Goal: Task Accomplishment & Management: Manage account settings

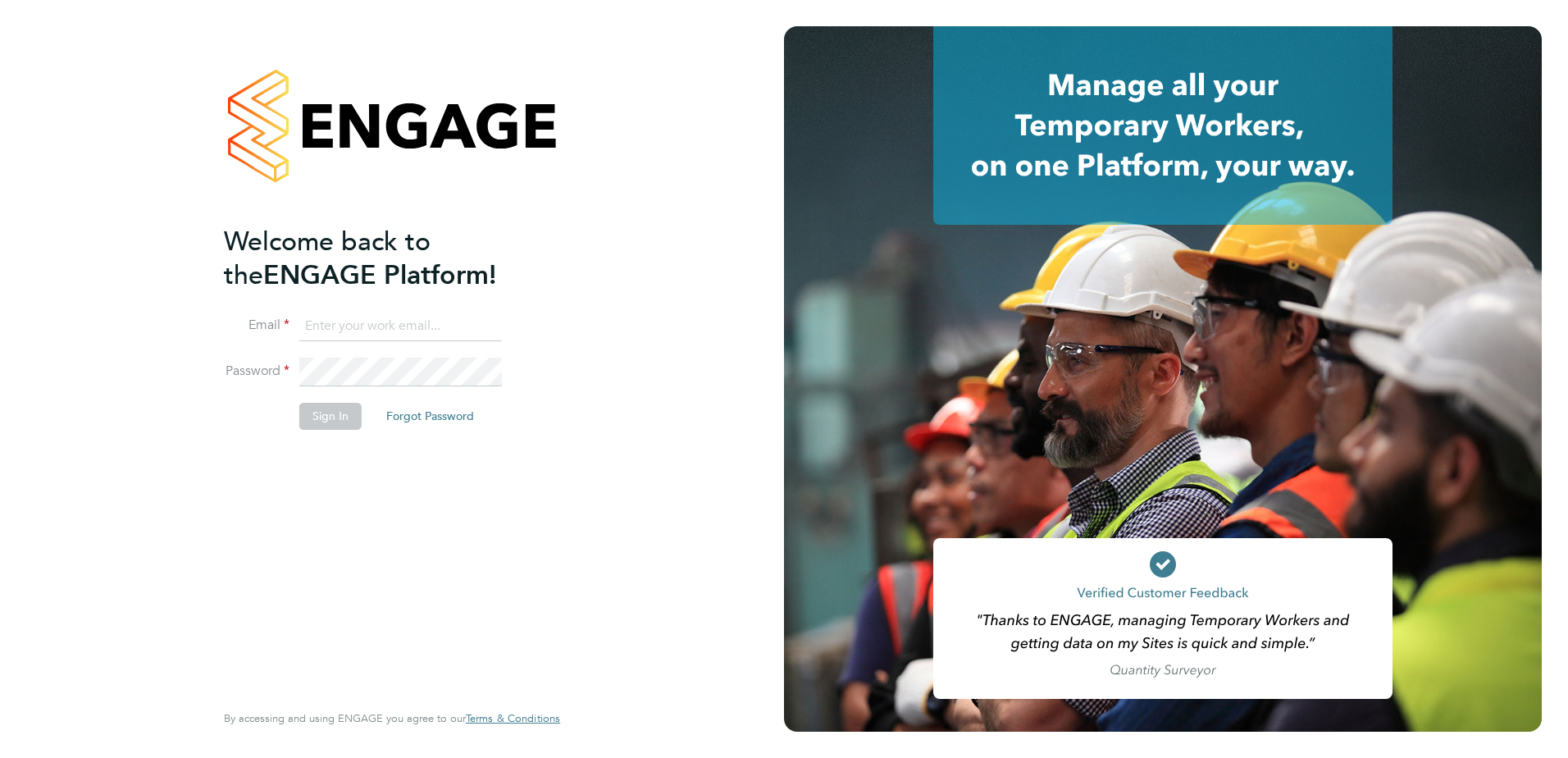
type input "[EMAIL_ADDRESS][DOMAIN_NAME]"
click at [330, 420] on button "Sign In" at bounding box center [330, 416] width 62 height 27
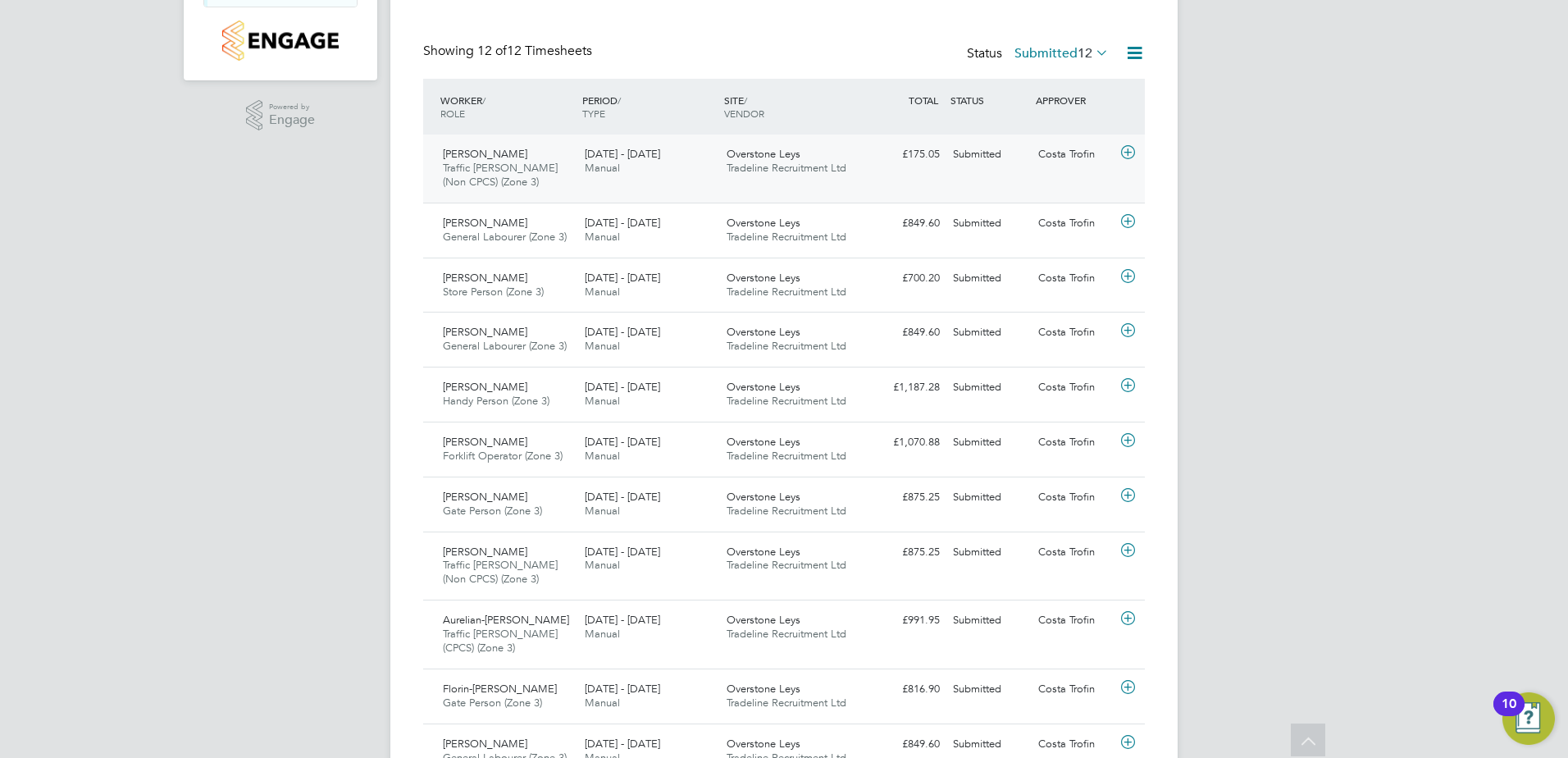
click at [836, 168] on span "Tradeline Recruitment Ltd" at bounding box center [786, 168] width 120 height 14
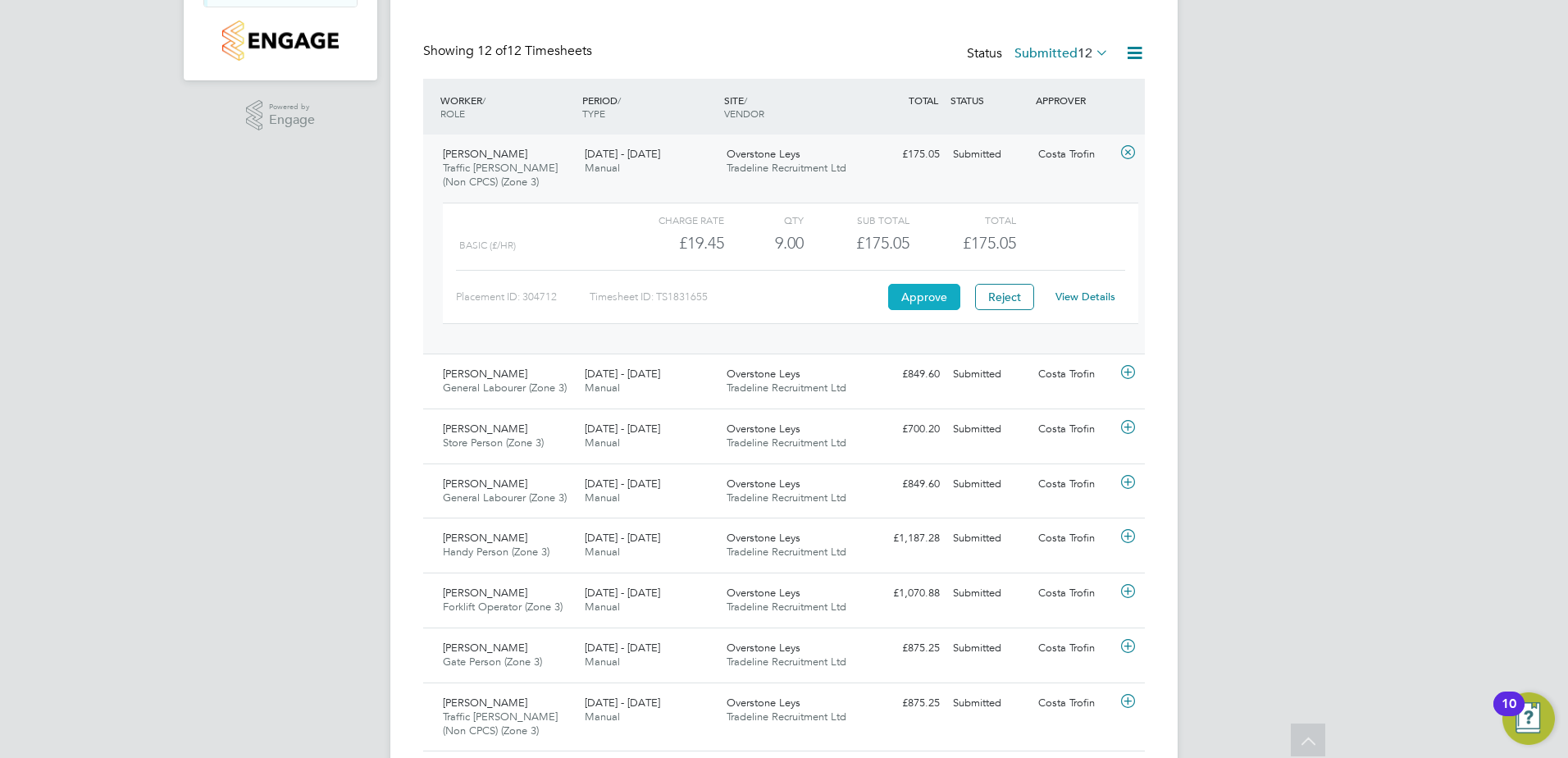
click at [928, 296] on button "Approve" at bounding box center [923, 297] width 72 height 27
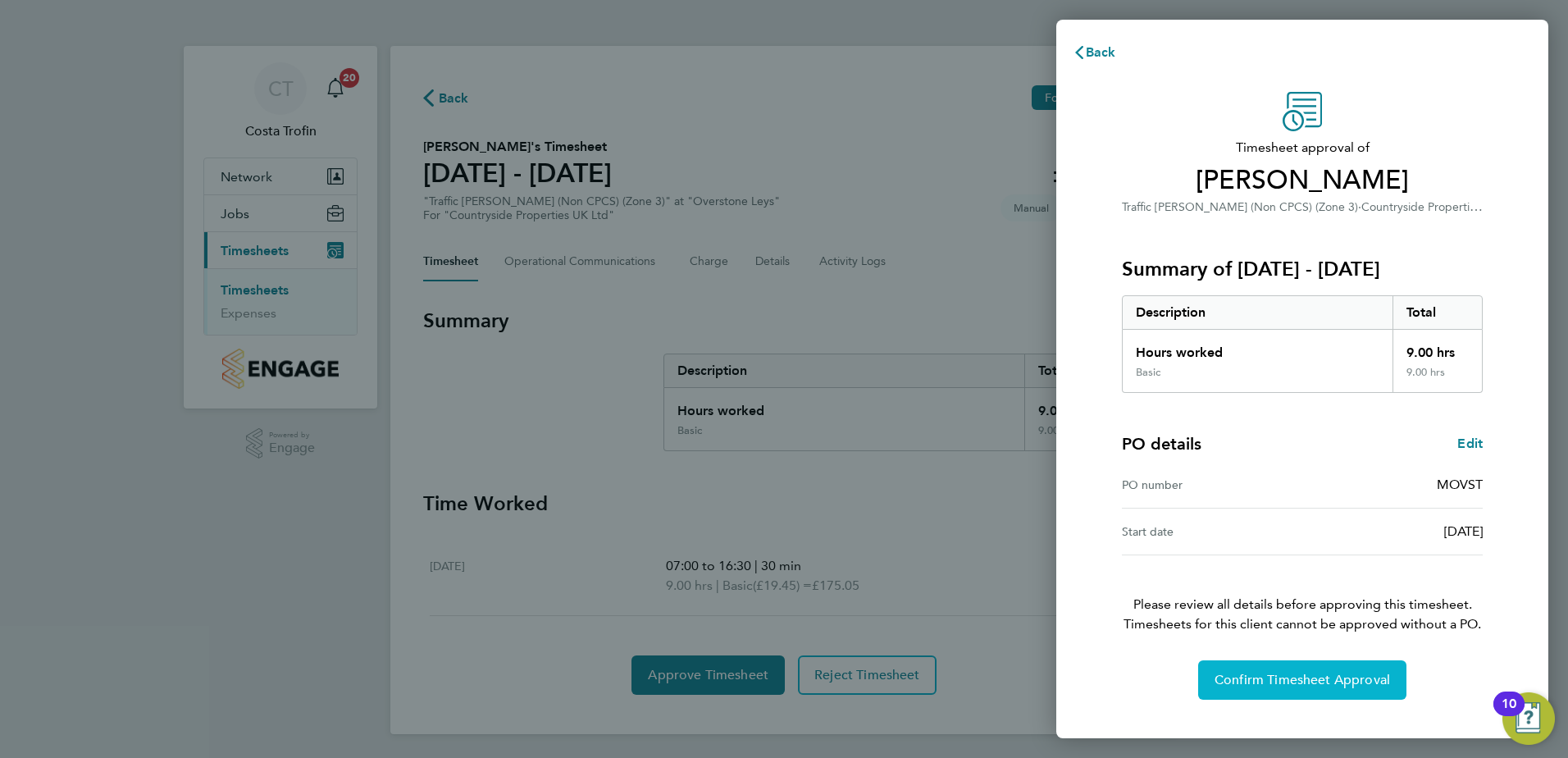
click at [1295, 679] on span "Confirm Timesheet Approval" at bounding box center [1303, 680] width 175 height 17
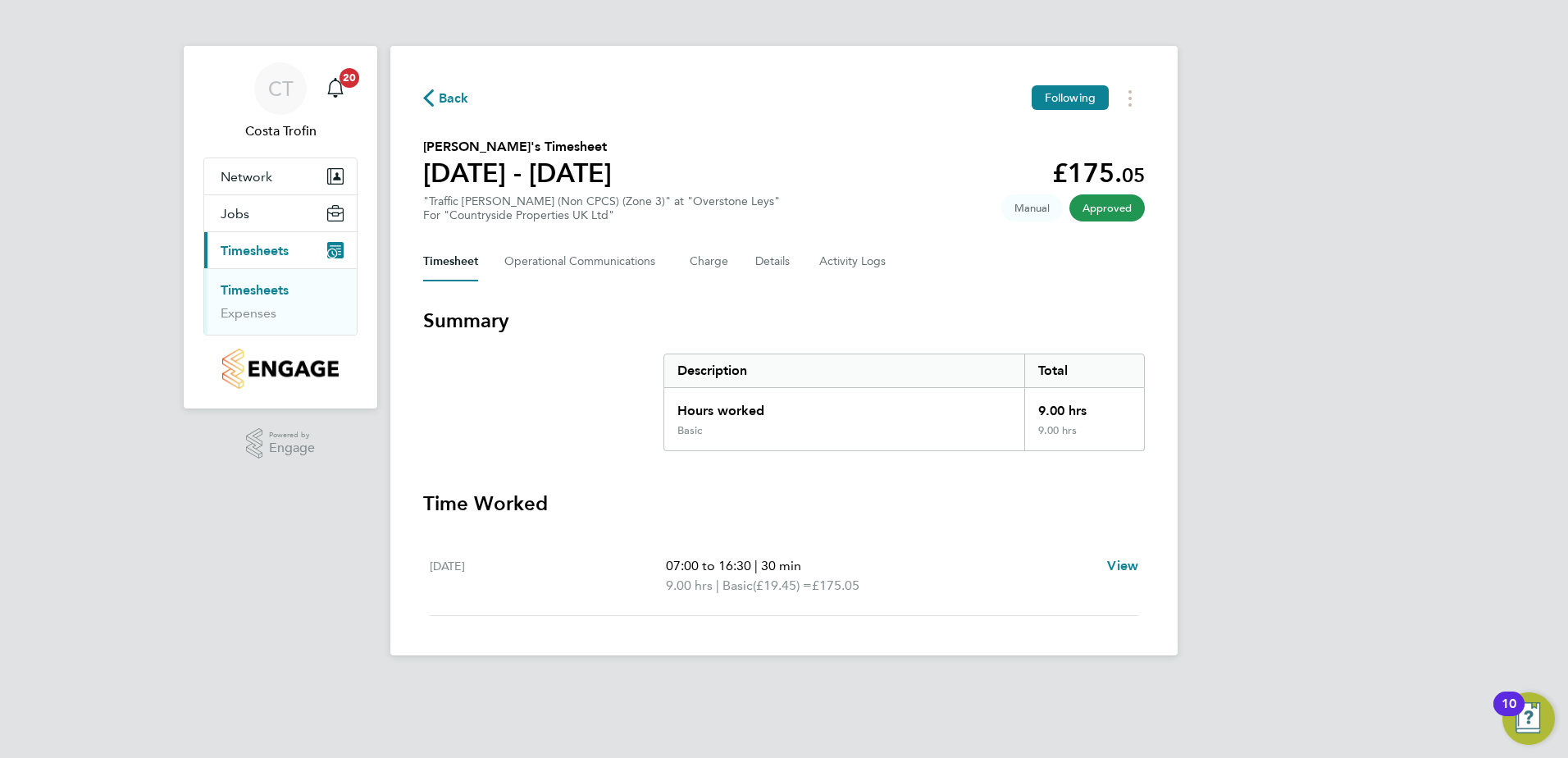
click at [443, 101] on span "Back" at bounding box center [453, 99] width 31 height 20
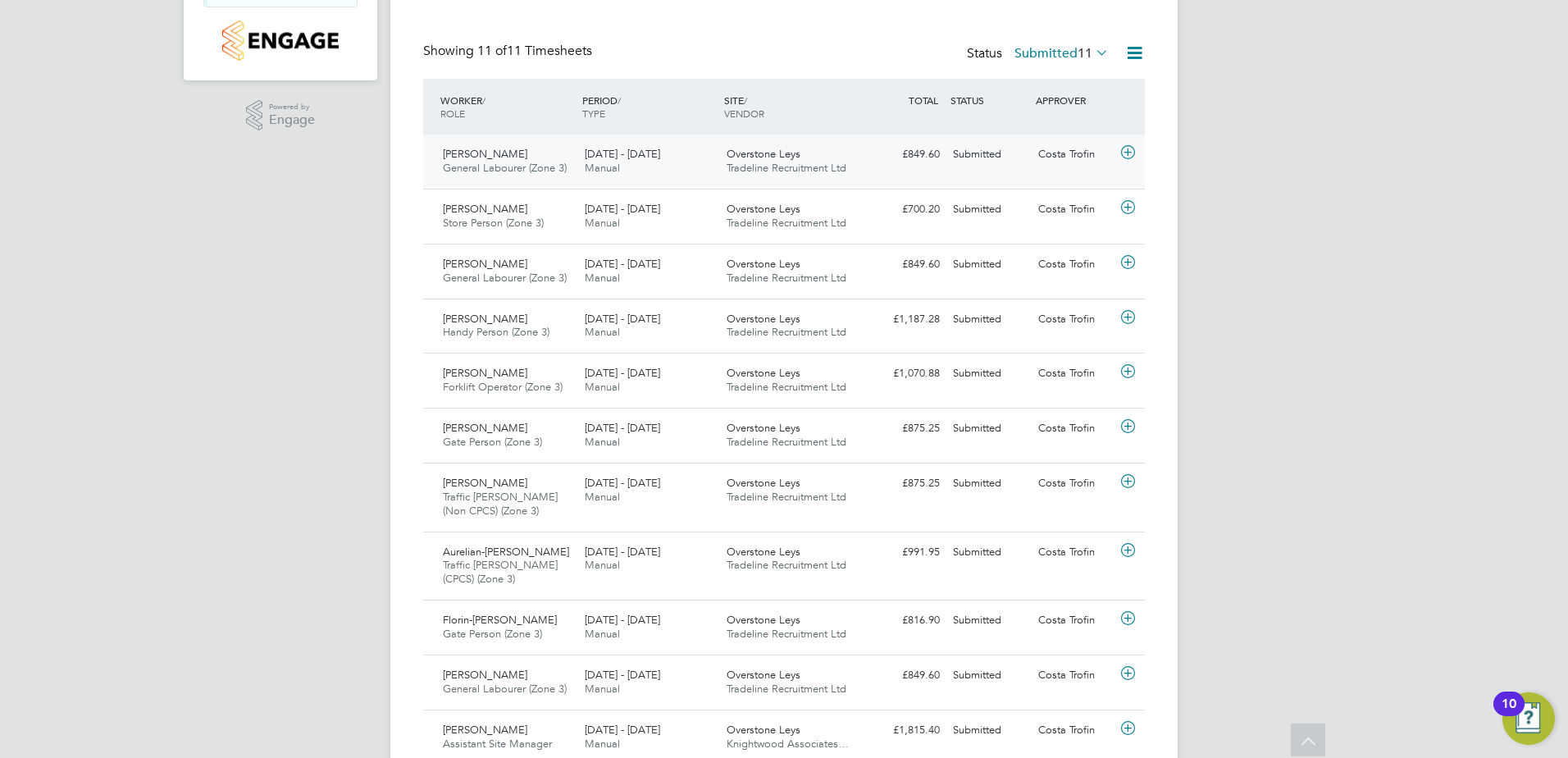
click at [520, 161] on div "Terence Mcateer General Labourer (Zone 3) 22 - 28 Sep 2025" at bounding box center [508, 162] width 142 height 41
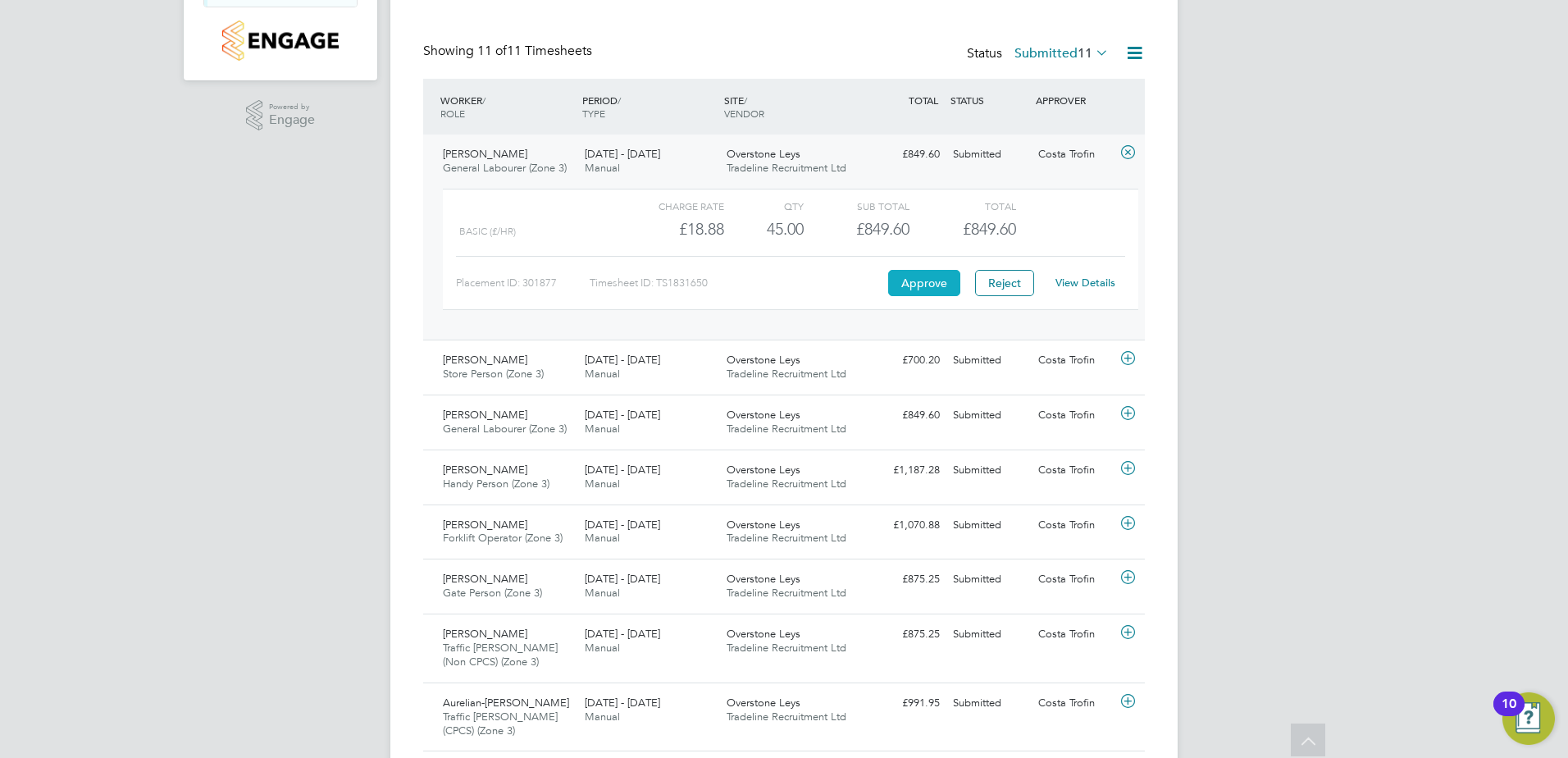
click at [908, 282] on button "Approve" at bounding box center [923, 283] width 72 height 27
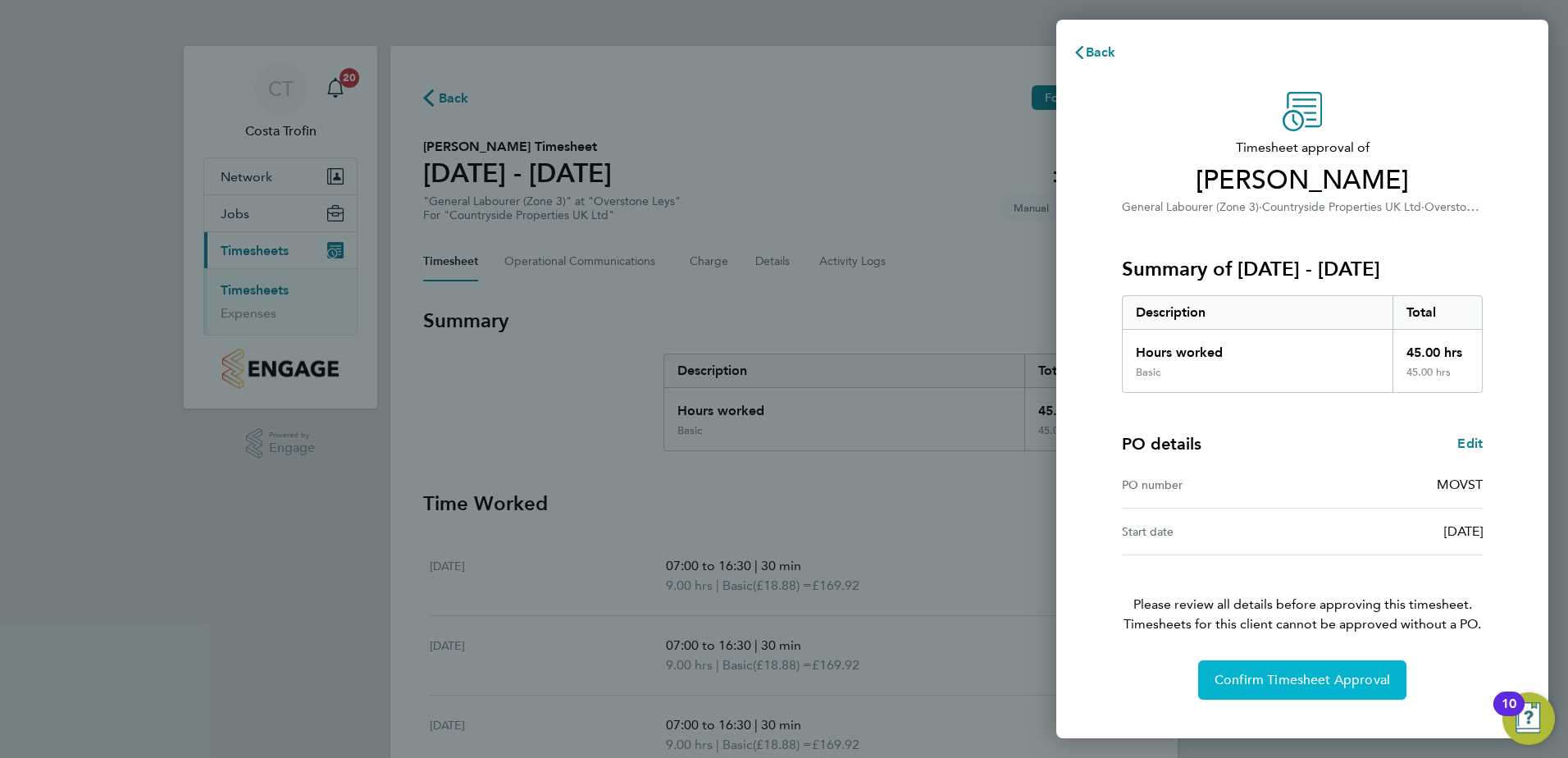
click at [1284, 681] on span "Confirm Timesheet Approval" at bounding box center [1303, 680] width 175 height 17
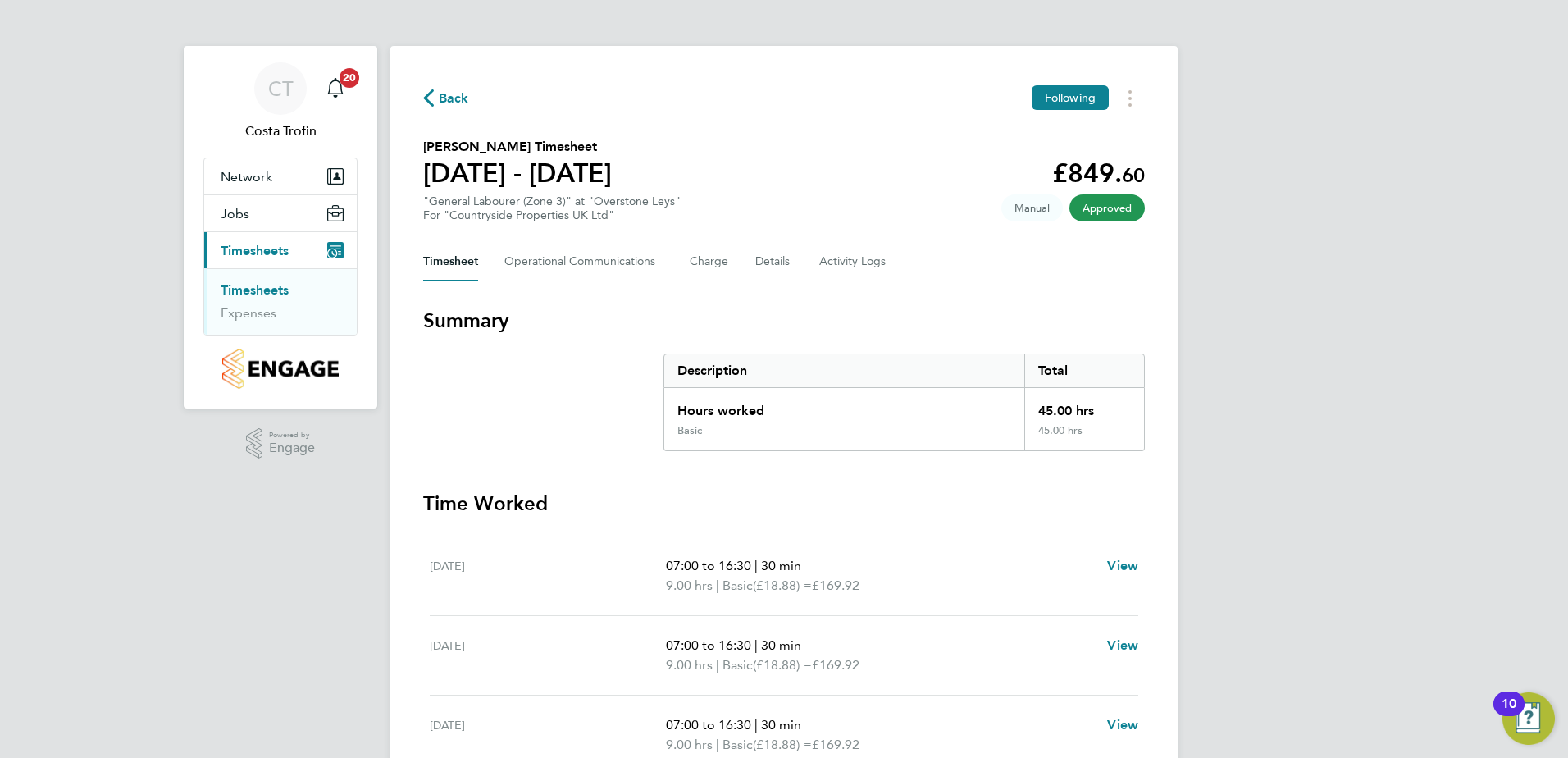
click at [454, 101] on span "Back" at bounding box center [453, 99] width 31 height 20
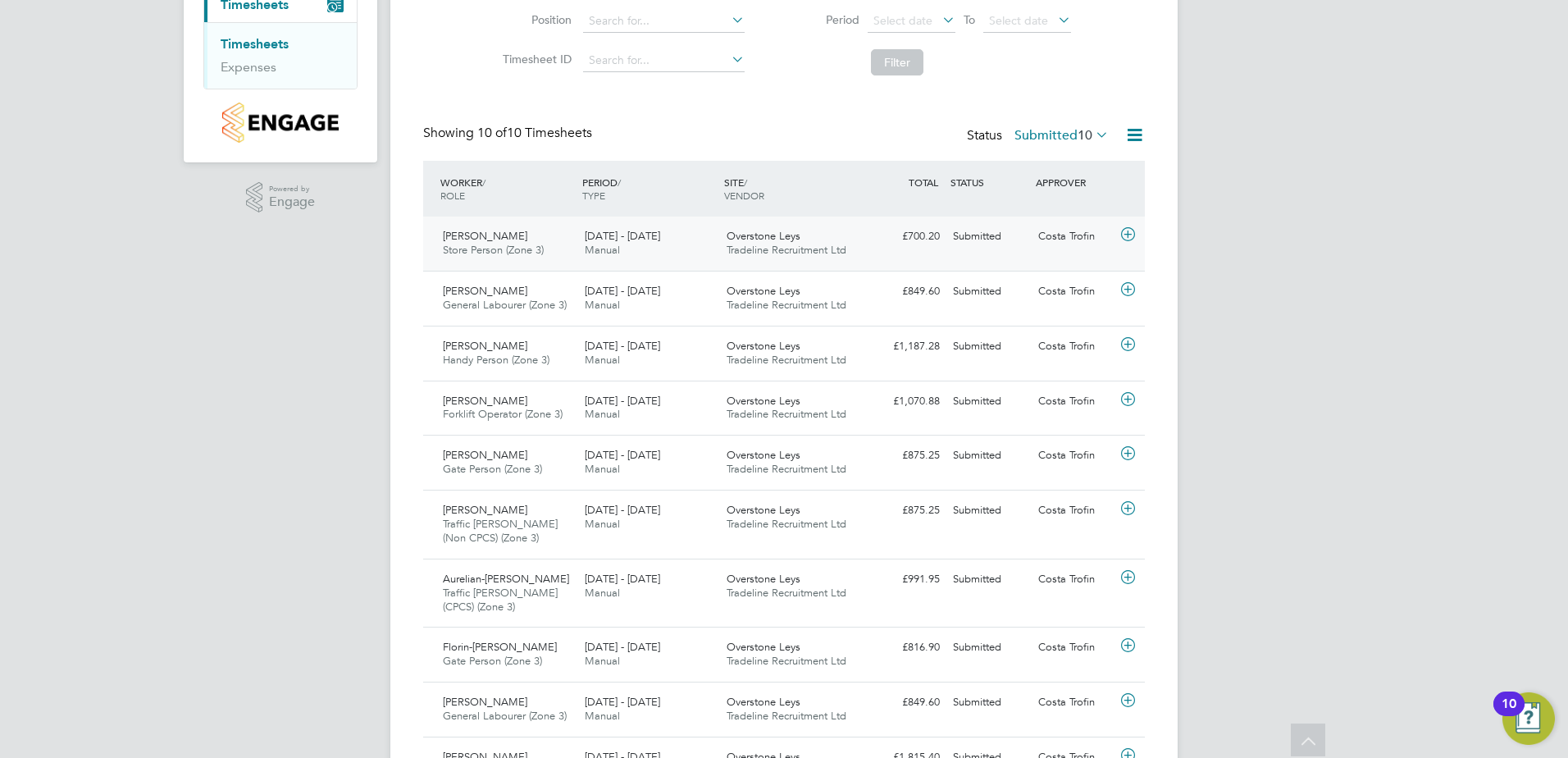
click at [535, 244] on span "Store Person (Zone 3)" at bounding box center [493, 249] width 101 height 14
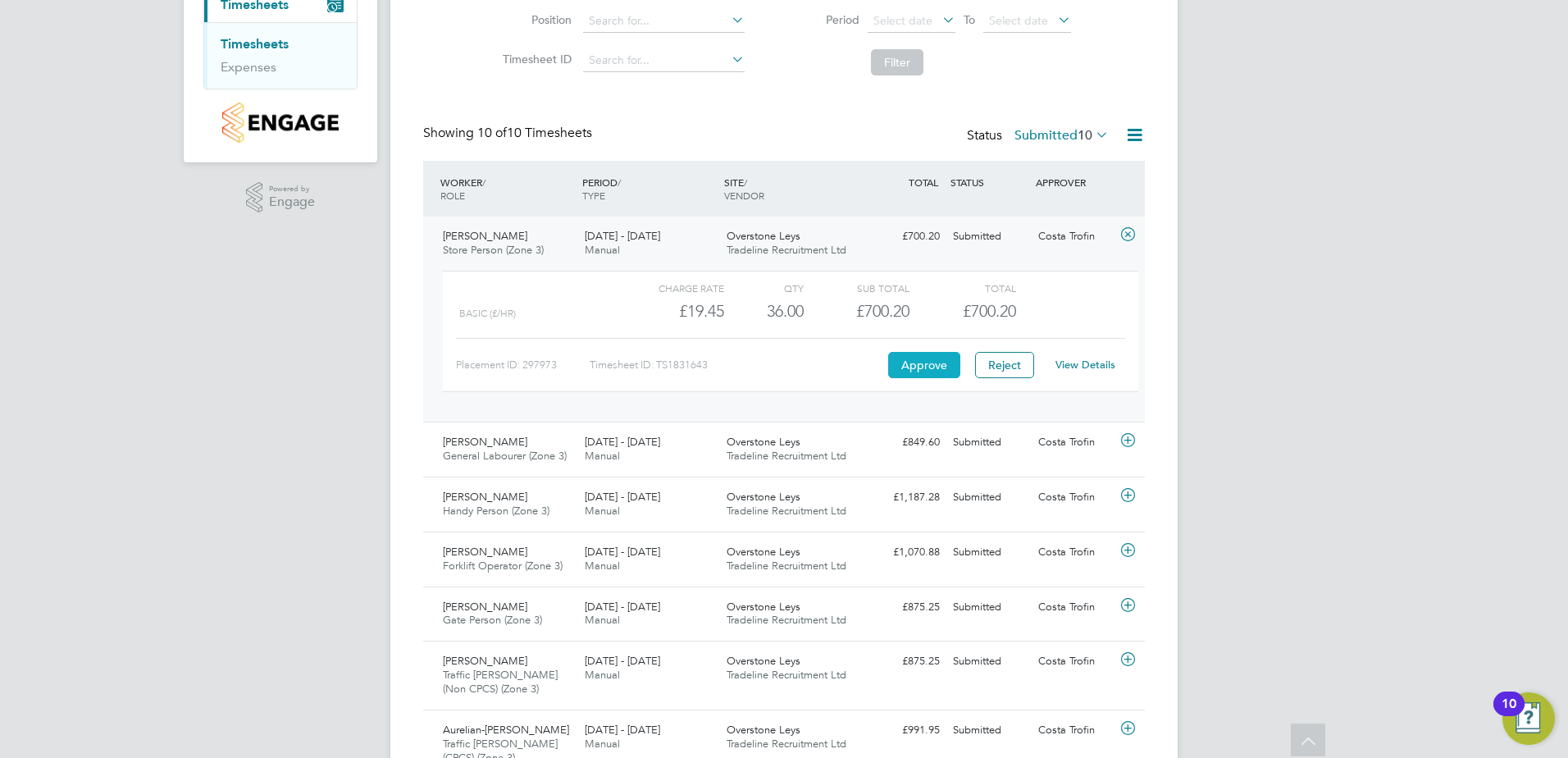
click at [929, 360] on button "Approve" at bounding box center [923, 365] width 72 height 27
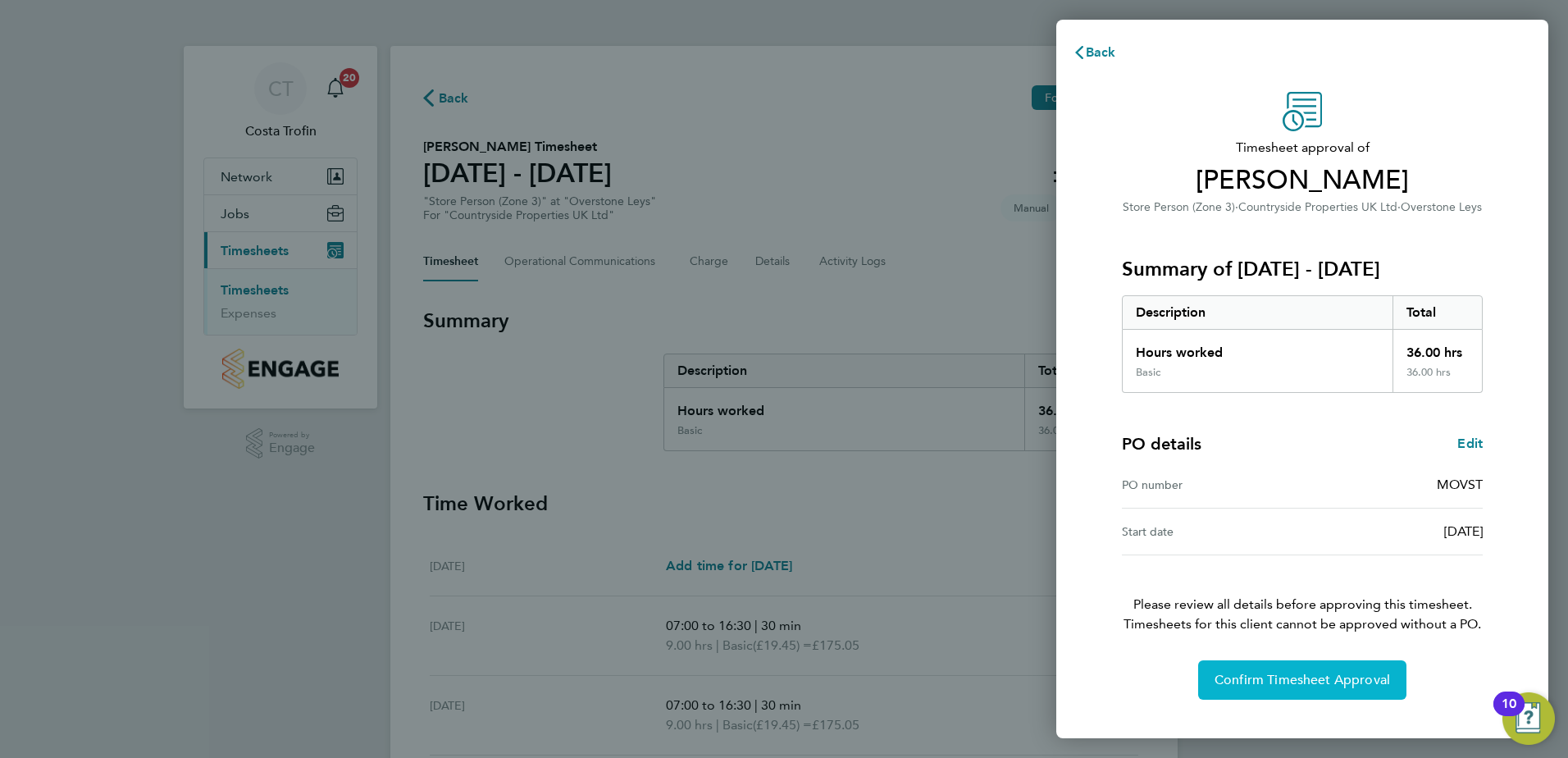
click at [1296, 682] on span "Confirm Timesheet Approval" at bounding box center [1303, 680] width 175 height 17
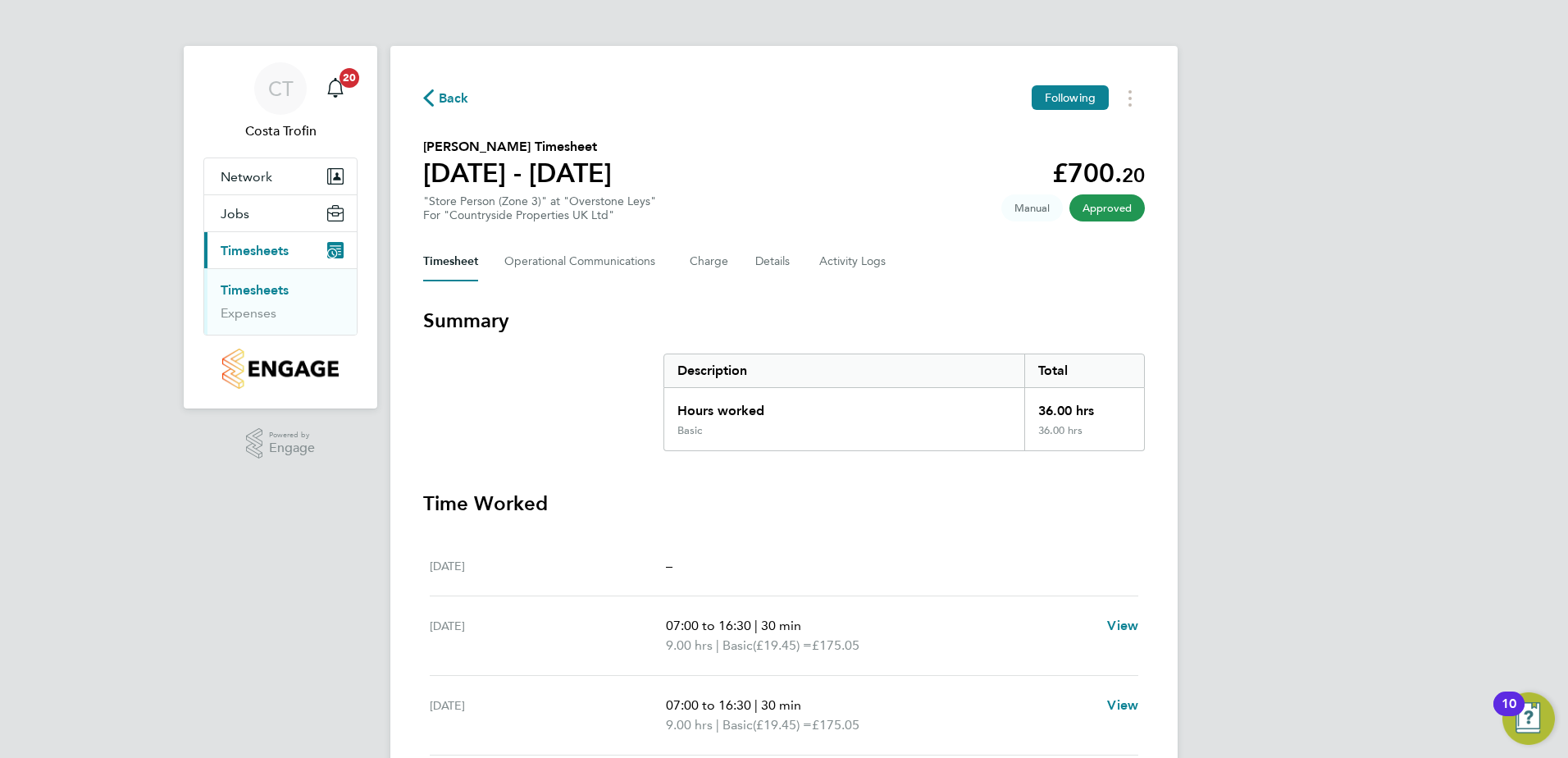
click at [437, 98] on span "Back" at bounding box center [445, 98] width 46 height 16
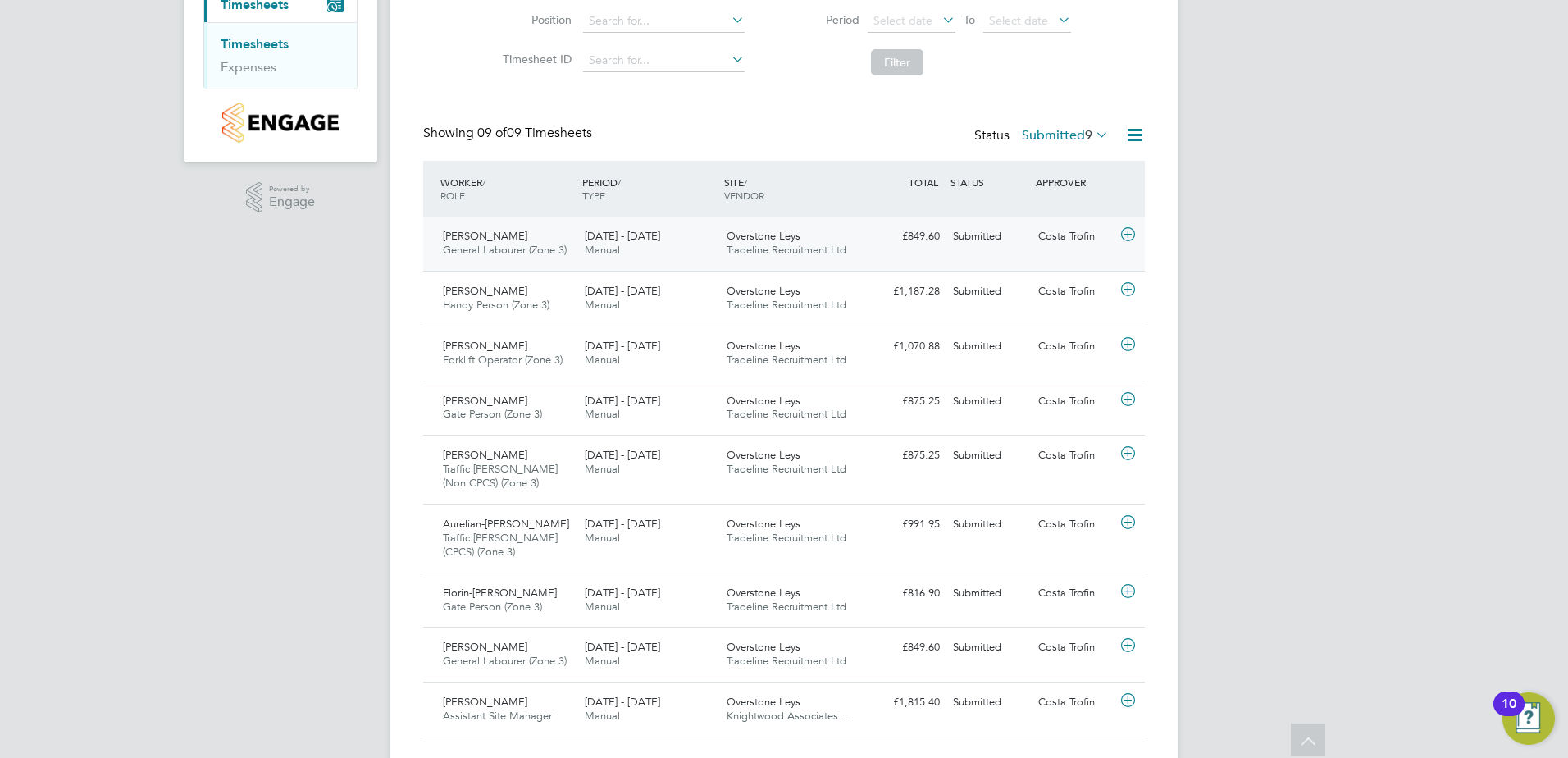
click at [507, 248] on span "General Labourer (Zone 3)" at bounding box center [505, 249] width 124 height 14
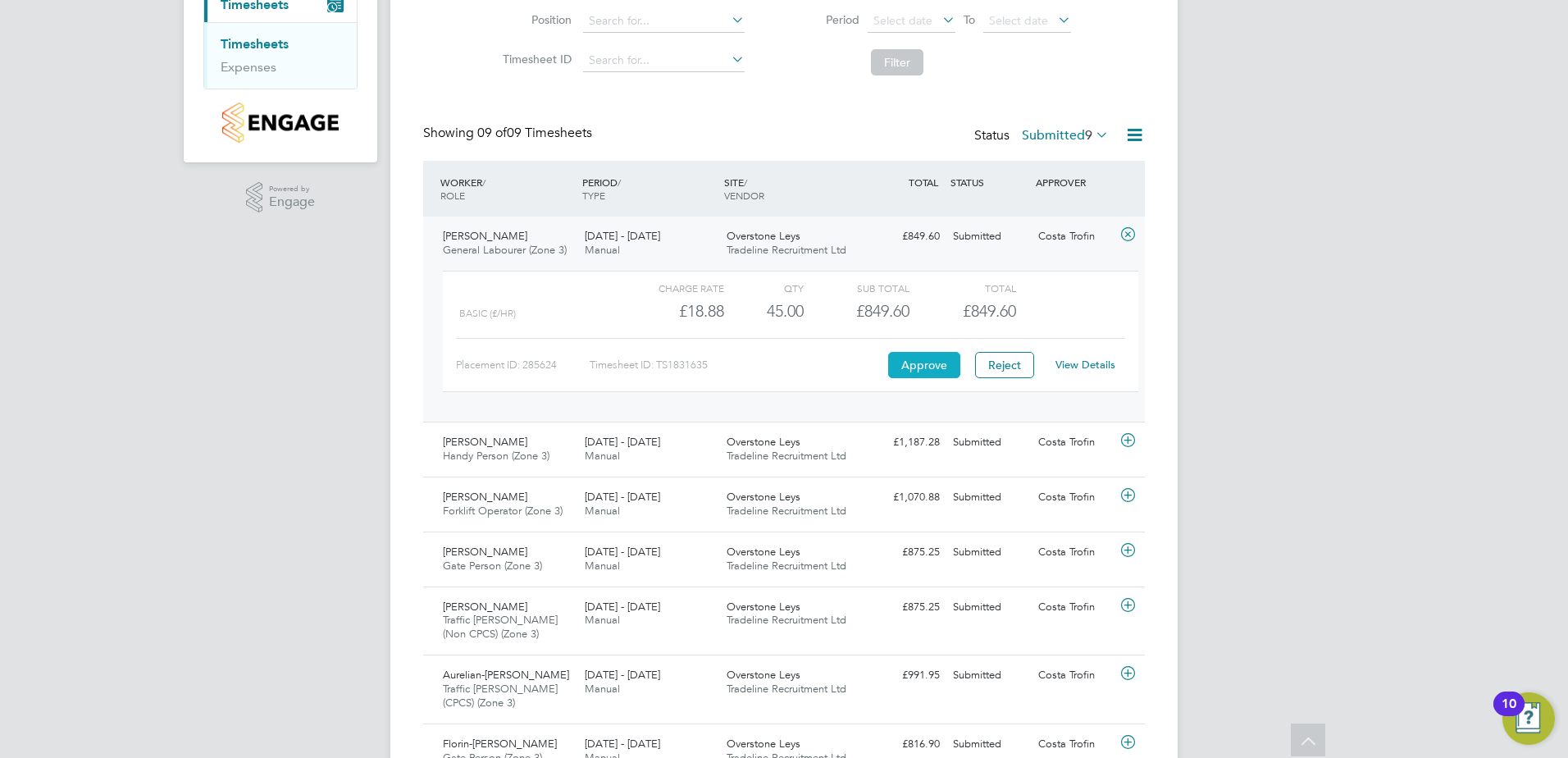
click at [926, 362] on button "Approve" at bounding box center [923, 365] width 72 height 27
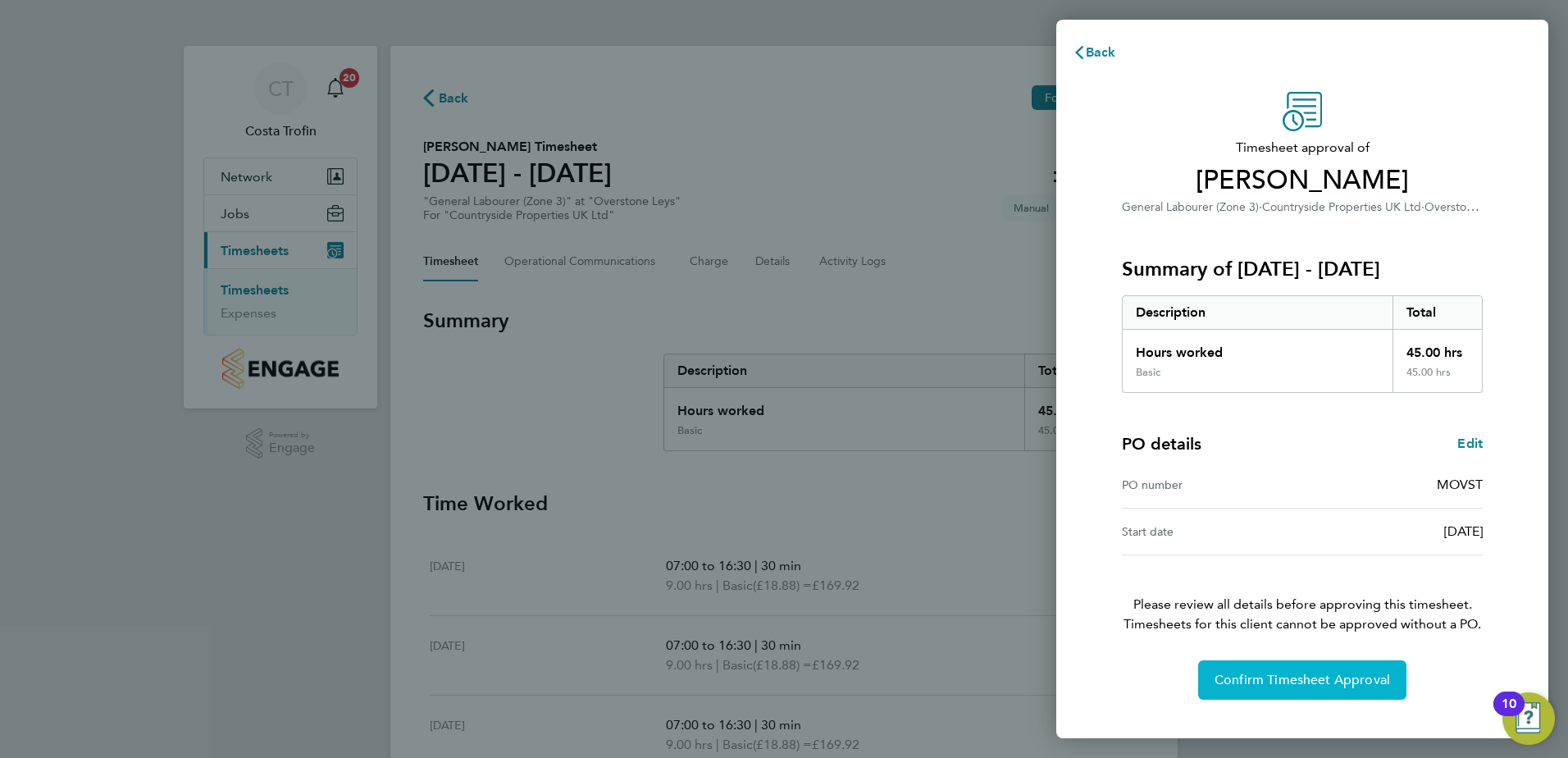
click at [1319, 680] on span "Confirm Timesheet Approval" at bounding box center [1303, 680] width 175 height 17
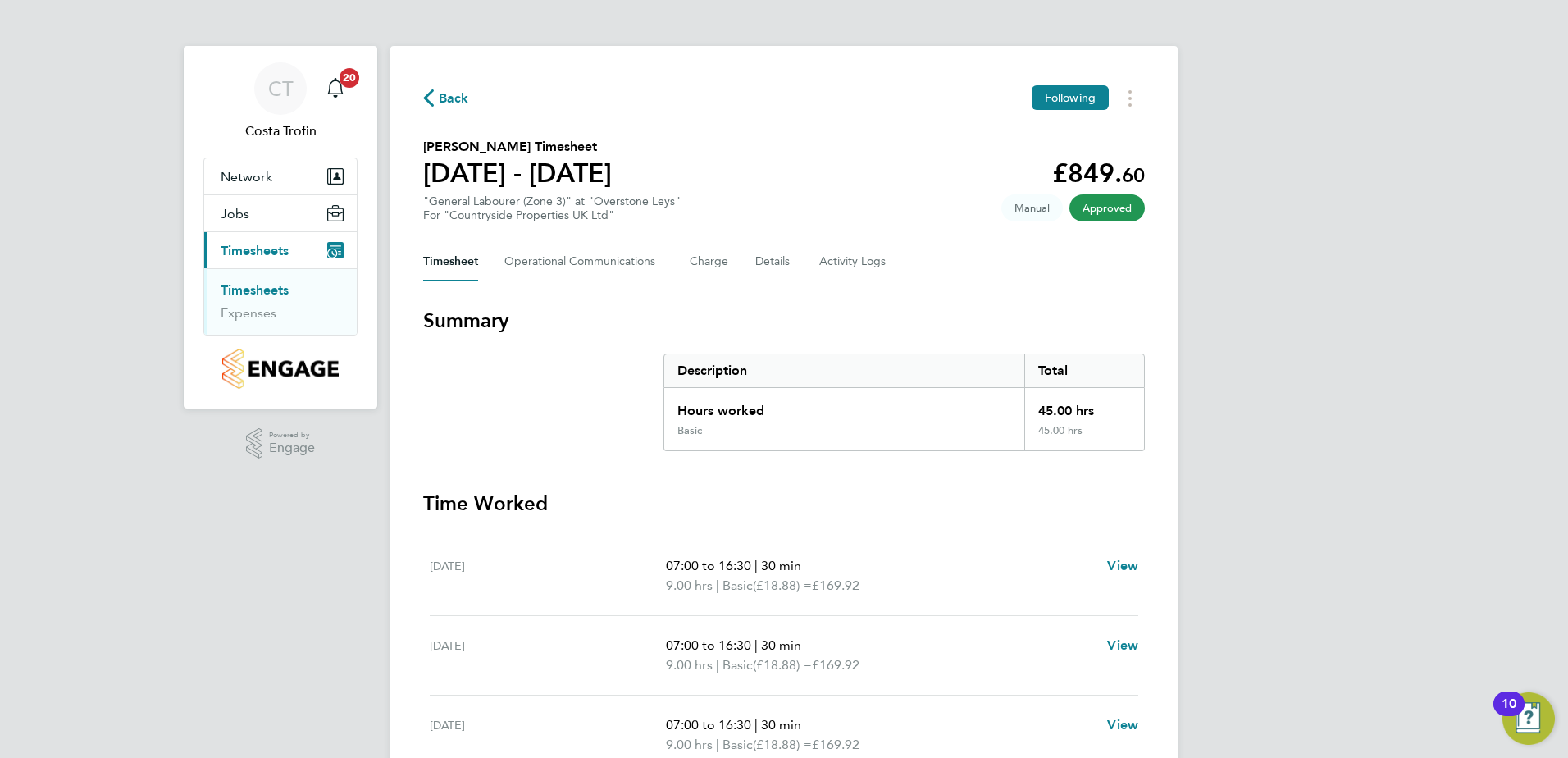
click at [443, 93] on span "Back" at bounding box center [453, 99] width 31 height 20
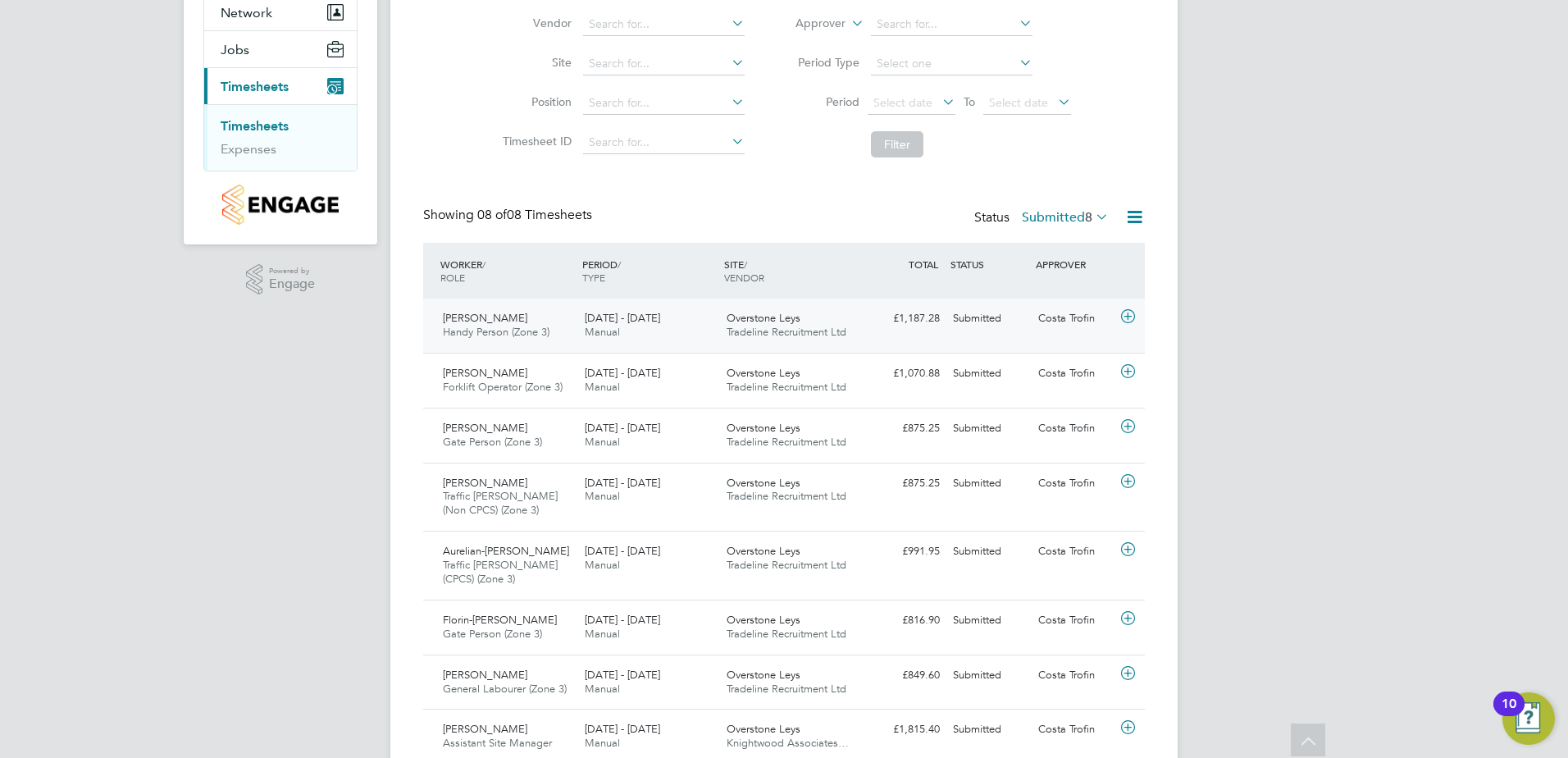
click at [522, 330] on span "Handy Person (Zone 3)" at bounding box center [496, 332] width 106 height 14
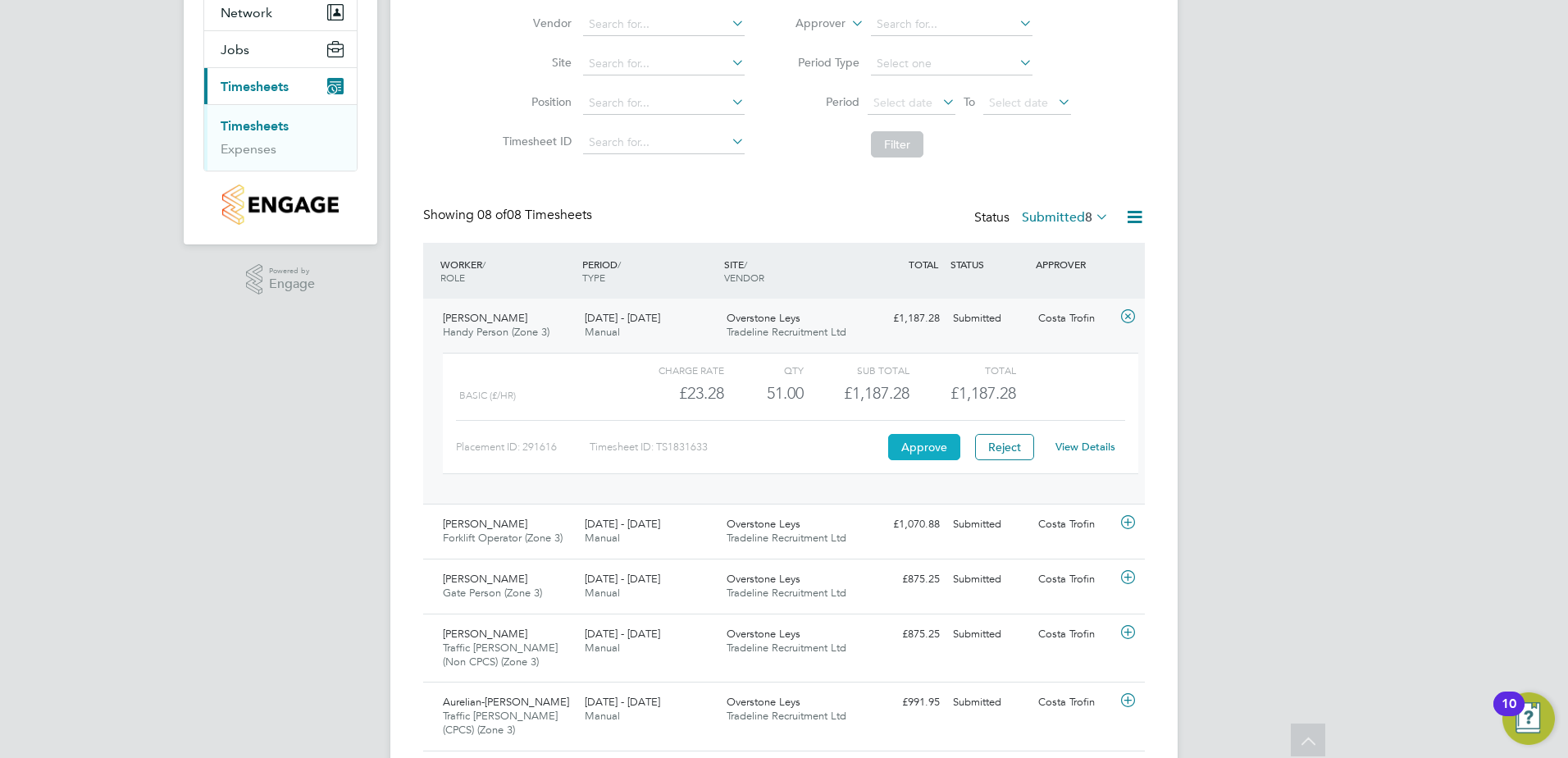
click at [911, 448] on button "Approve" at bounding box center [923, 447] width 72 height 27
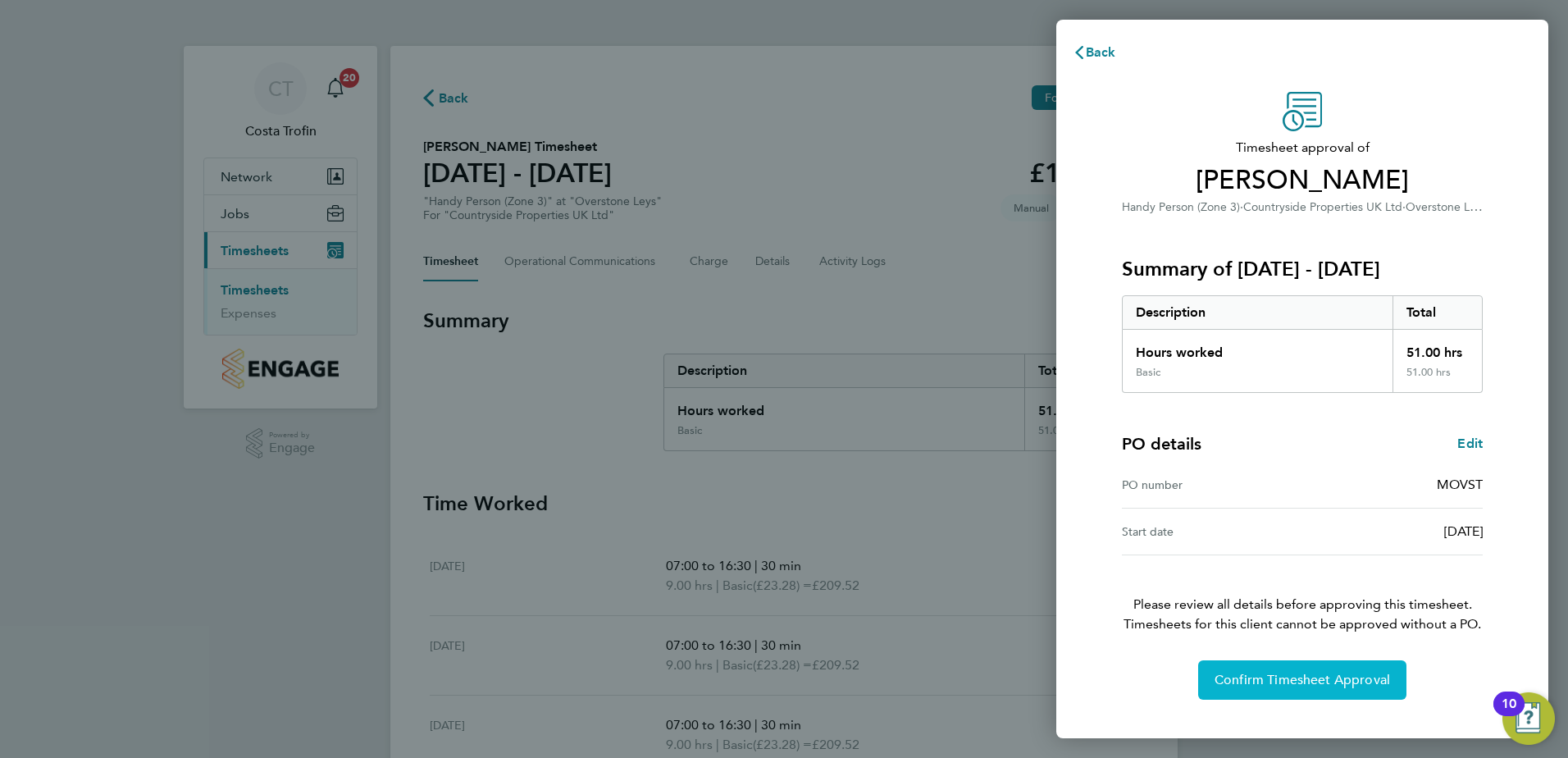
click at [1283, 679] on span "Confirm Timesheet Approval" at bounding box center [1303, 680] width 175 height 17
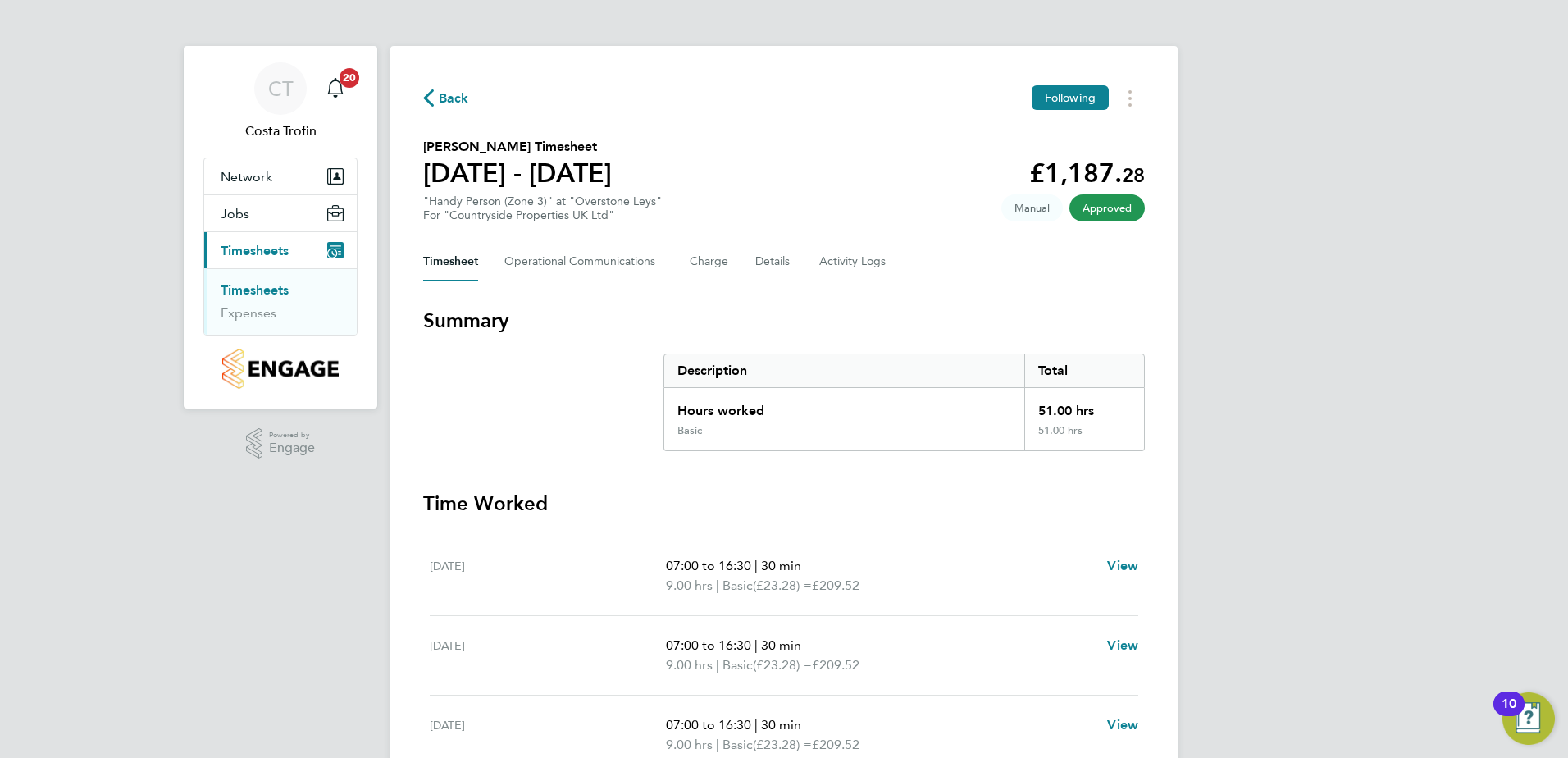
click at [452, 98] on span "Back" at bounding box center [453, 99] width 31 height 20
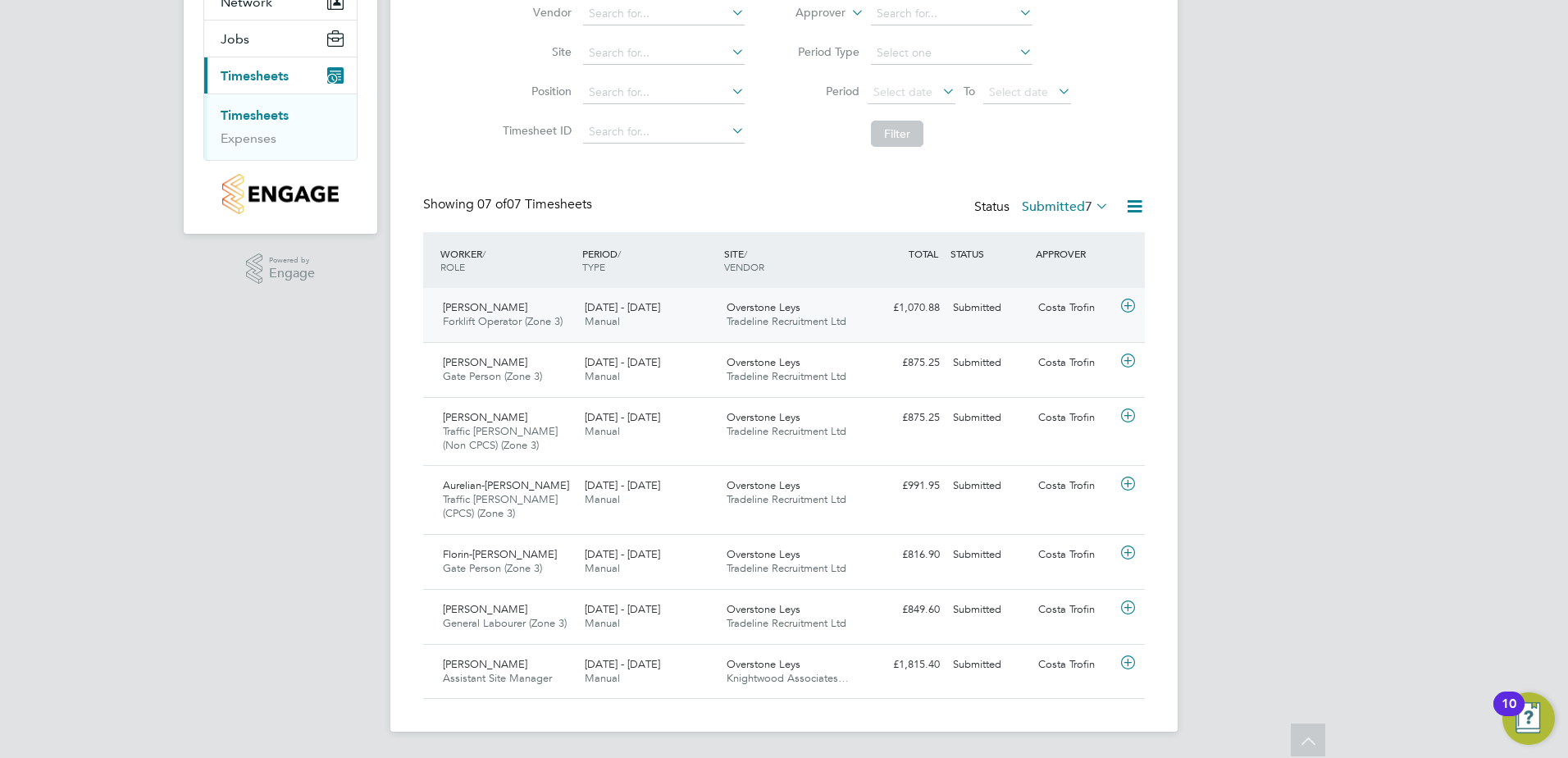
click at [546, 319] on span "Forklift Operator (Zone 3)" at bounding box center [503, 321] width 120 height 14
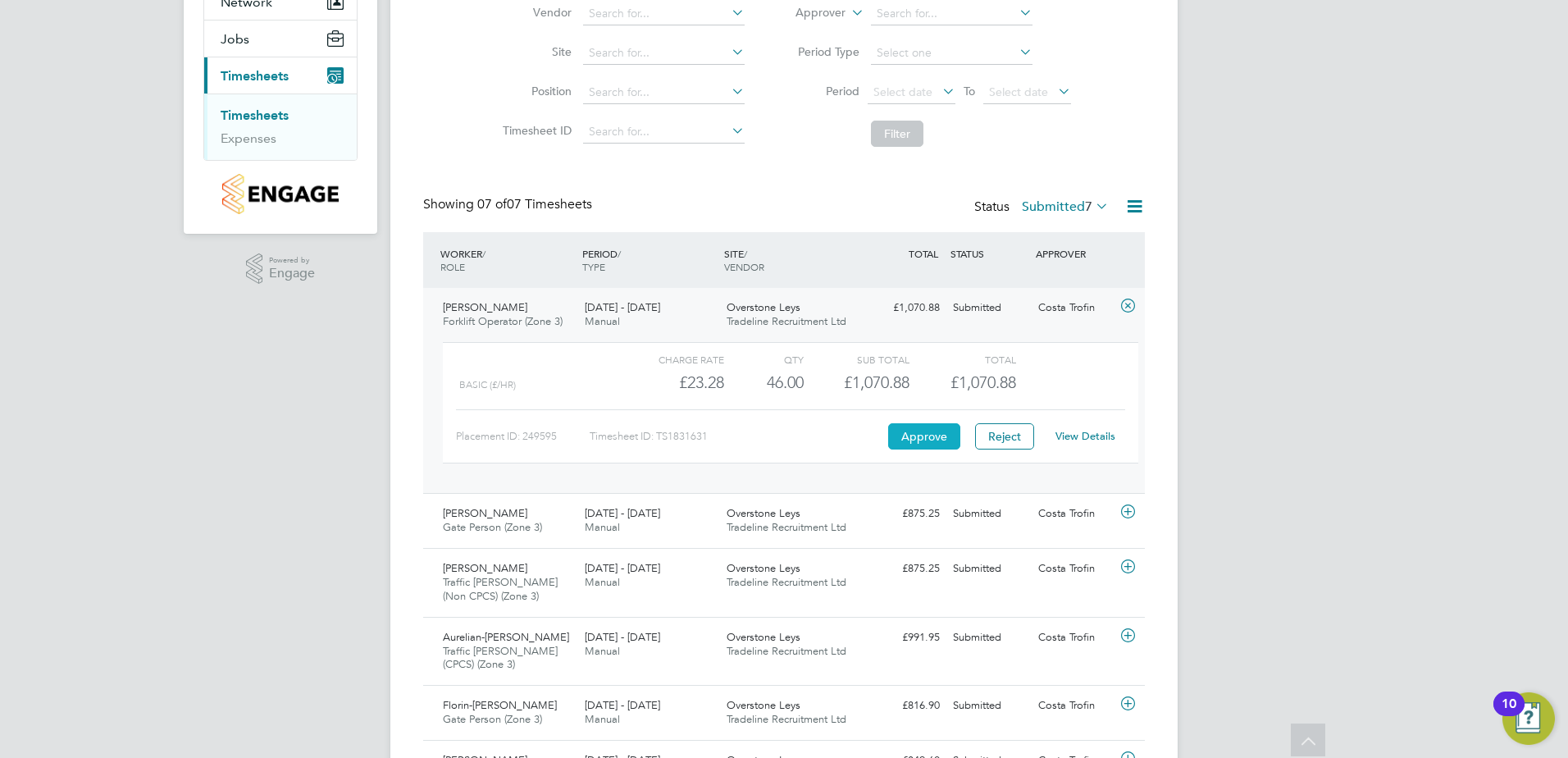
click at [928, 434] on button "Approve" at bounding box center [923, 436] width 72 height 27
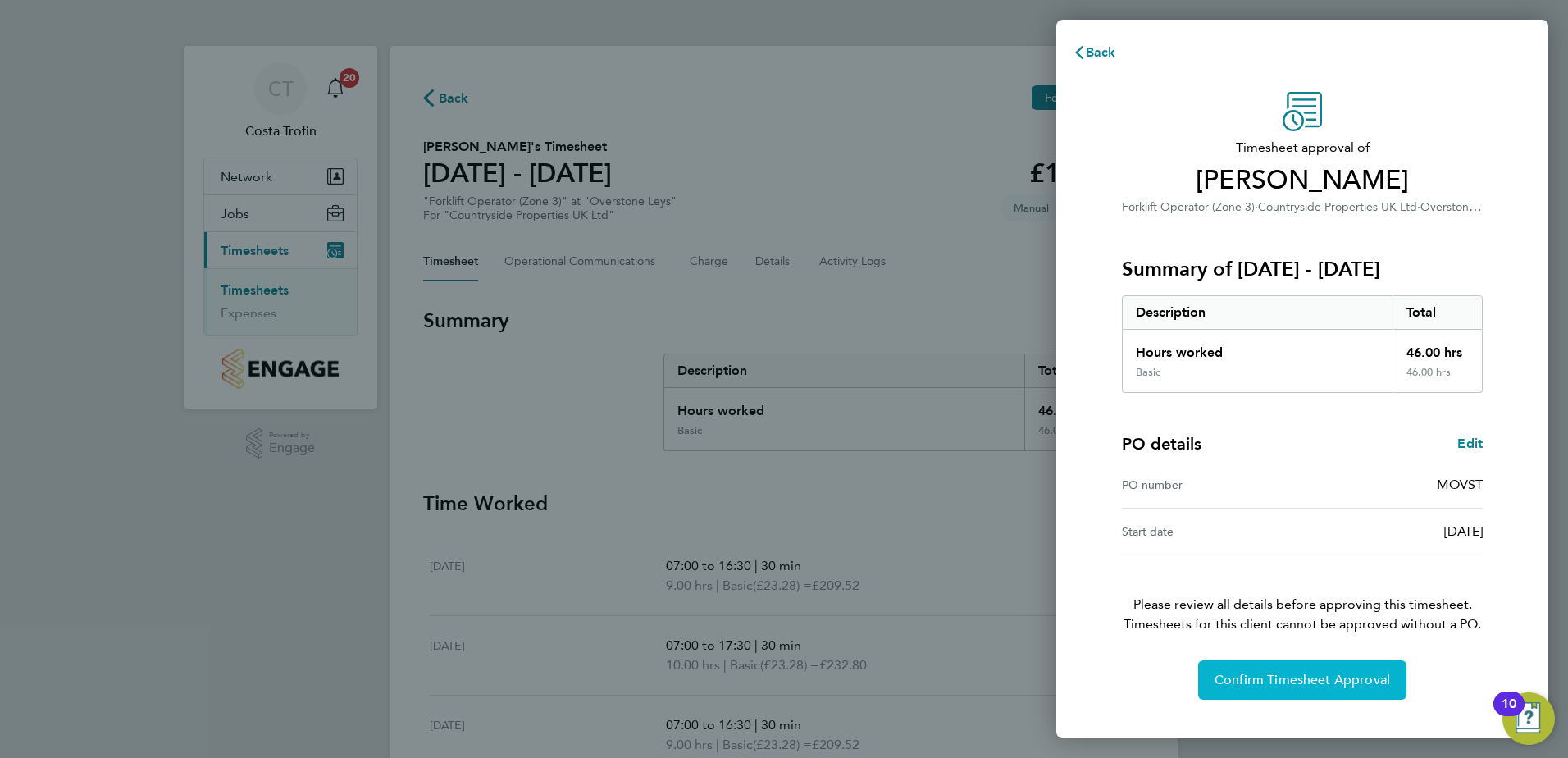
click at [1296, 682] on span "Confirm Timesheet Approval" at bounding box center [1303, 680] width 175 height 17
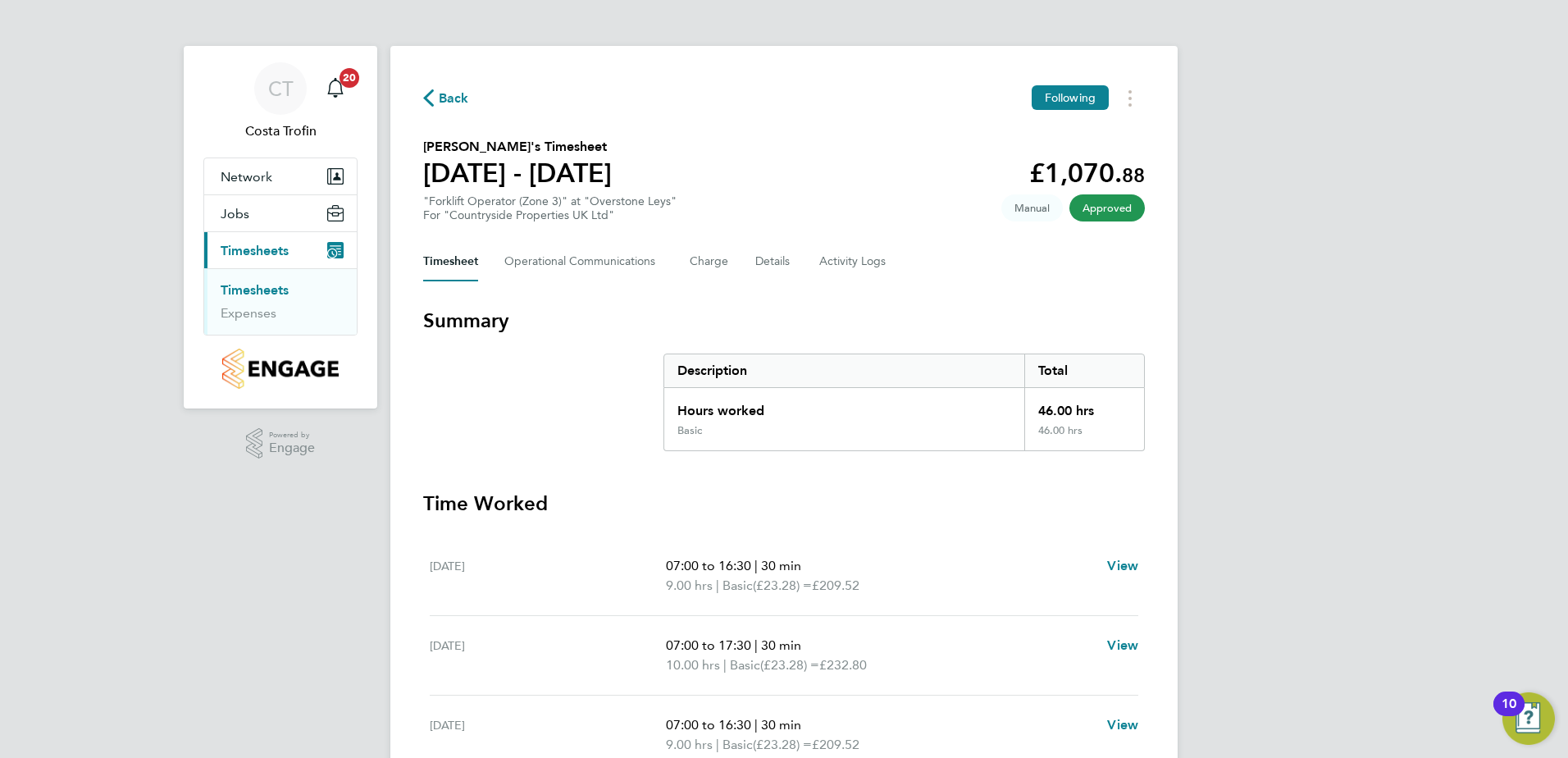
click at [450, 97] on span "Back" at bounding box center [453, 99] width 31 height 20
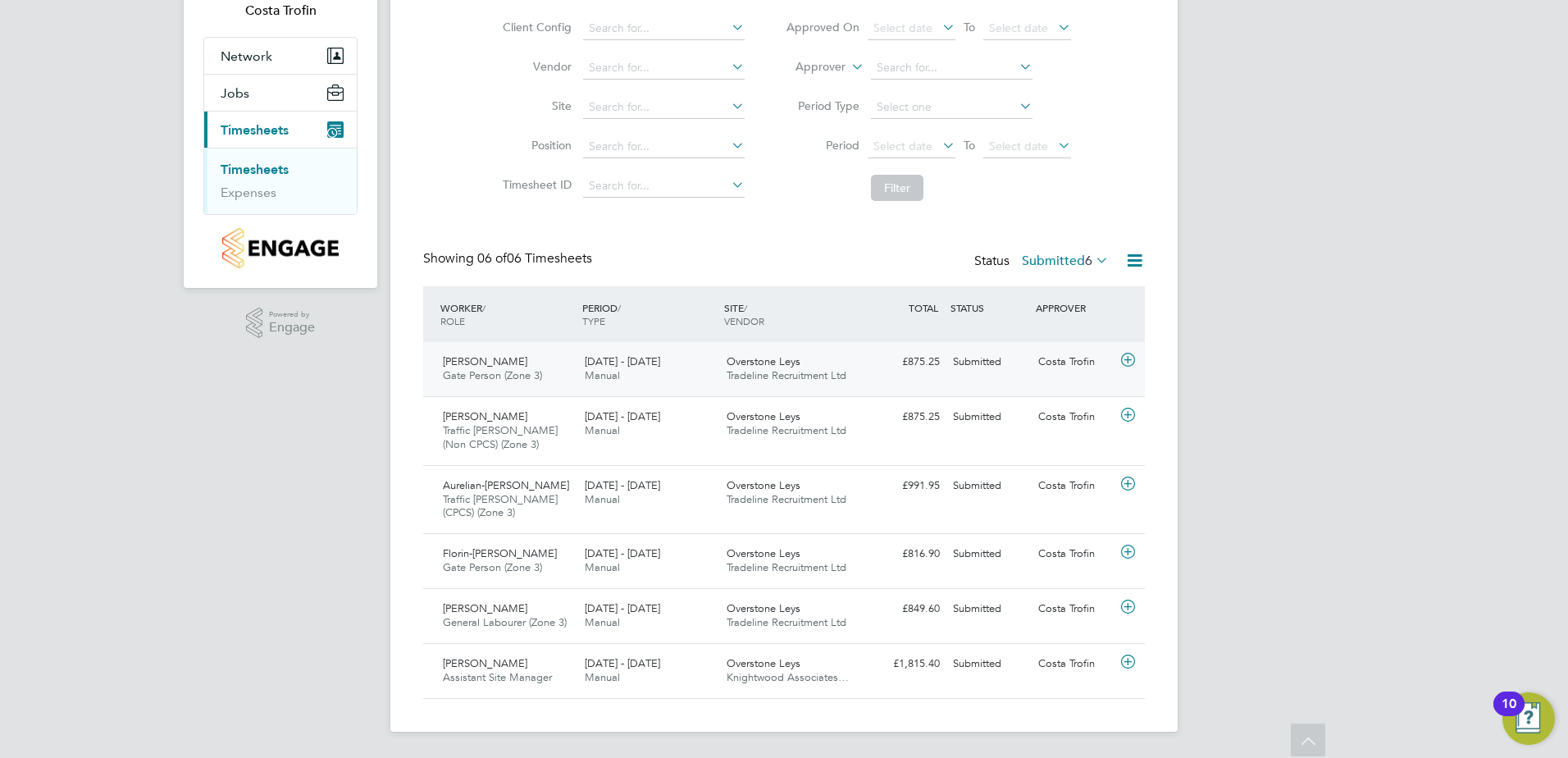
click at [605, 374] on span "Manual" at bounding box center [602, 376] width 35 height 14
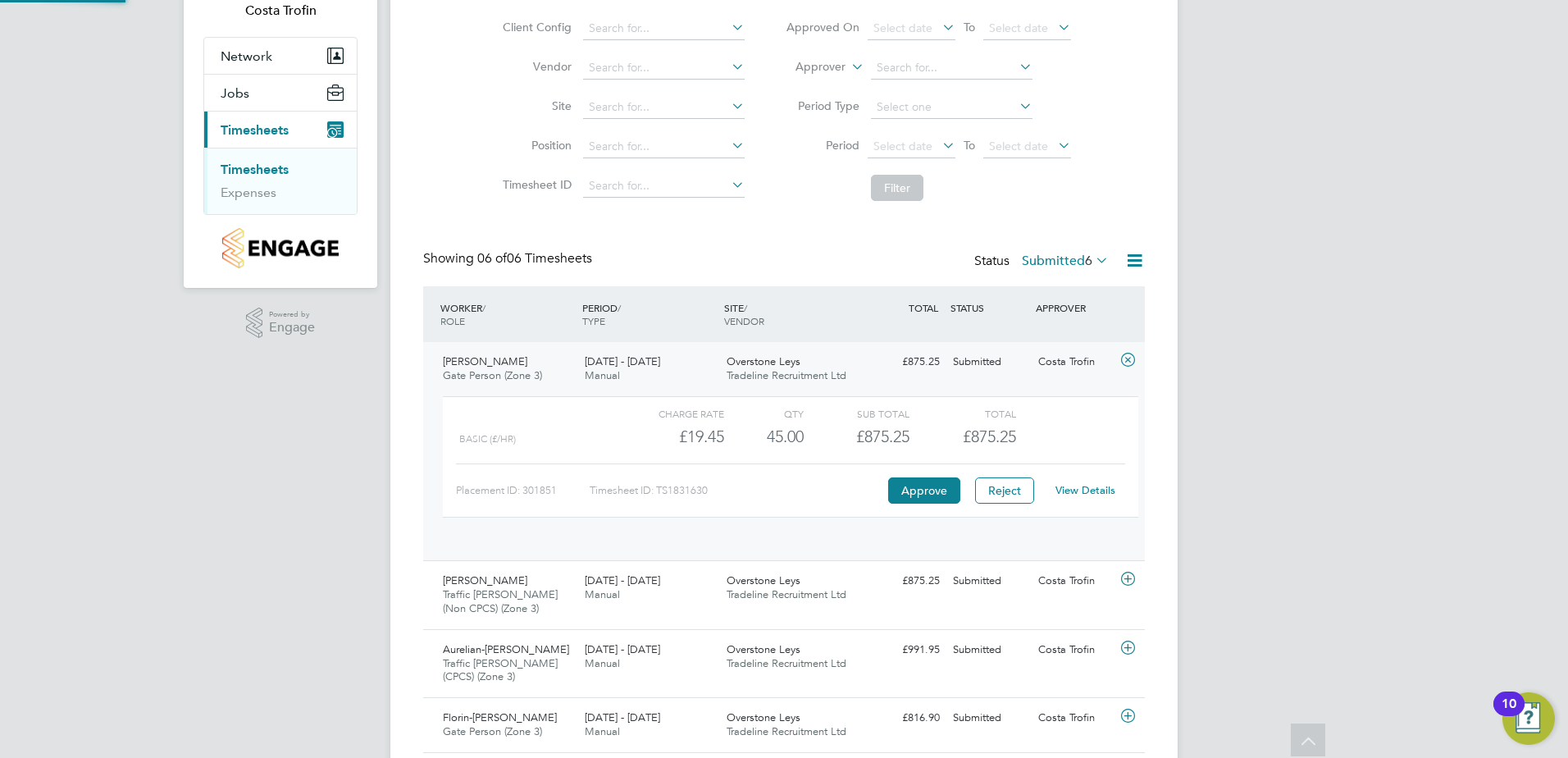
scroll to position [28, 160]
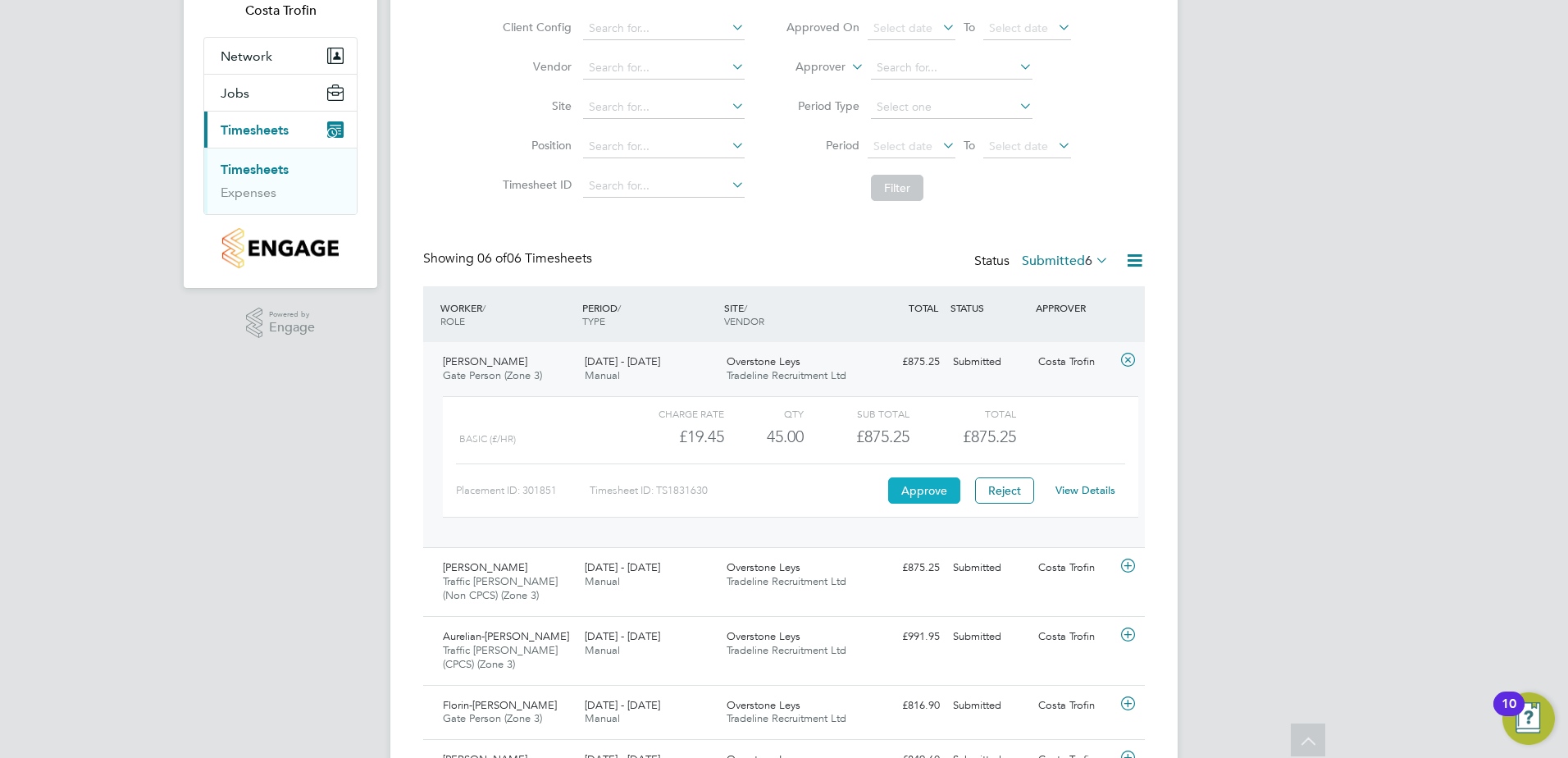
click at [941, 487] on button "Approve" at bounding box center [923, 490] width 72 height 27
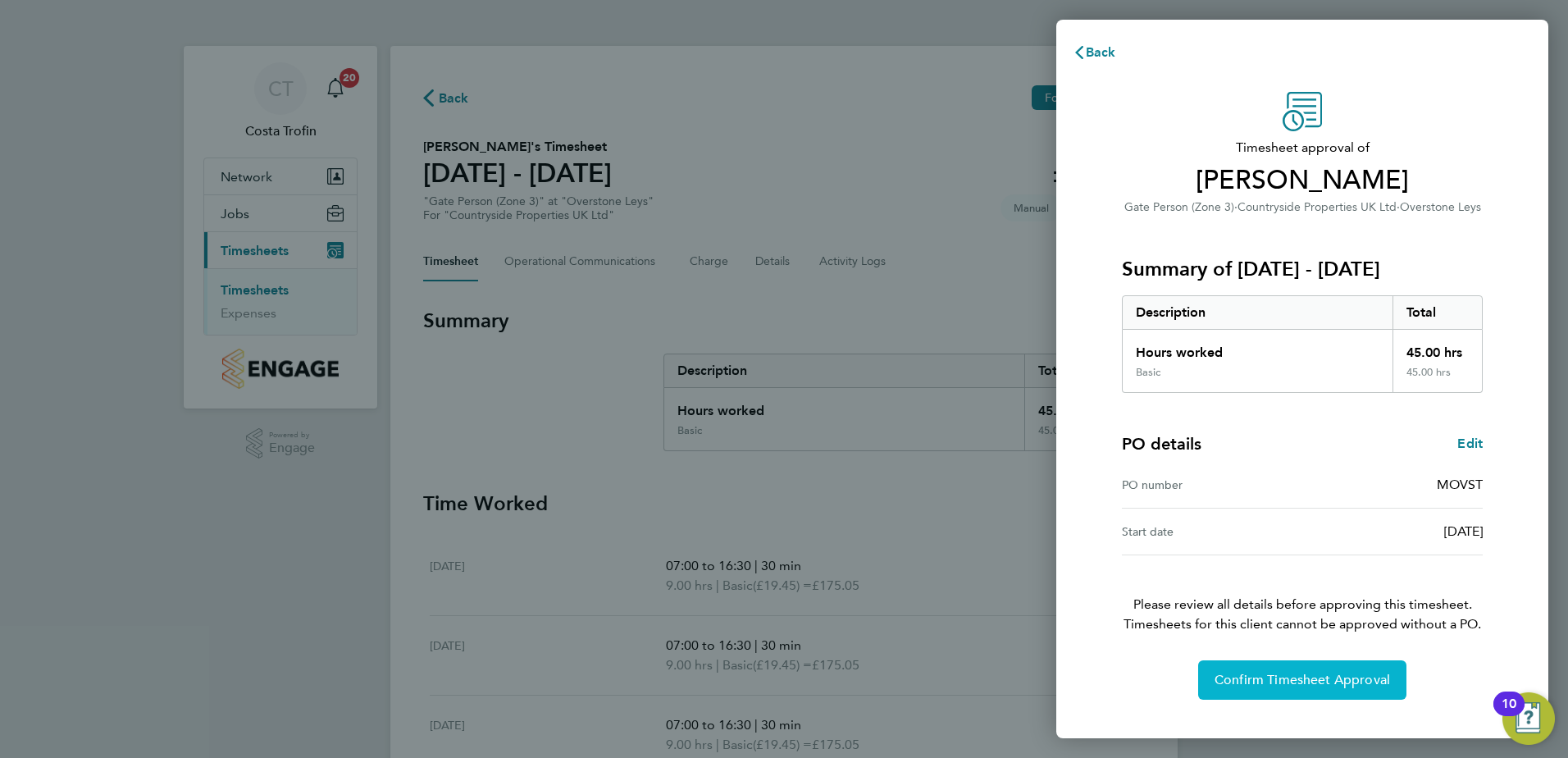
click at [1301, 677] on span "Confirm Timesheet Approval" at bounding box center [1303, 680] width 175 height 17
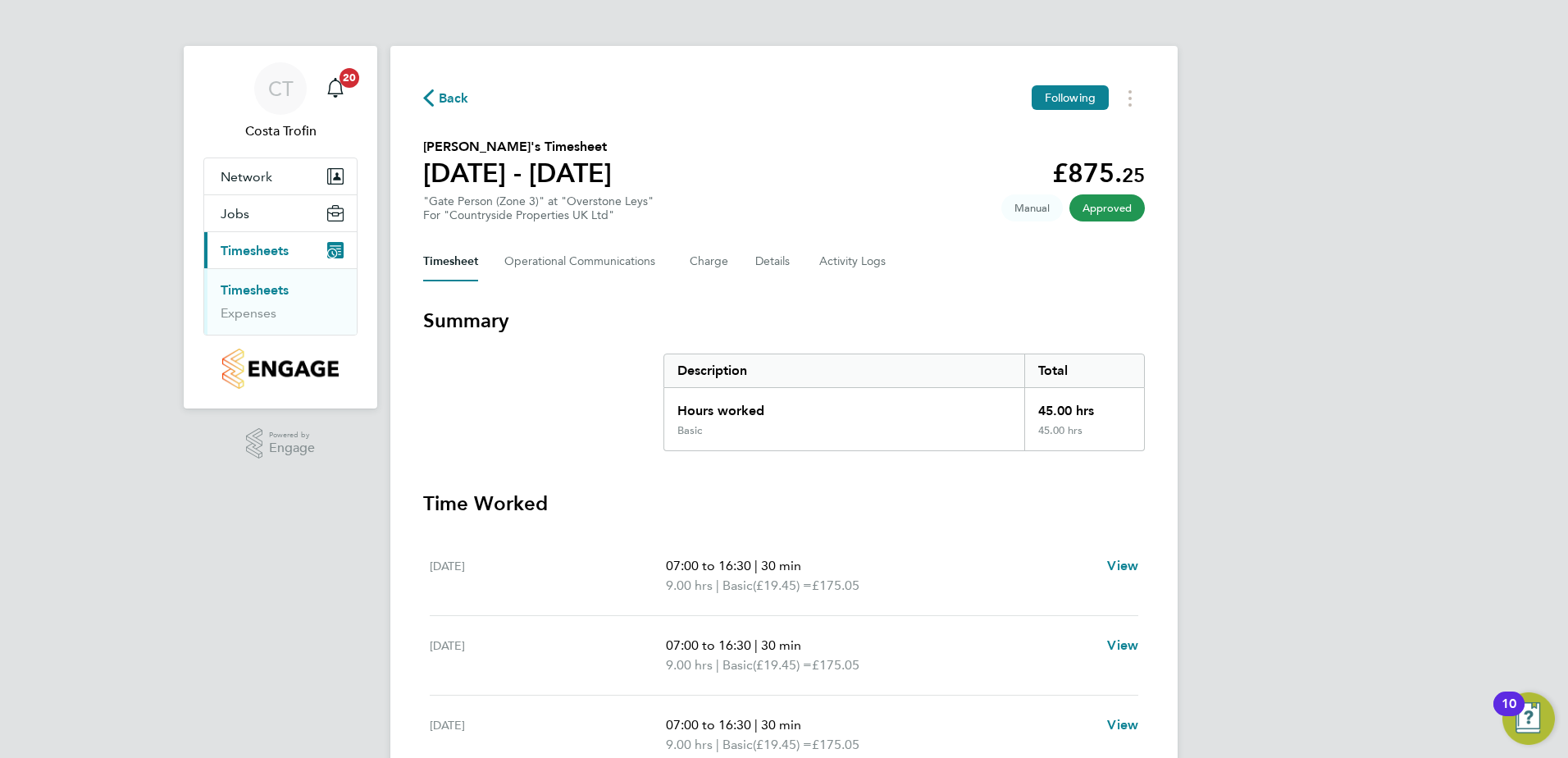
click at [446, 101] on span "Back" at bounding box center [453, 99] width 31 height 20
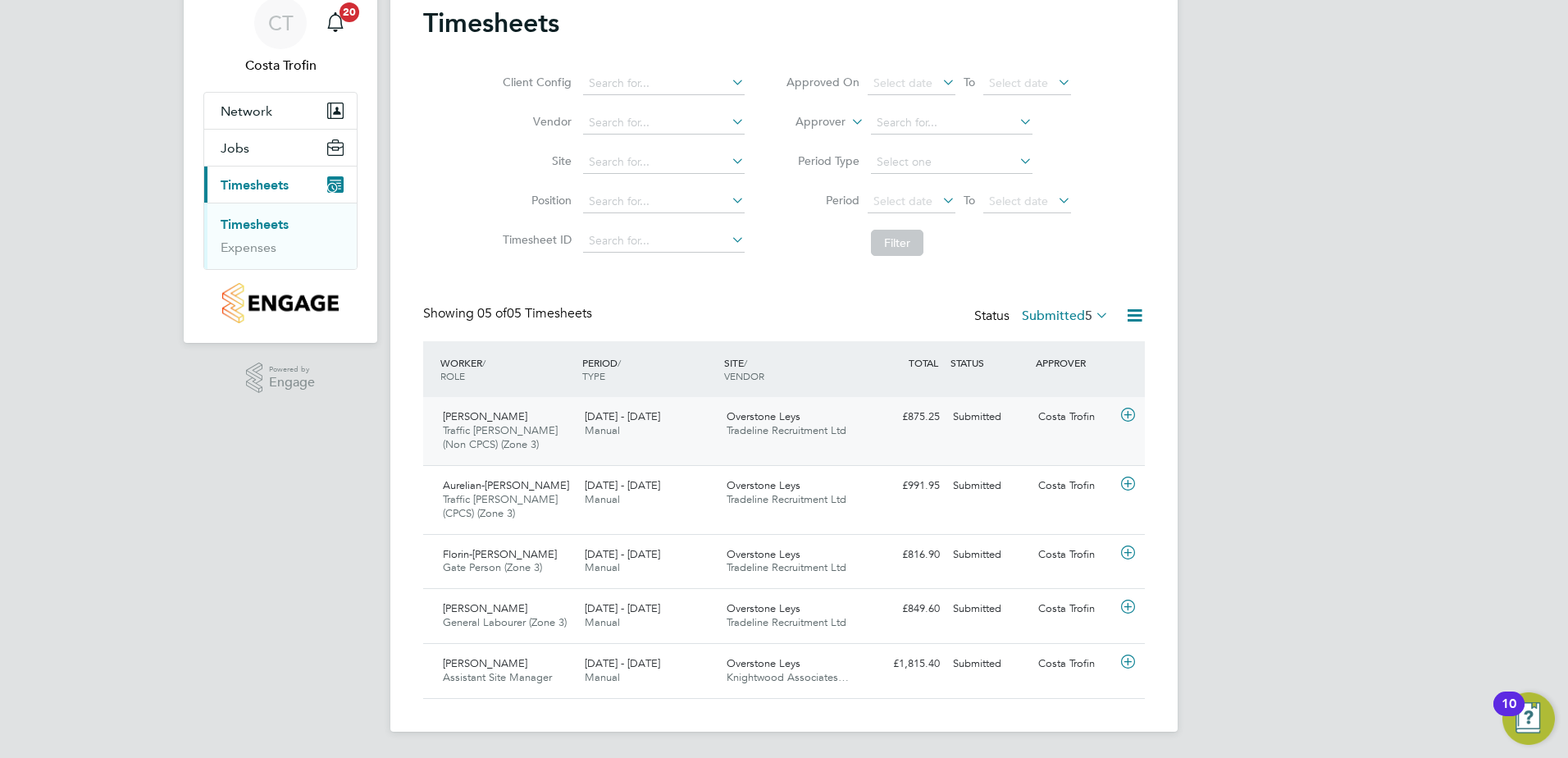
click at [524, 446] on div "Raul Sebastany Traffic Marshall (Non CPCS) (Zone 3) 22 - 28 Sep 2025" at bounding box center [508, 431] width 142 height 55
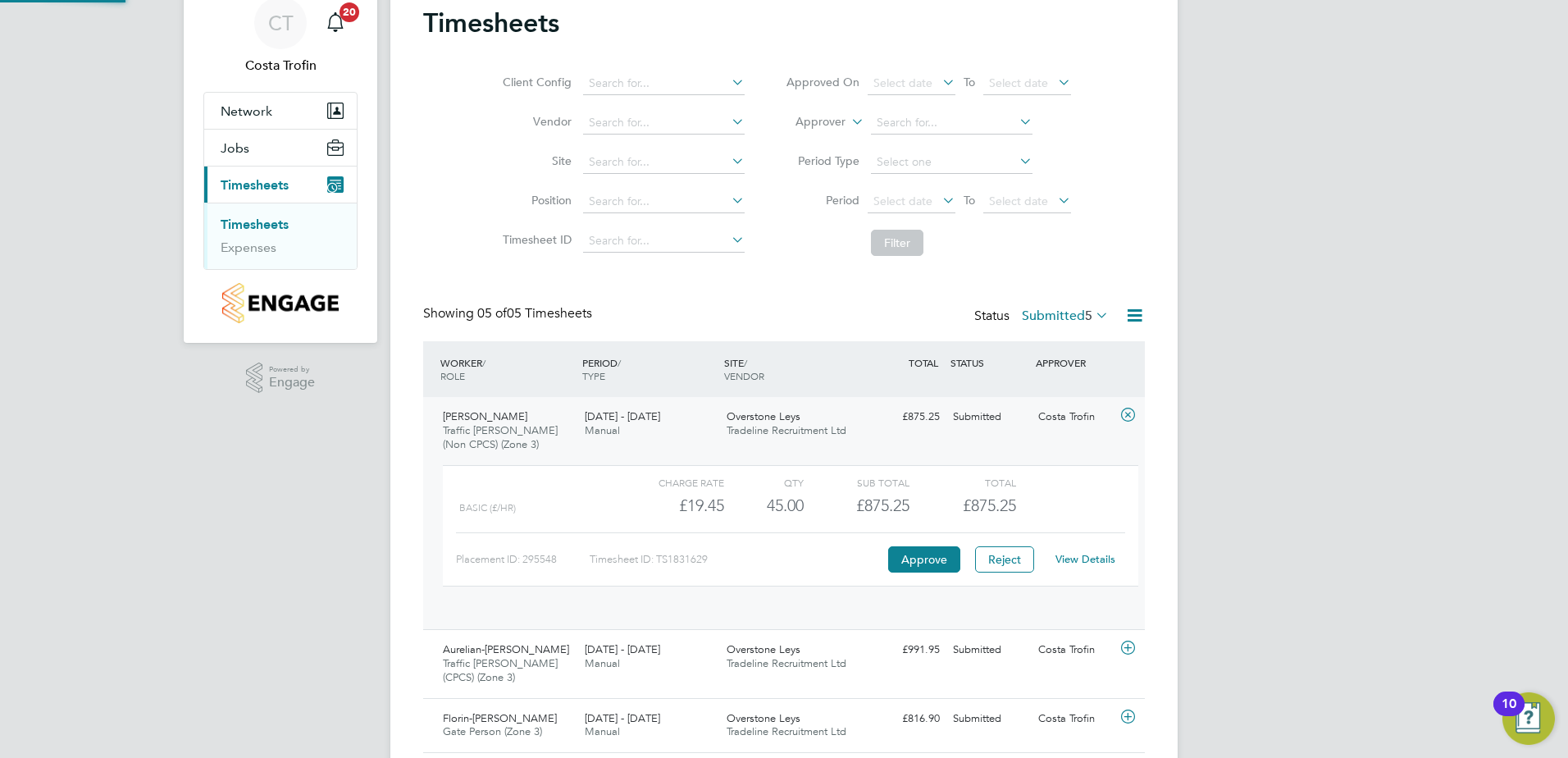
scroll to position [28, 160]
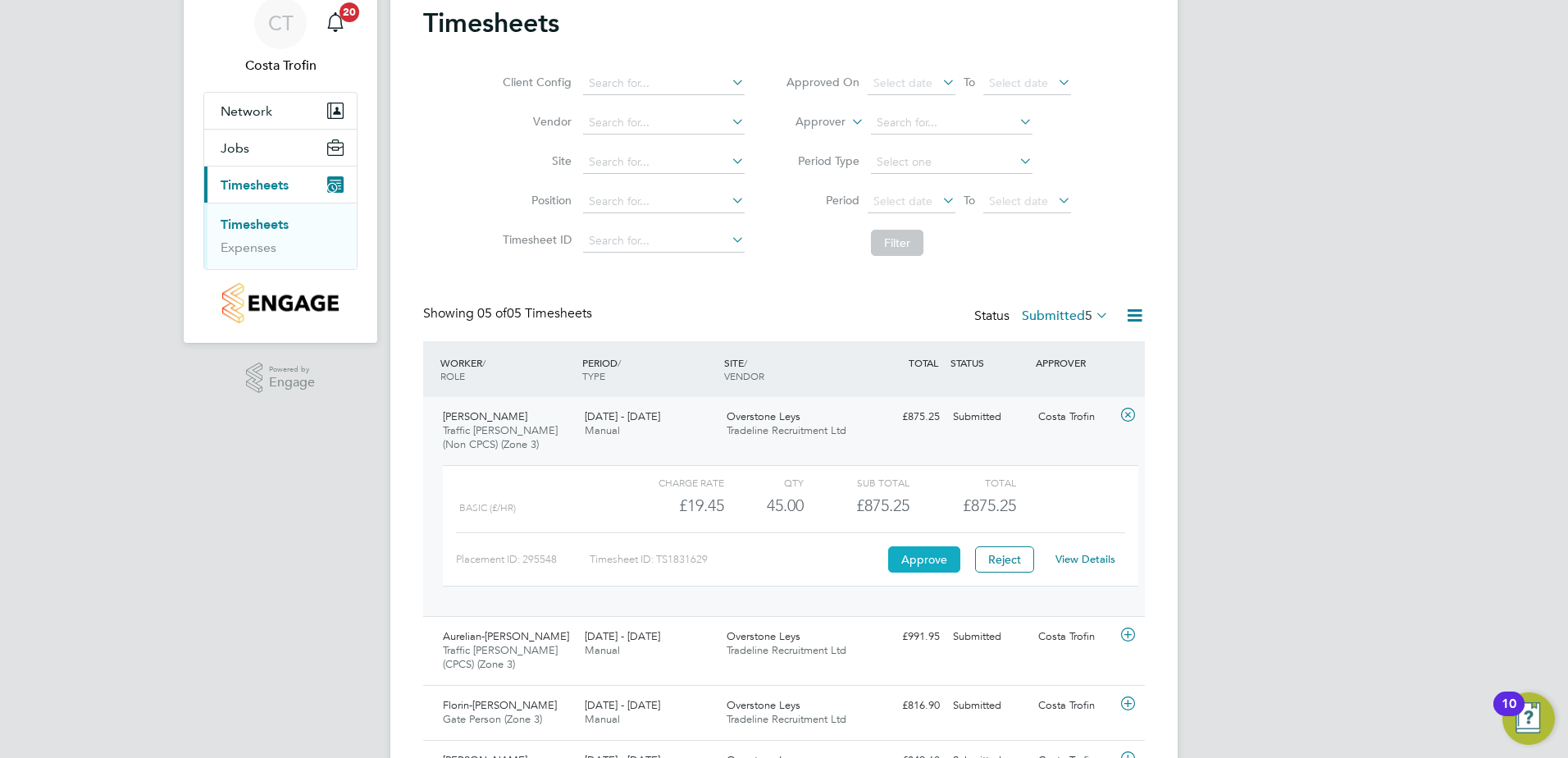
click at [922, 560] on button "Approve" at bounding box center [923, 559] width 72 height 27
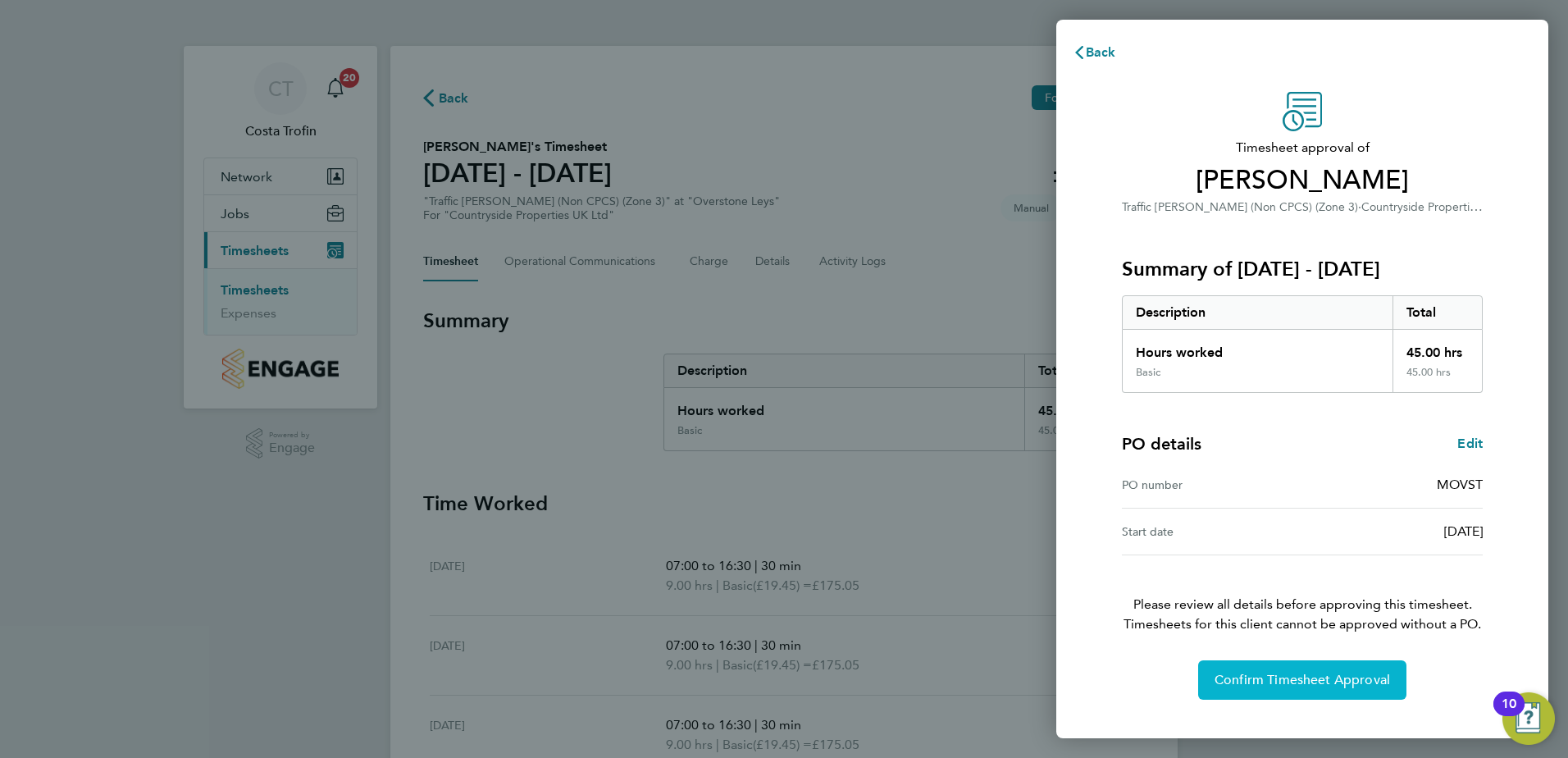
click at [1311, 682] on span "Confirm Timesheet Approval" at bounding box center [1303, 680] width 175 height 17
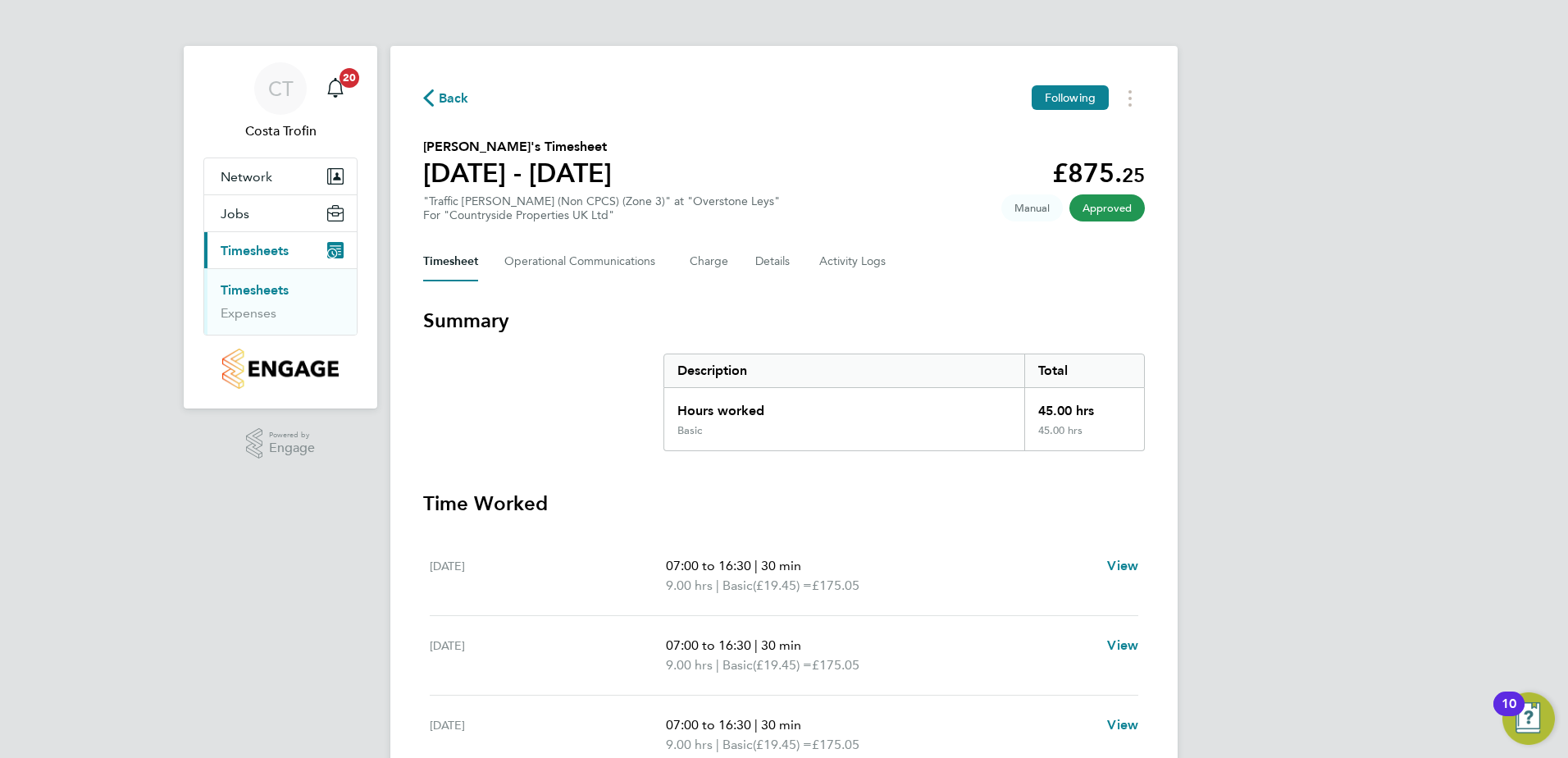
click at [450, 101] on span "Back" at bounding box center [453, 99] width 31 height 20
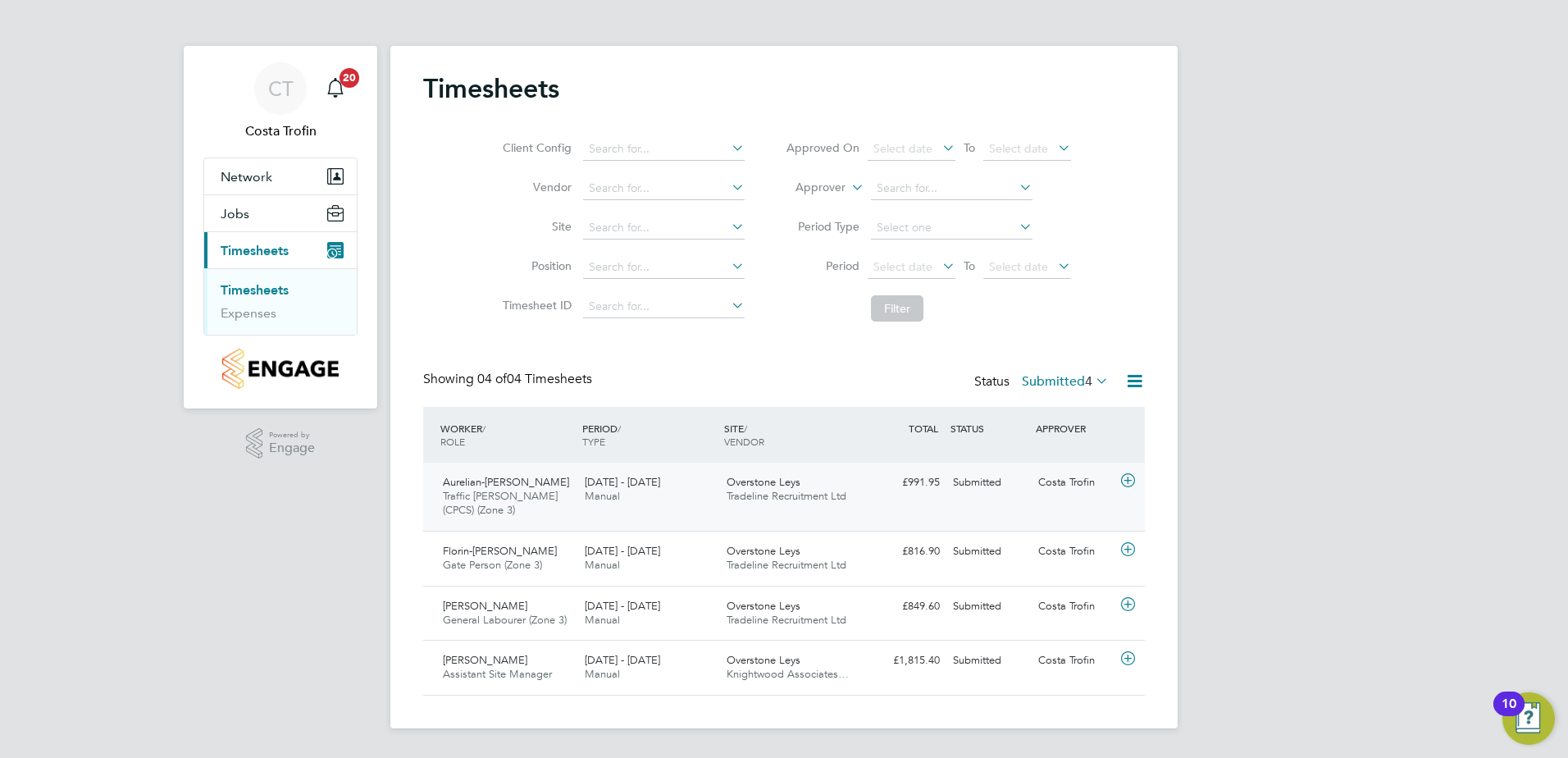
click at [601, 504] on div "[DATE] - [DATE] Manual" at bounding box center [649, 490] width 142 height 41
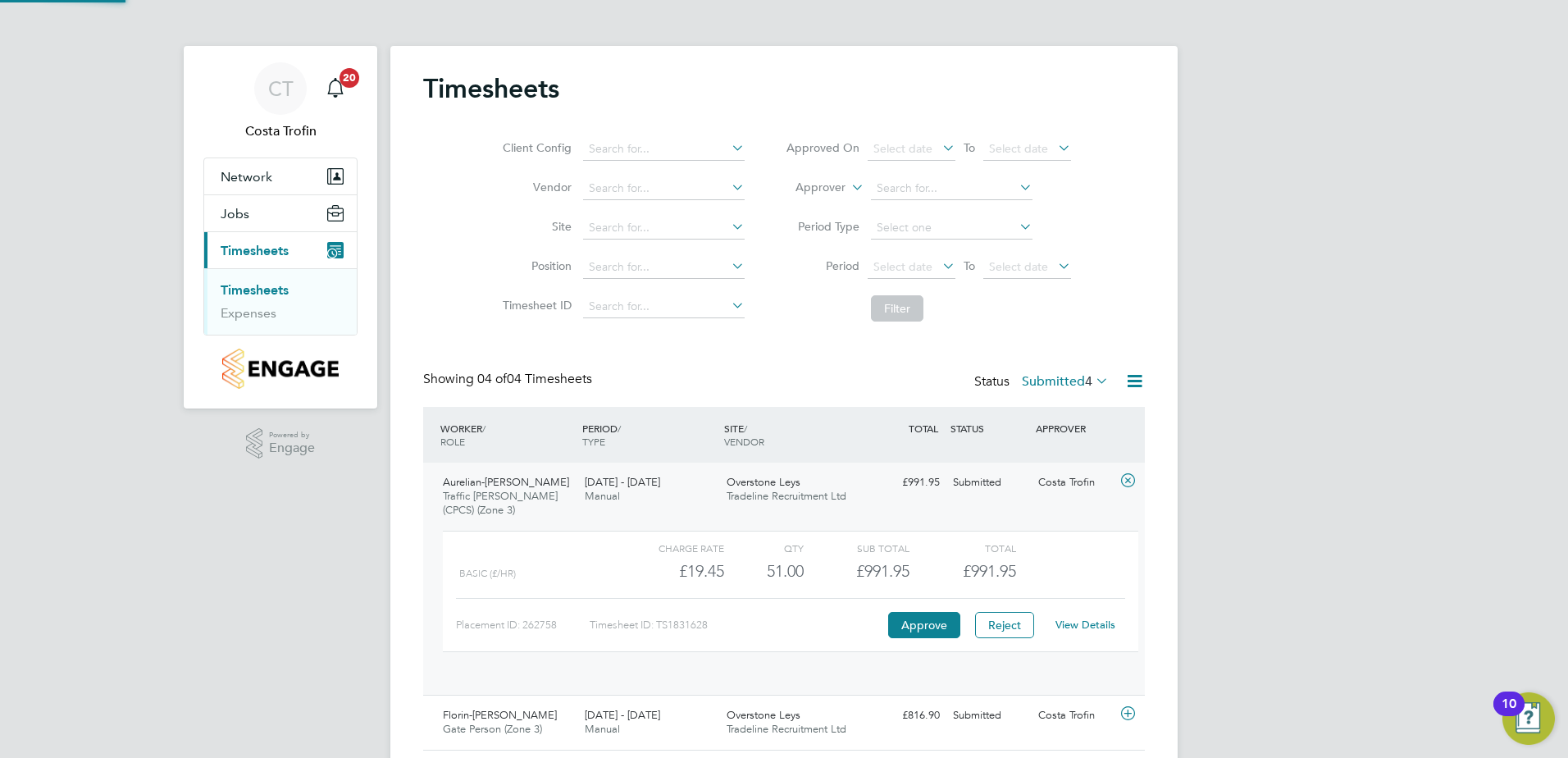
scroll to position [28, 160]
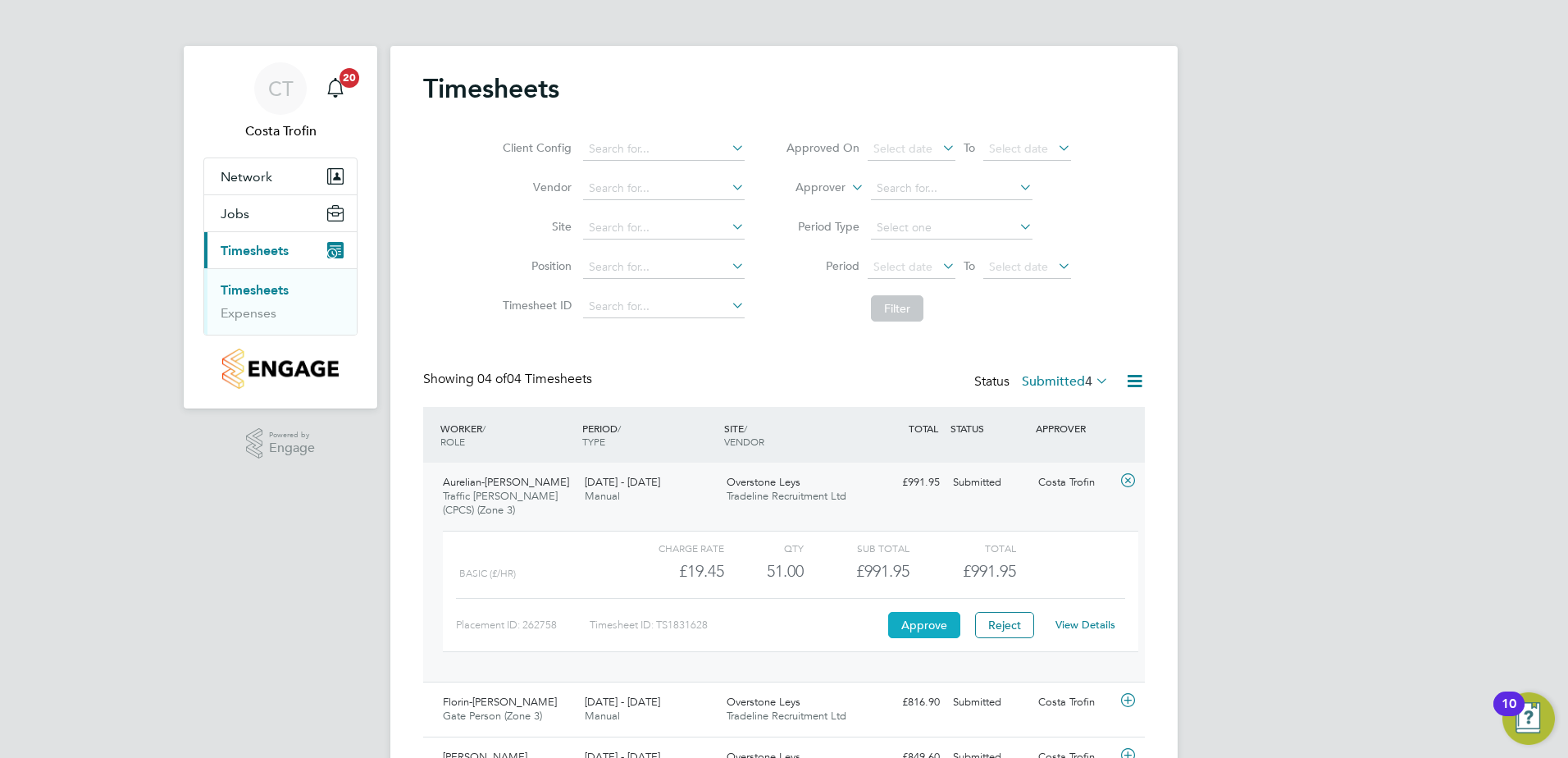
click at [932, 620] on button "Approve" at bounding box center [923, 625] width 72 height 27
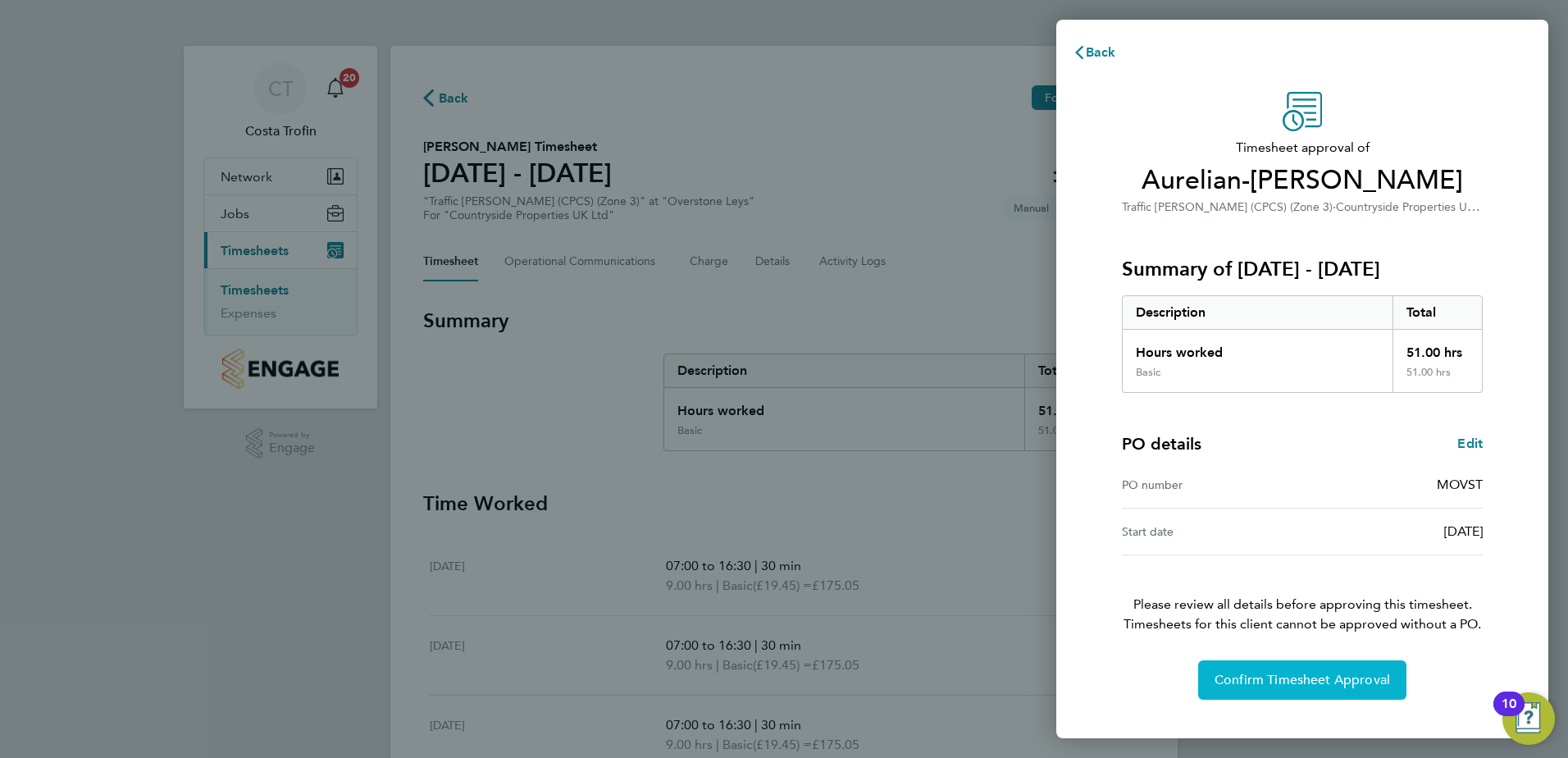
click at [1275, 672] on span "Confirm Timesheet Approval" at bounding box center [1303, 680] width 175 height 17
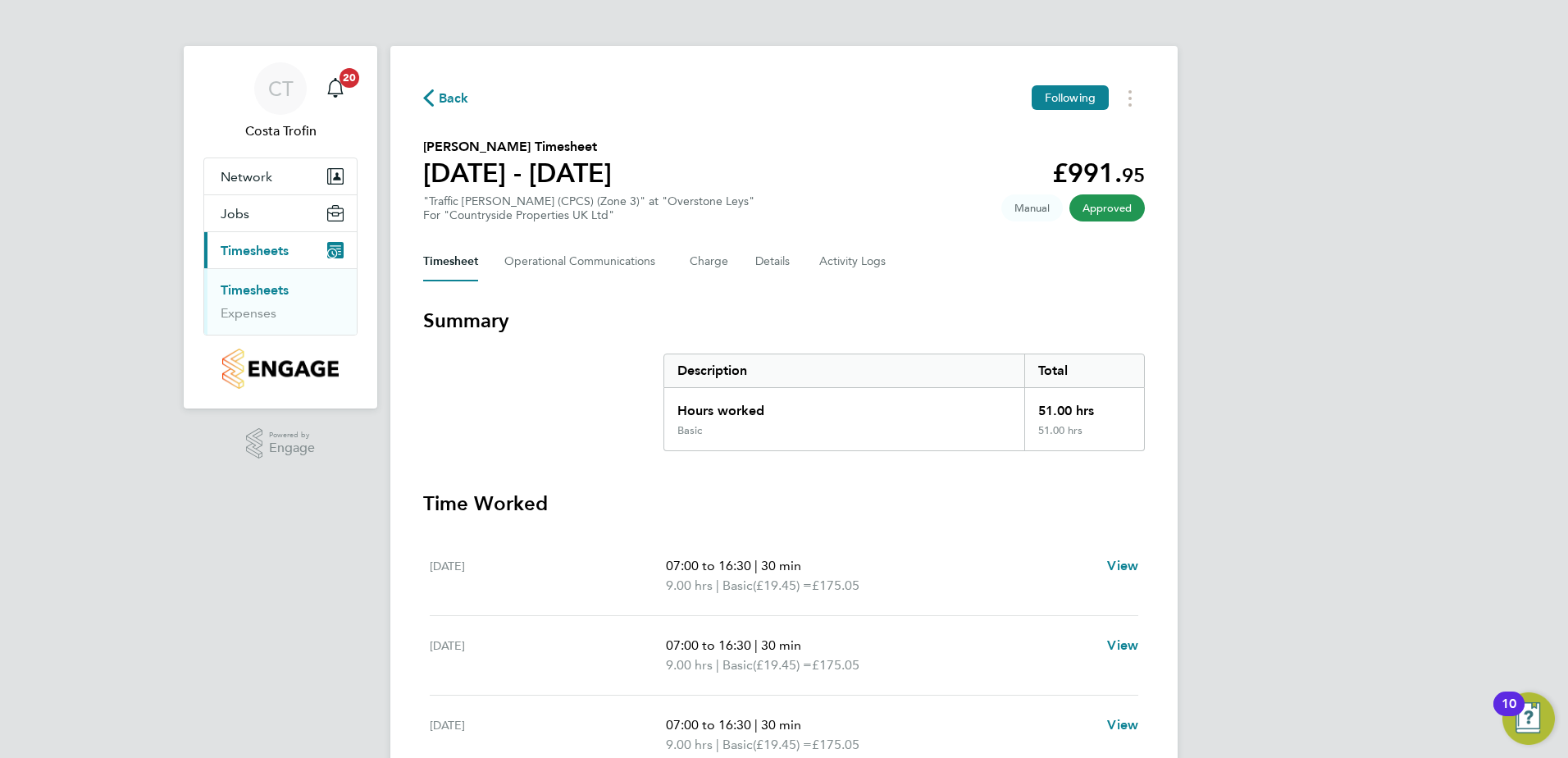
click at [447, 97] on span "Back" at bounding box center [453, 99] width 31 height 20
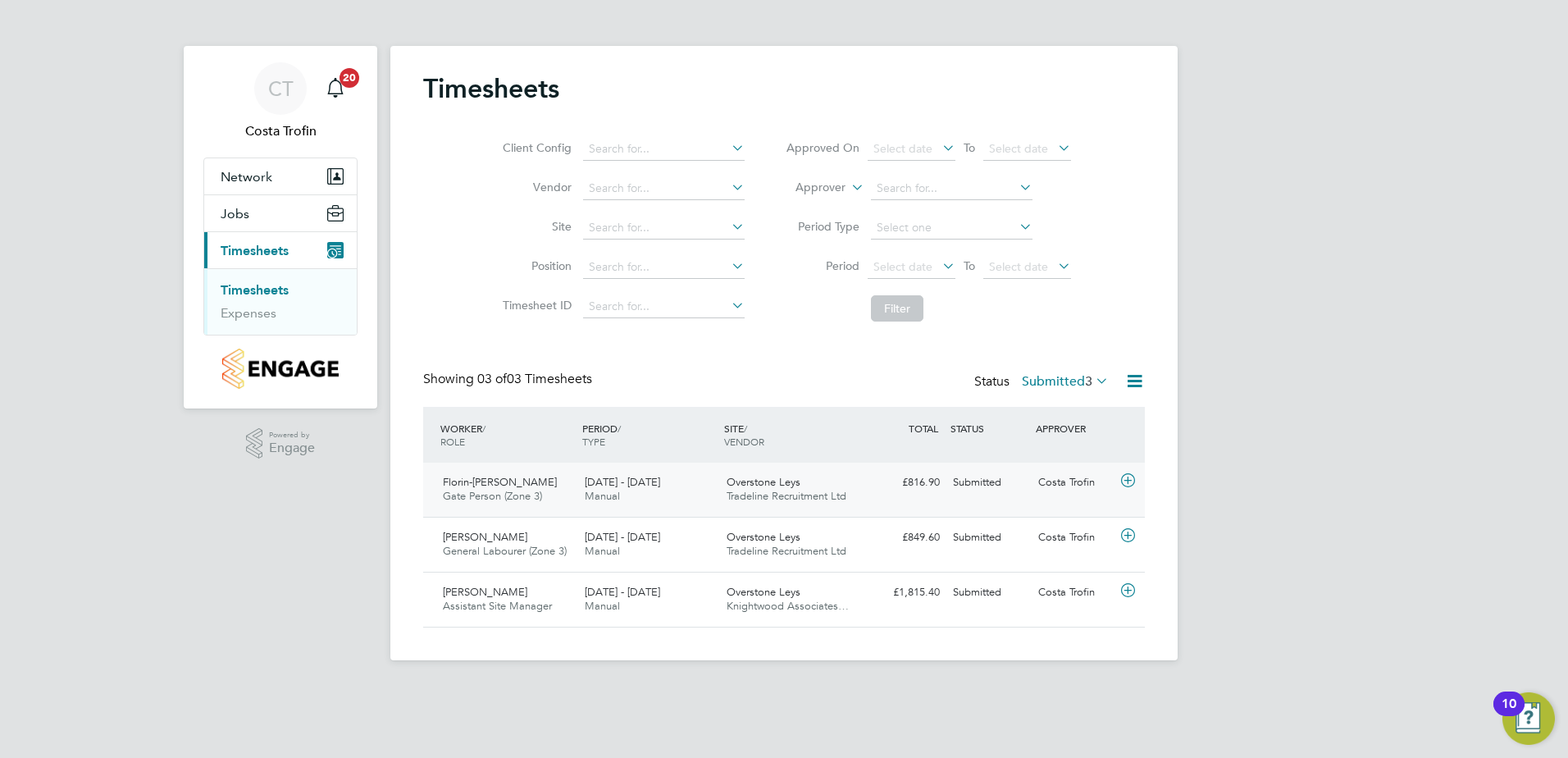
click at [558, 493] on div "Florin-Mihai Lazar Gate Person (Zone 3) 22 - 28 Sep 2025" at bounding box center [508, 490] width 142 height 41
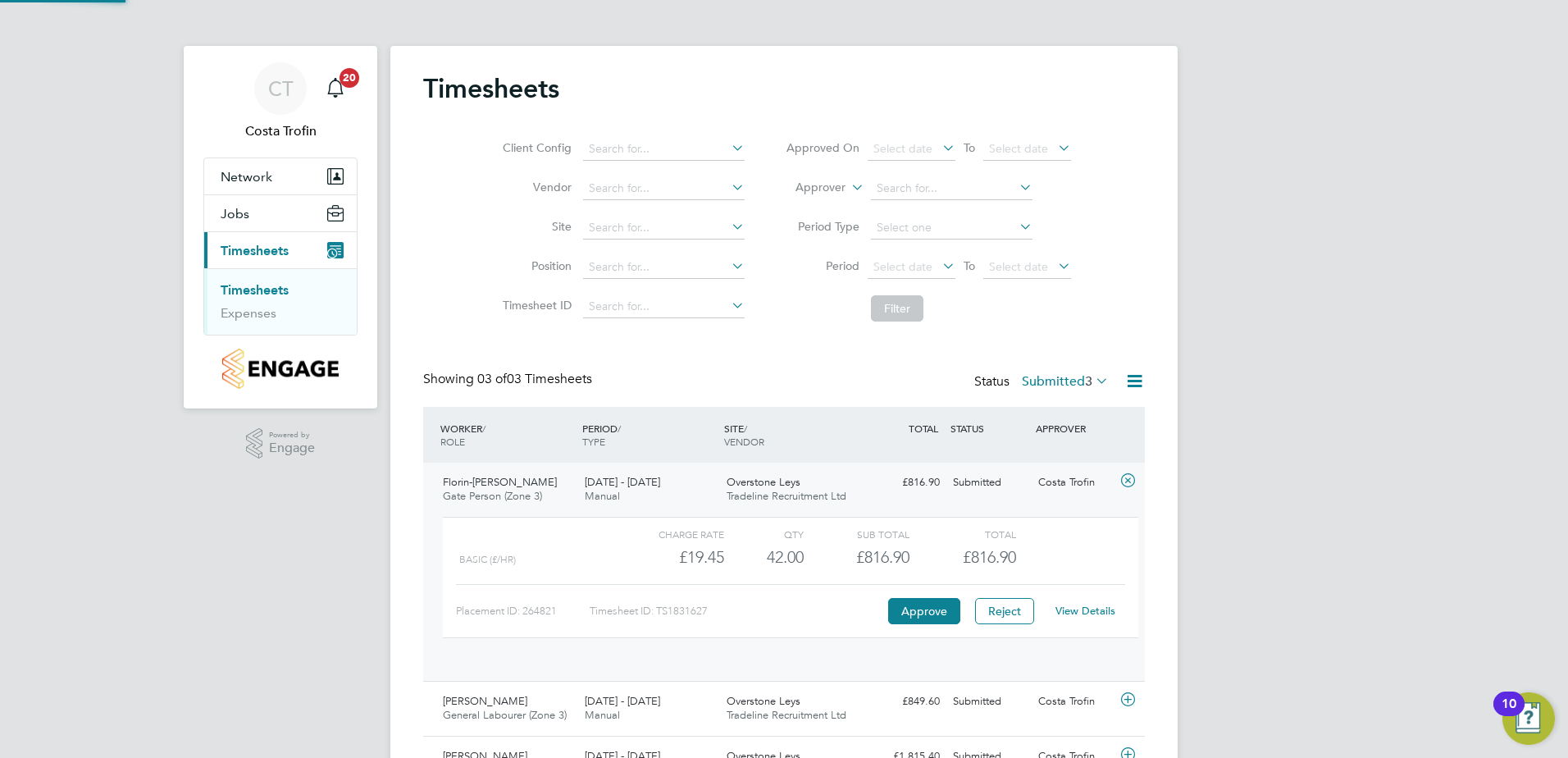
scroll to position [28, 160]
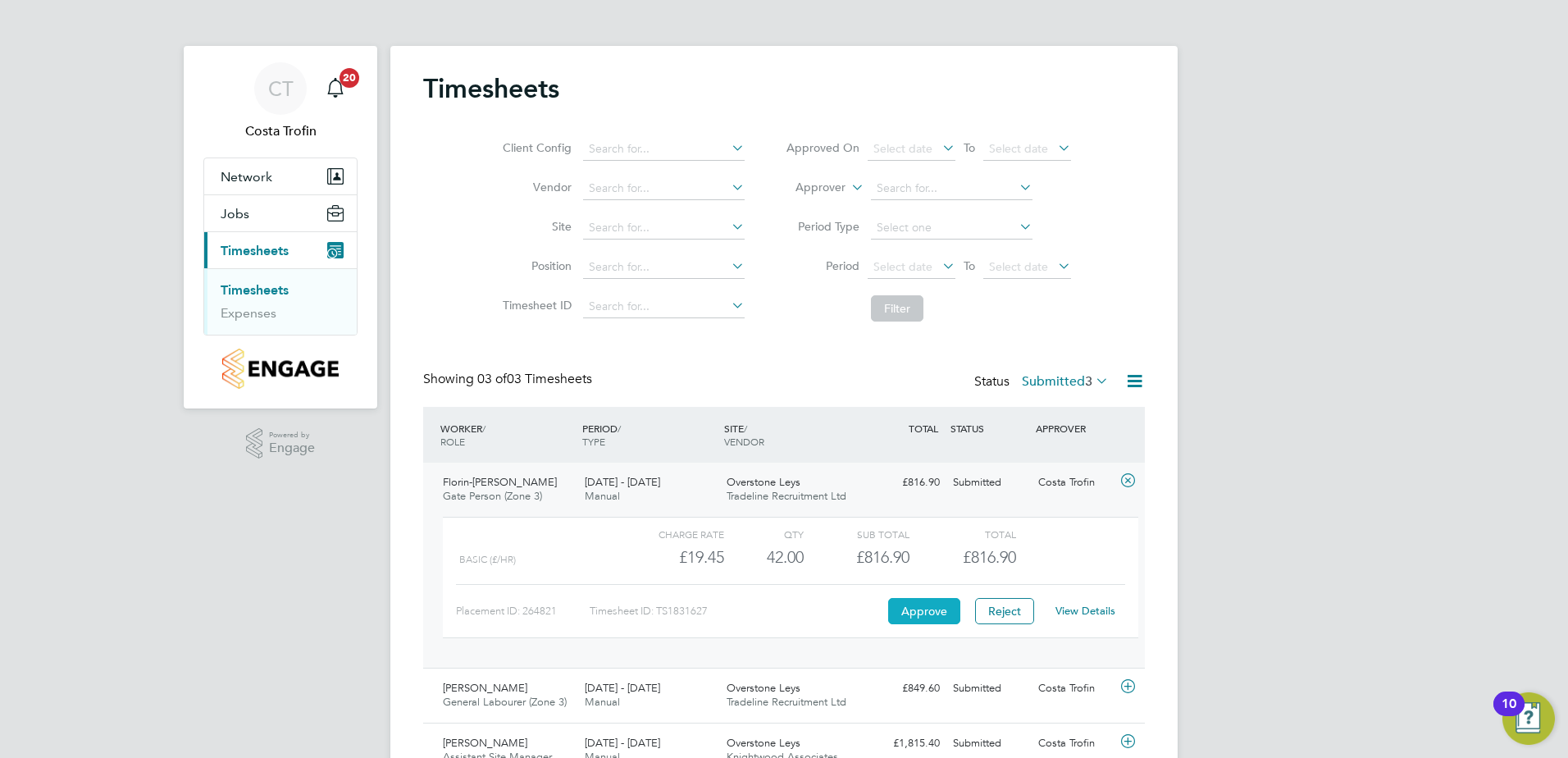
click at [912, 604] on button "Approve" at bounding box center [923, 611] width 72 height 27
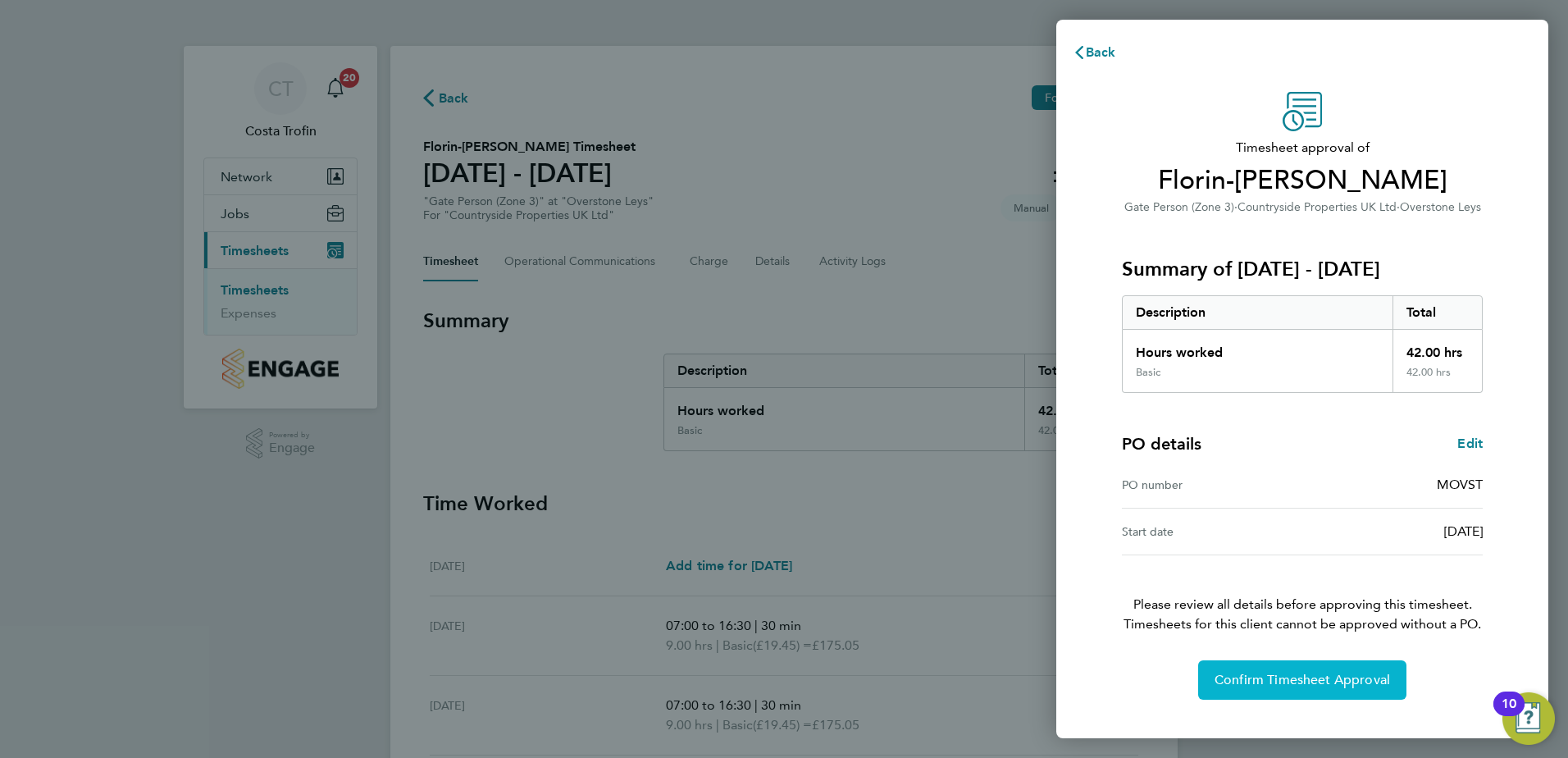
click at [1319, 674] on span "Confirm Timesheet Approval" at bounding box center [1303, 680] width 175 height 17
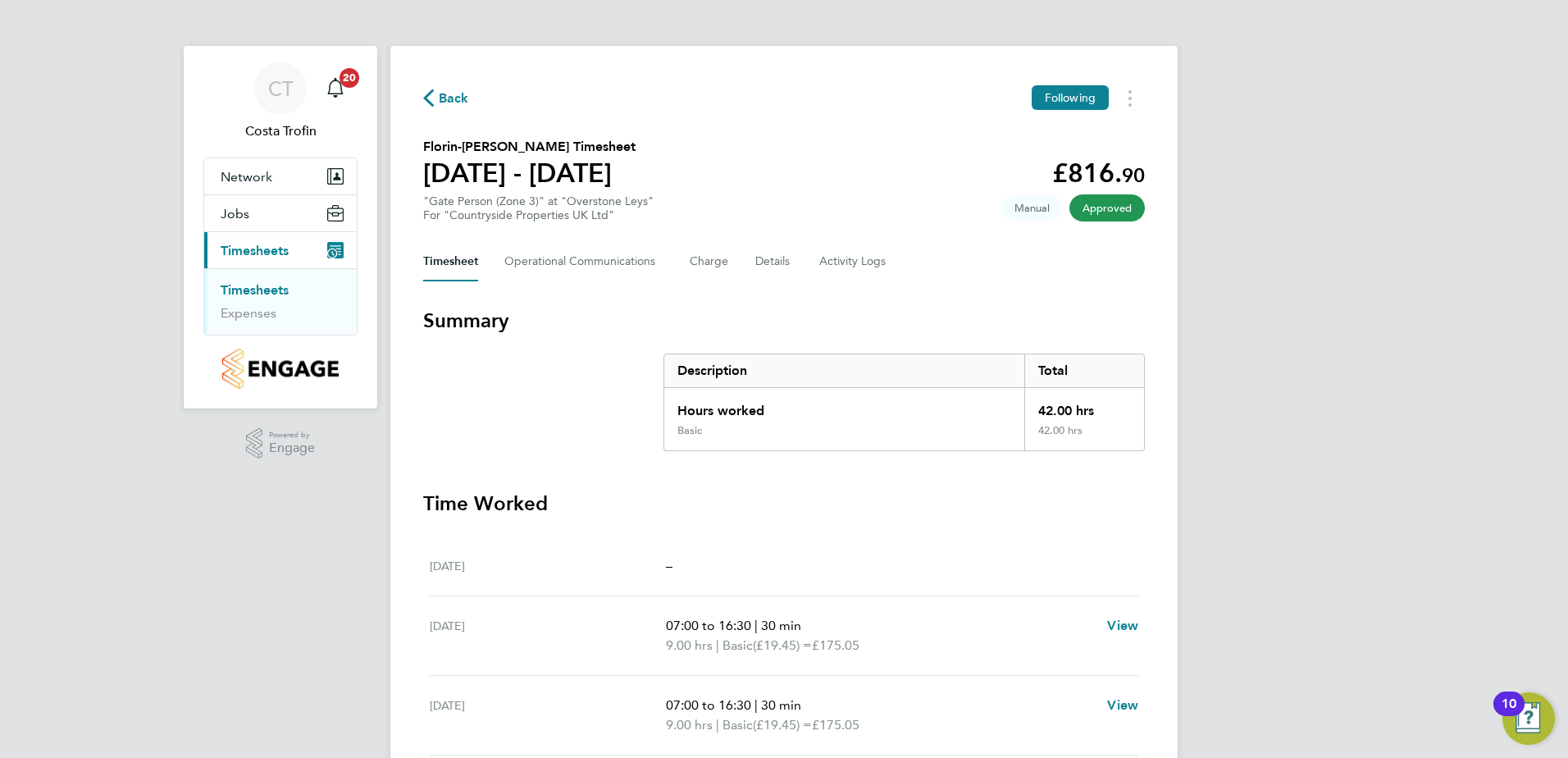
click at [442, 99] on span "Back" at bounding box center [453, 99] width 31 height 20
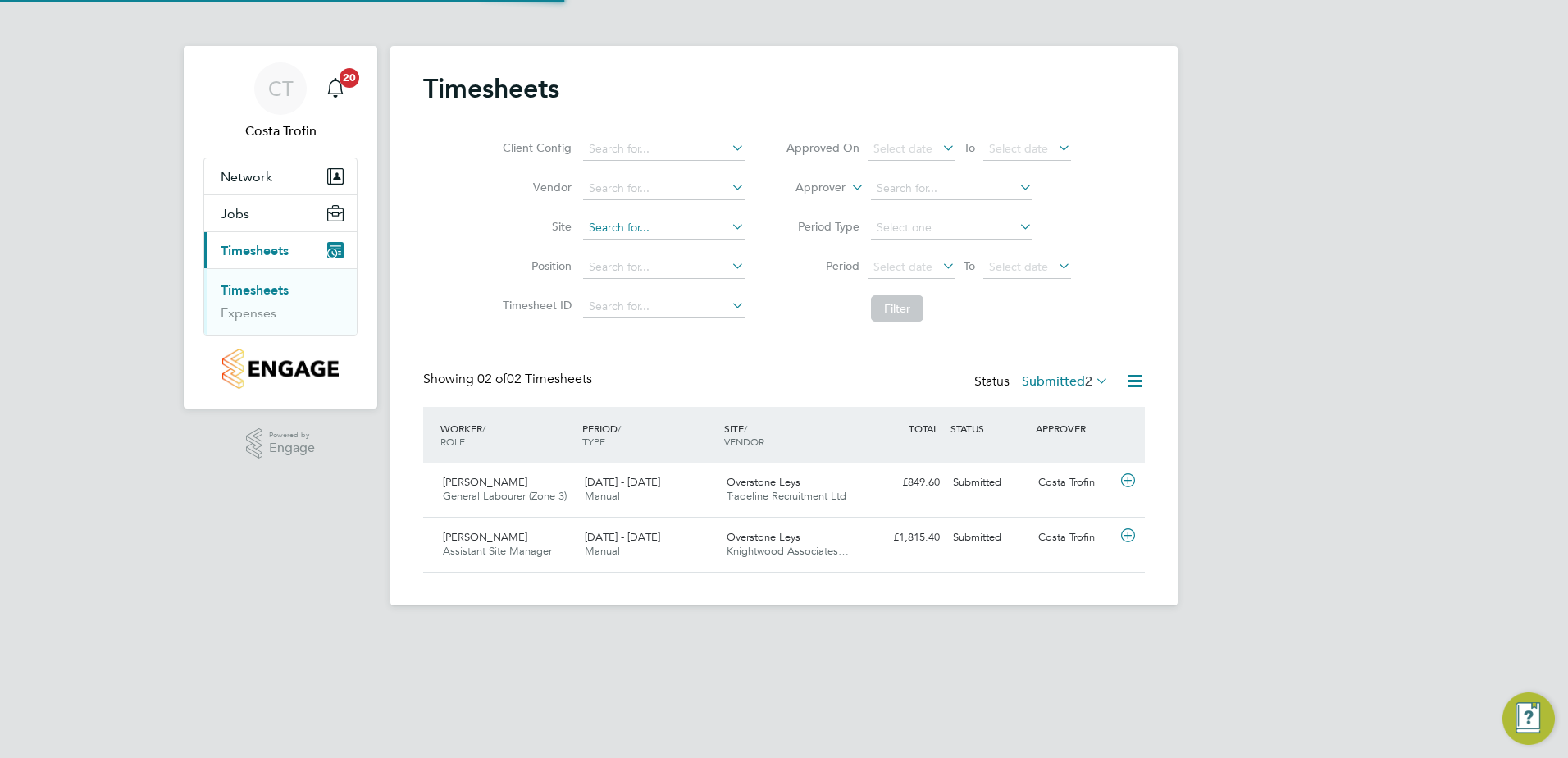
scroll to position [41, 143]
click at [571, 490] on div "[PERSON_NAME] General Labourer (Zone 3) [DATE] - [DATE]" at bounding box center [508, 490] width 142 height 41
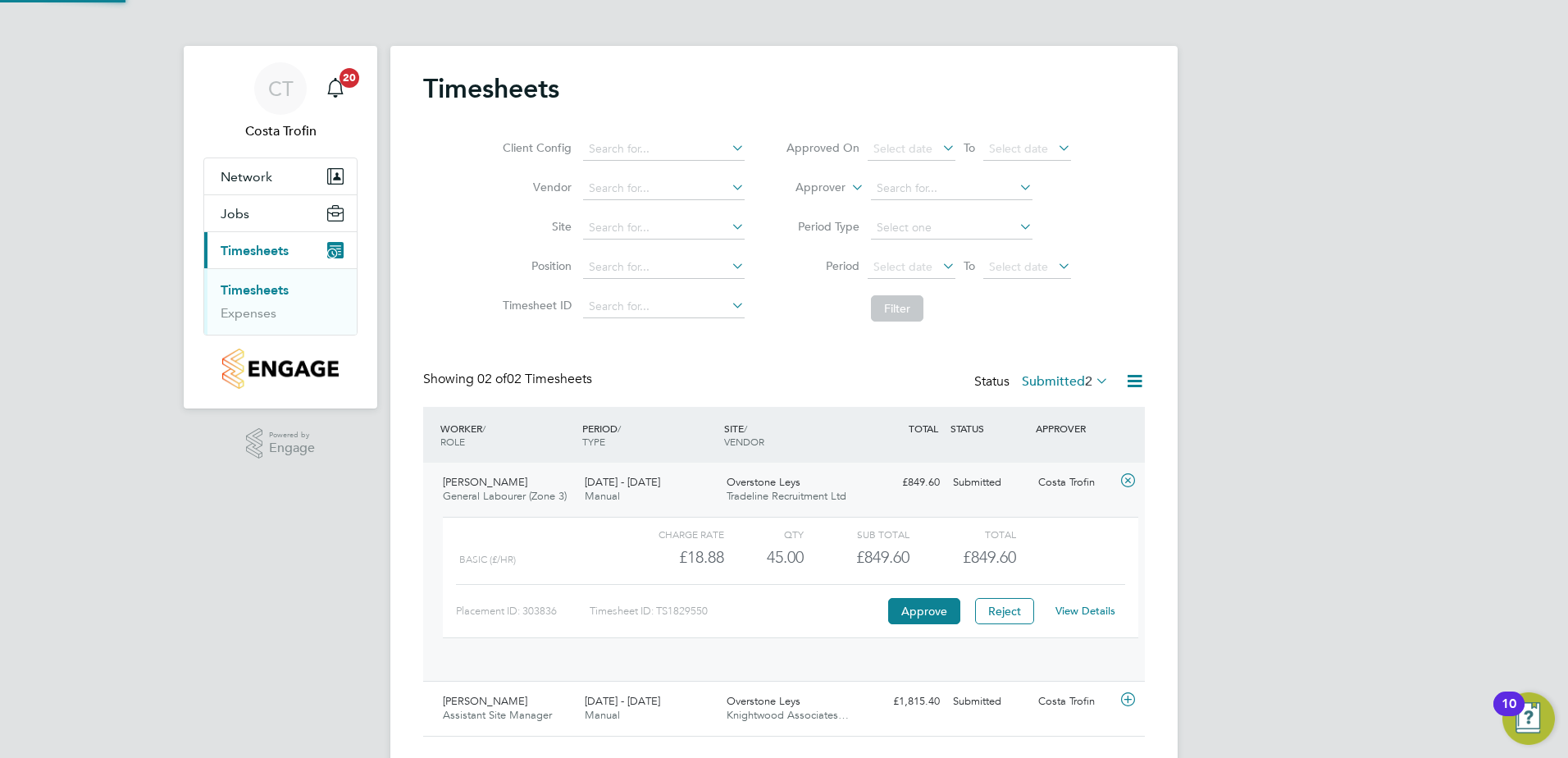
scroll to position [28, 160]
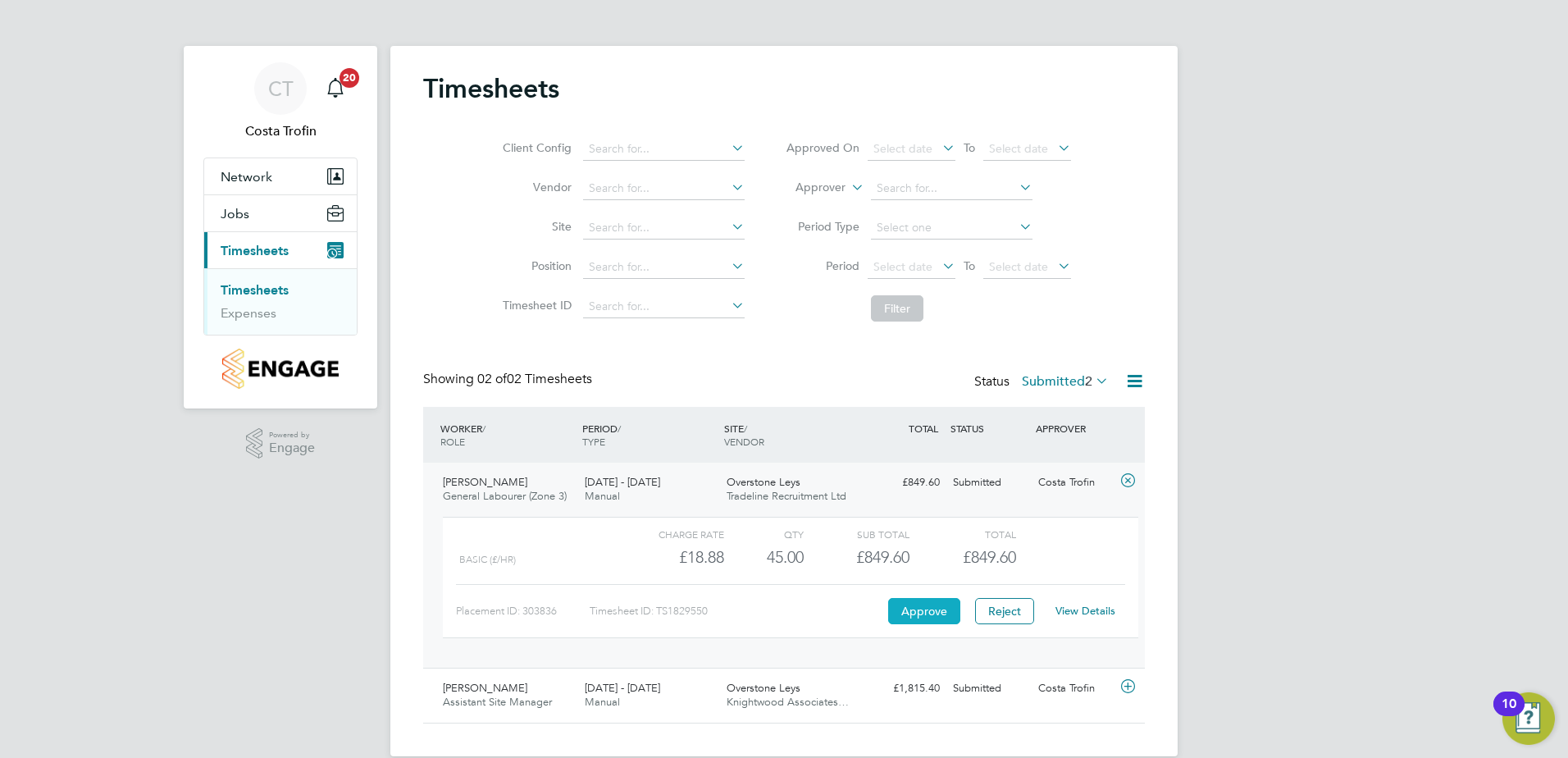
click at [939, 606] on button "Approve" at bounding box center [923, 611] width 72 height 27
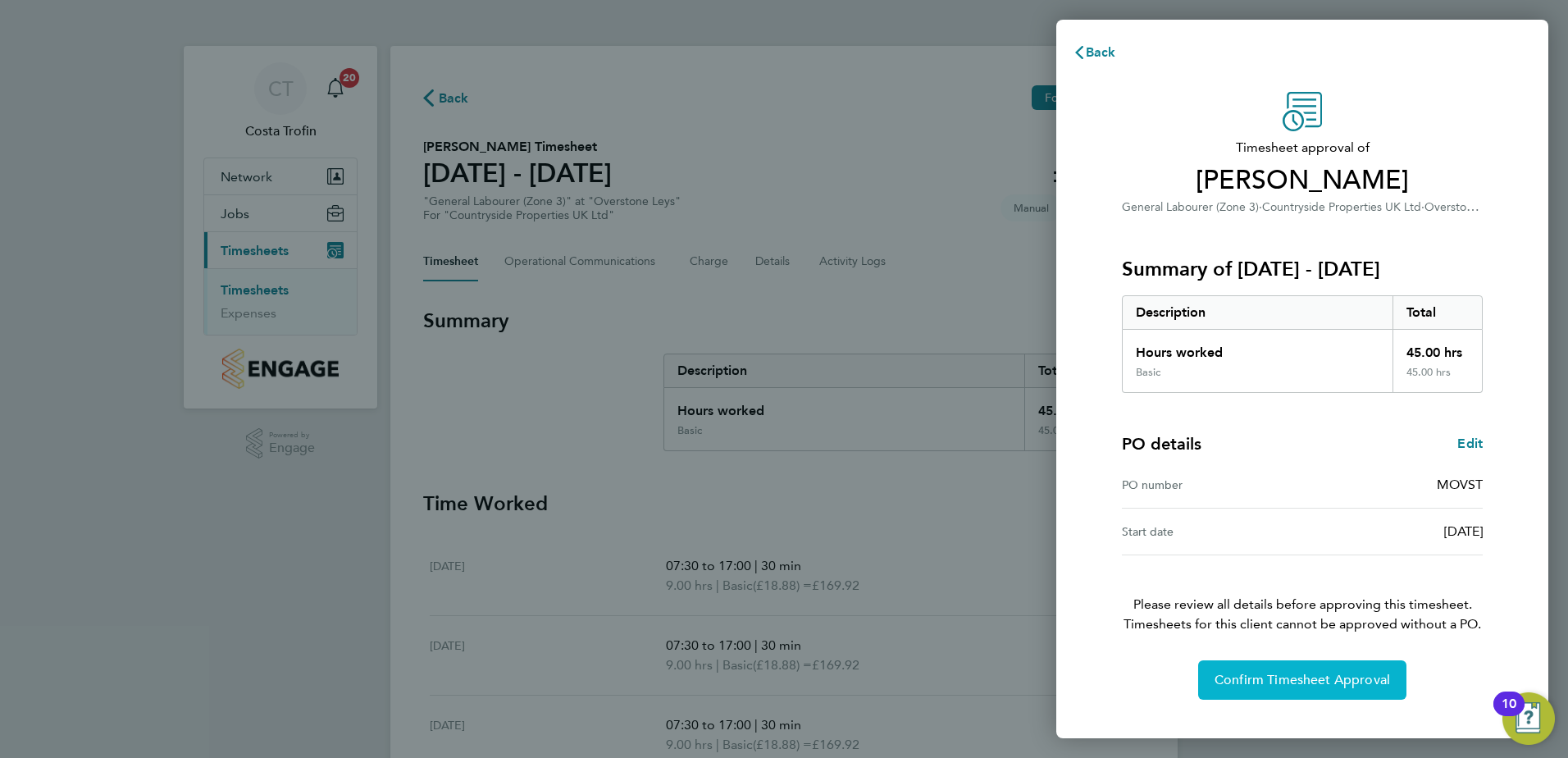
click at [1291, 675] on span "Confirm Timesheet Approval" at bounding box center [1303, 680] width 175 height 17
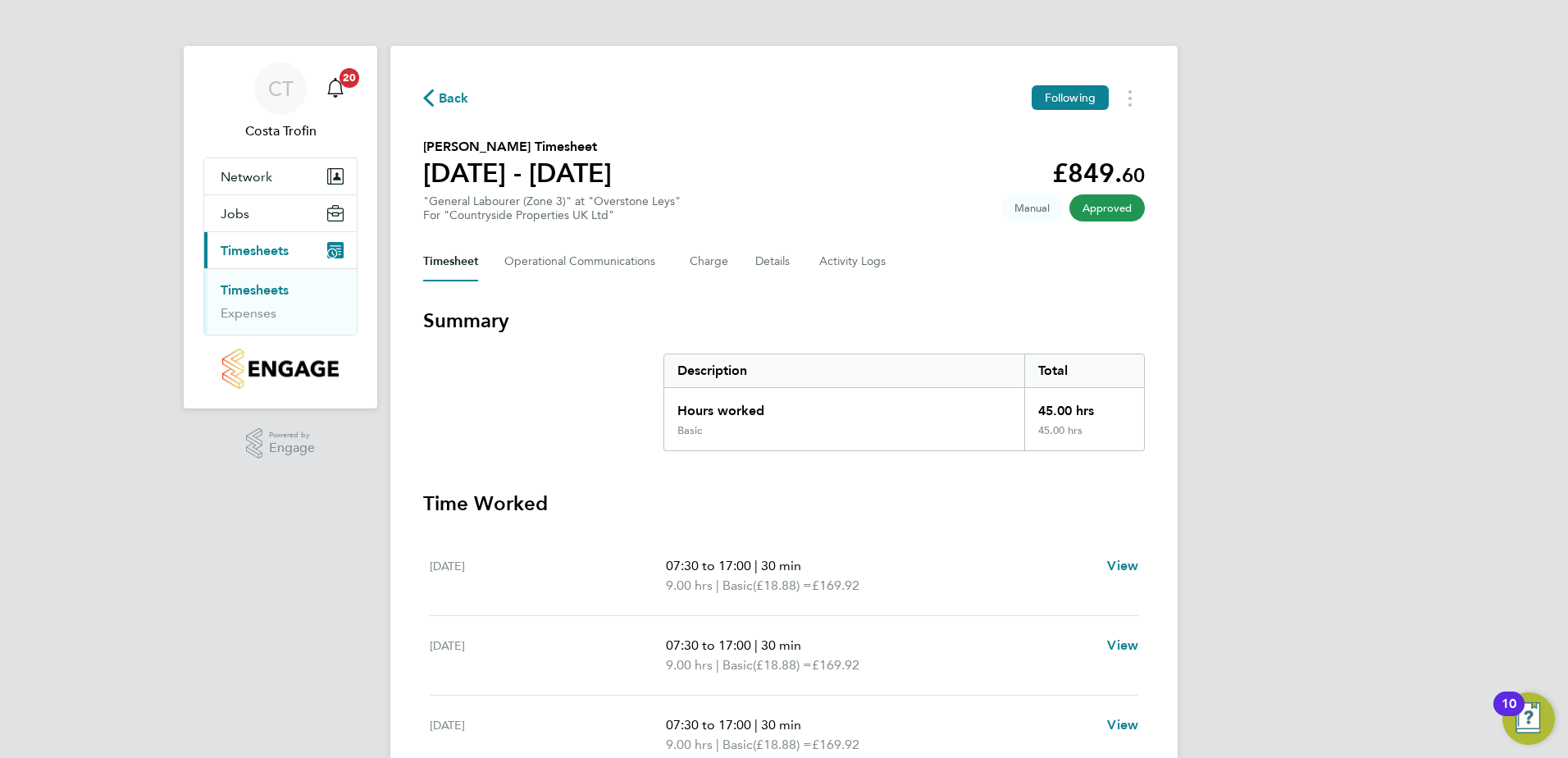
click at [455, 102] on span "Back" at bounding box center [453, 99] width 31 height 20
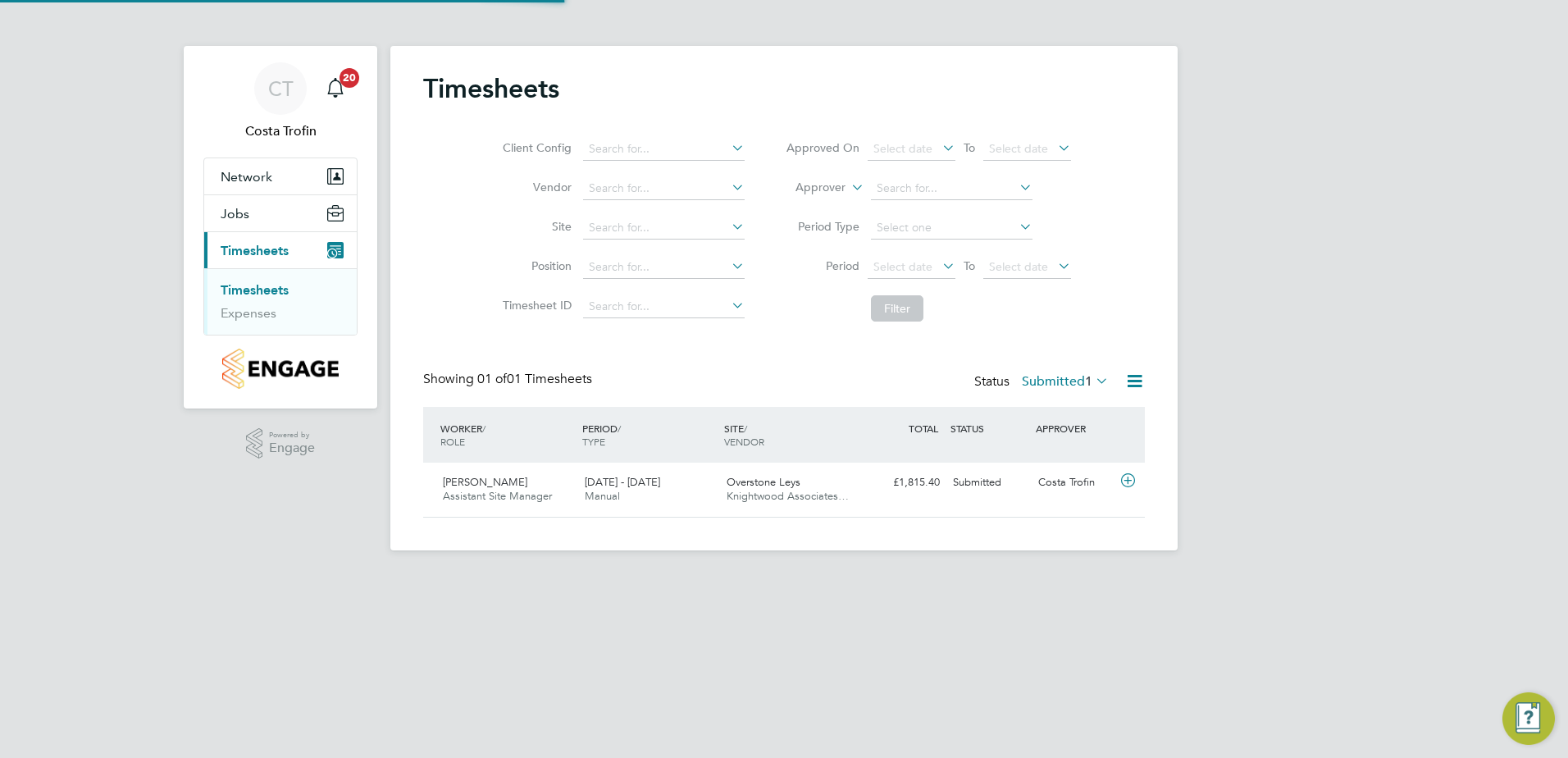
scroll to position [41, 143]
click at [561, 477] on div "[PERSON_NAME] Assistant Site Manager [DATE] - [DATE]" at bounding box center [508, 490] width 142 height 41
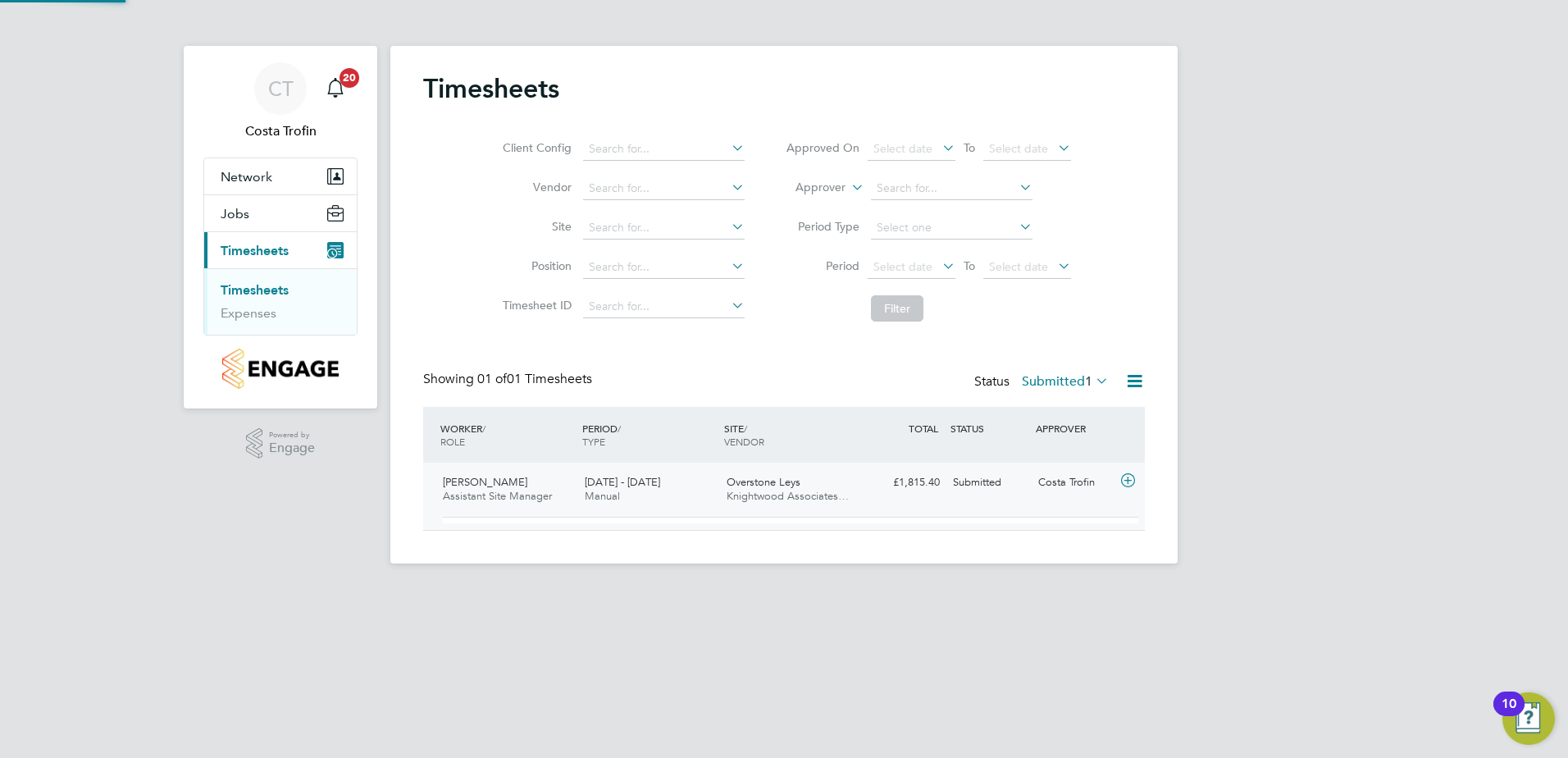
scroll to position [28, 160]
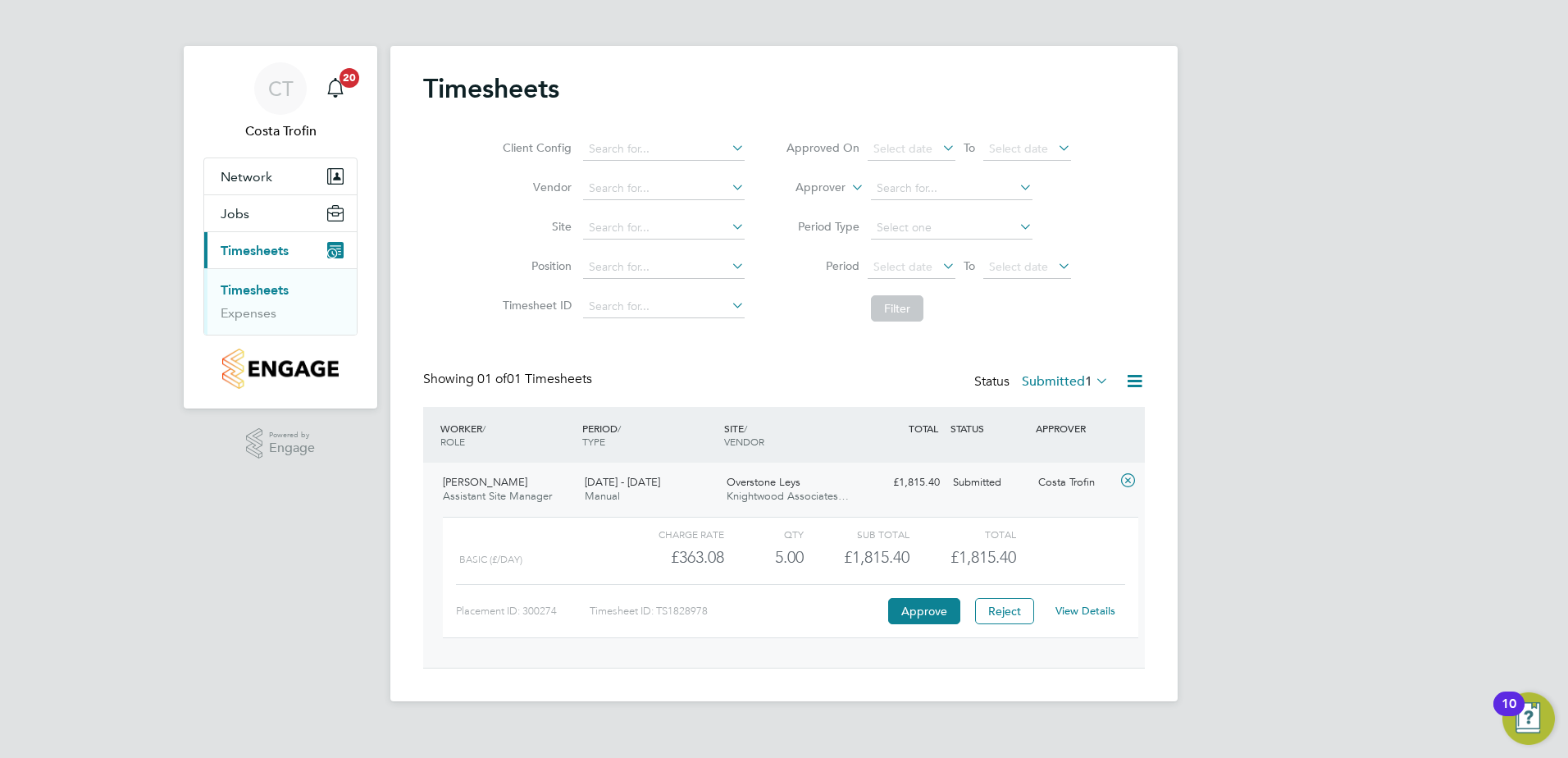
click at [1092, 612] on link "View Details" at bounding box center [1085, 611] width 60 height 14
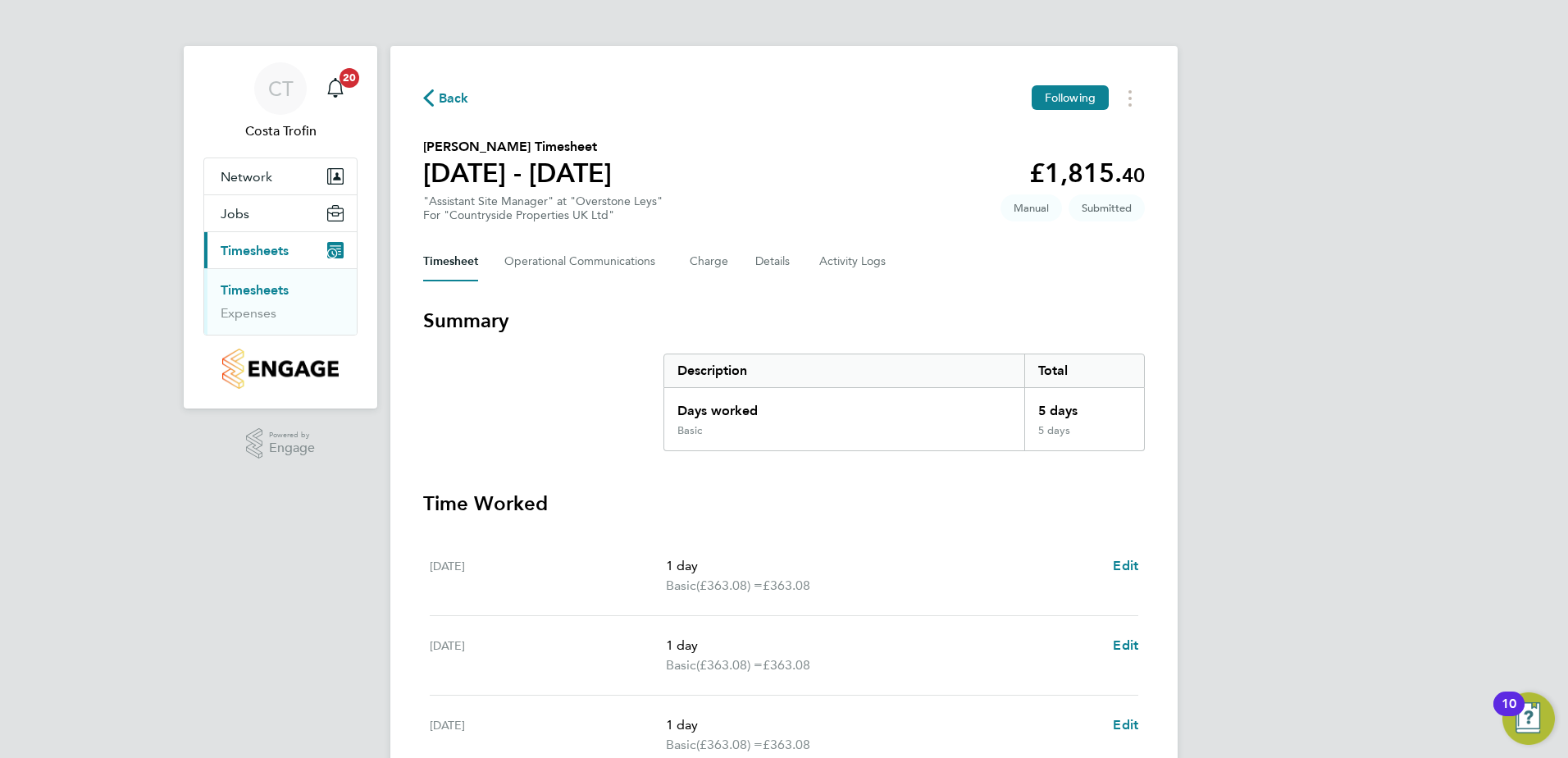
click at [459, 100] on span "Back" at bounding box center [453, 99] width 31 height 20
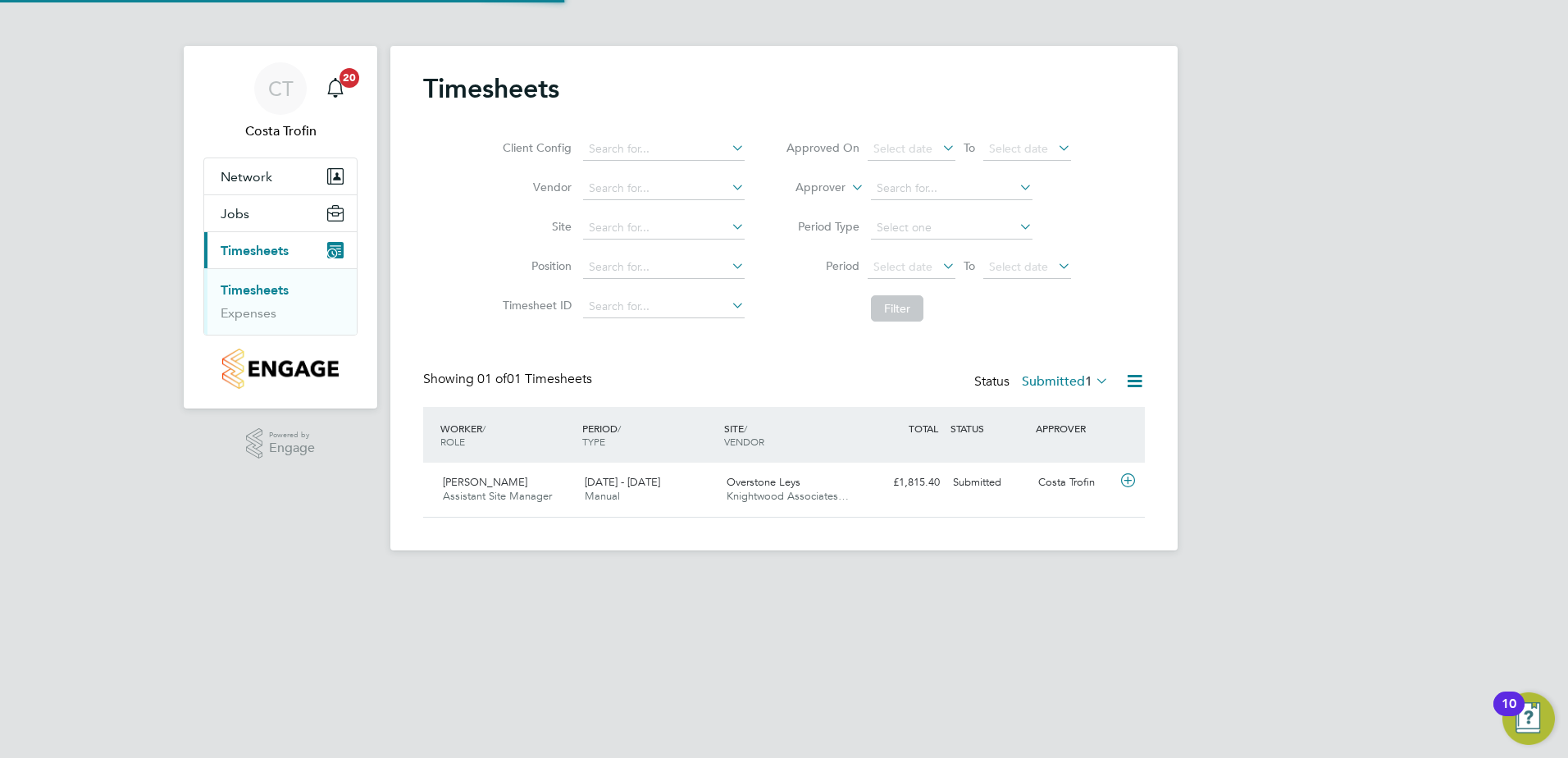
scroll to position [41, 143]
click at [761, 493] on span "Knightwood Associates…" at bounding box center [787, 496] width 122 height 14
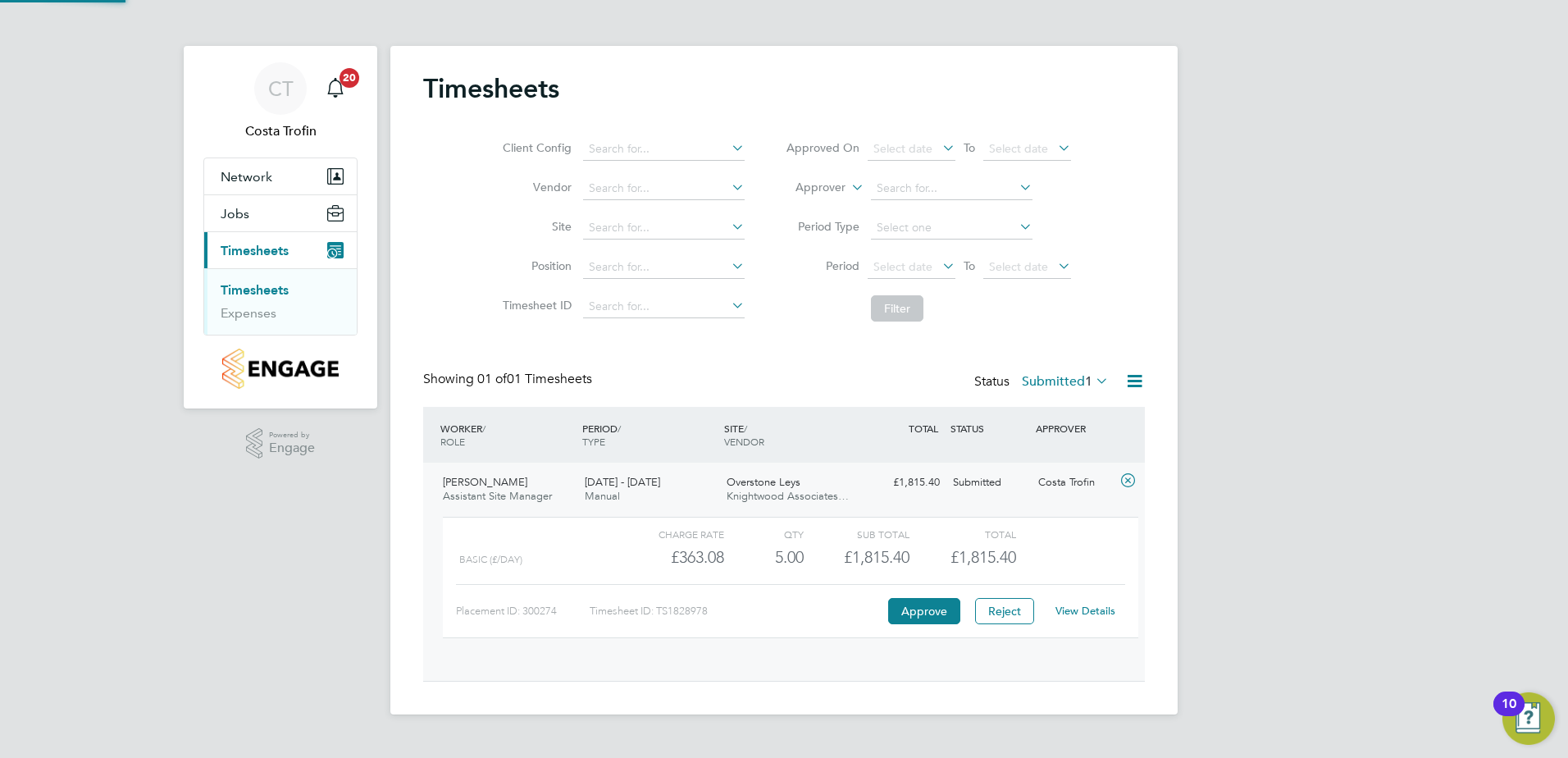
scroll to position [28, 160]
click at [921, 615] on button "Approve" at bounding box center [923, 611] width 72 height 27
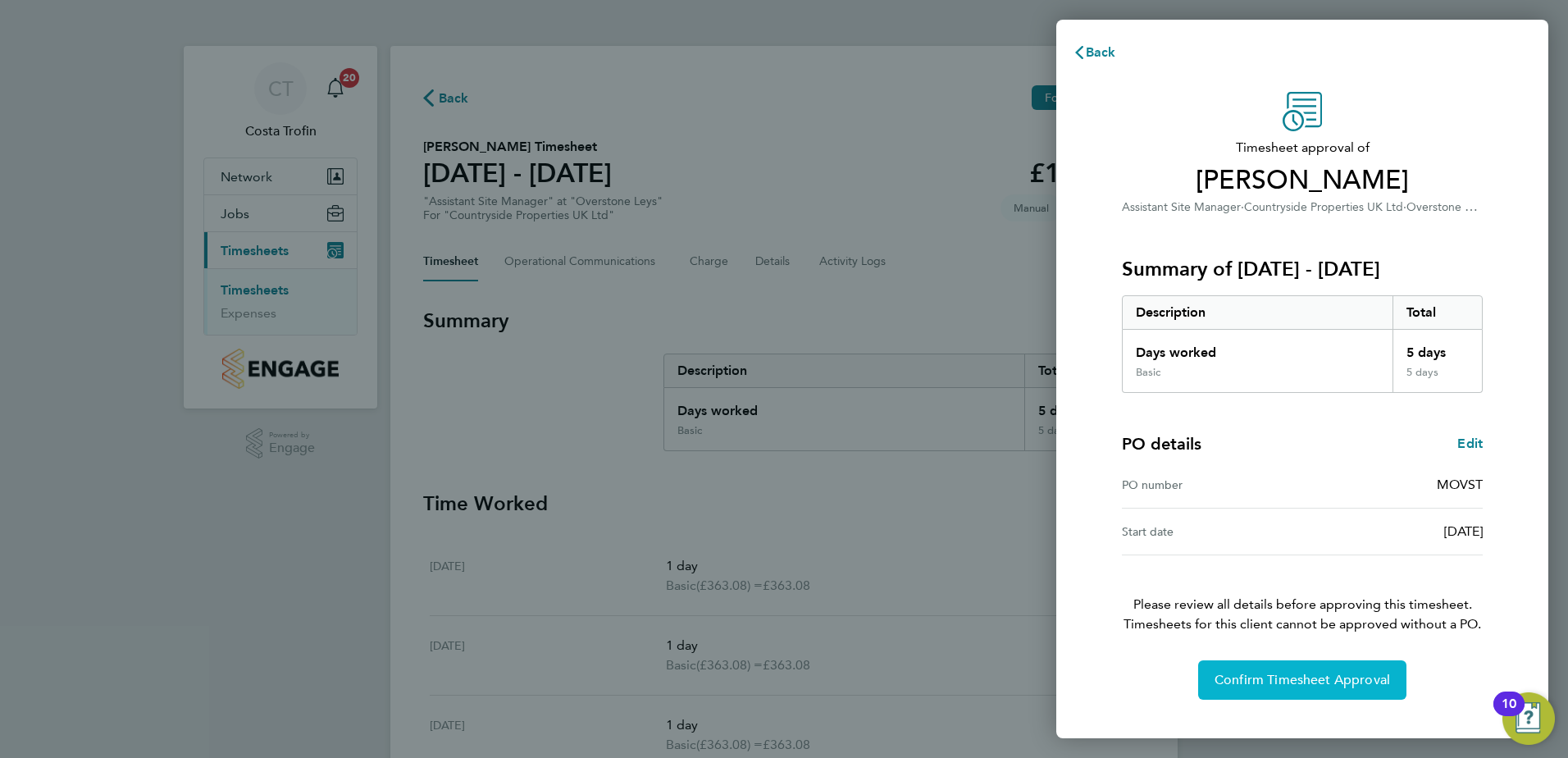
click at [1281, 691] on button "Confirm Timesheet Approval" at bounding box center [1302, 680] width 208 height 39
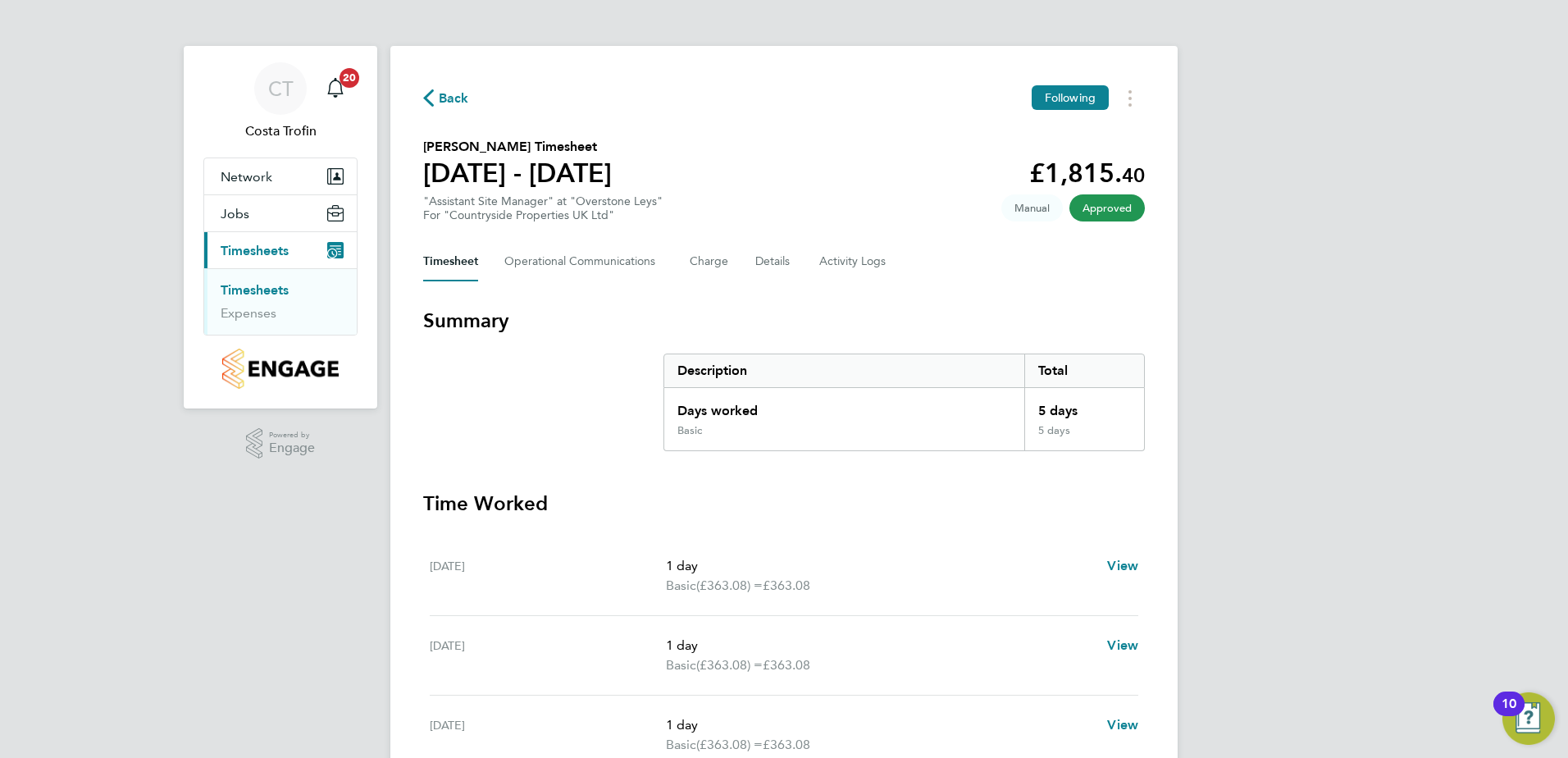
click at [454, 95] on span "Back" at bounding box center [453, 99] width 31 height 20
